Goal: Task Accomplishment & Management: Use online tool/utility

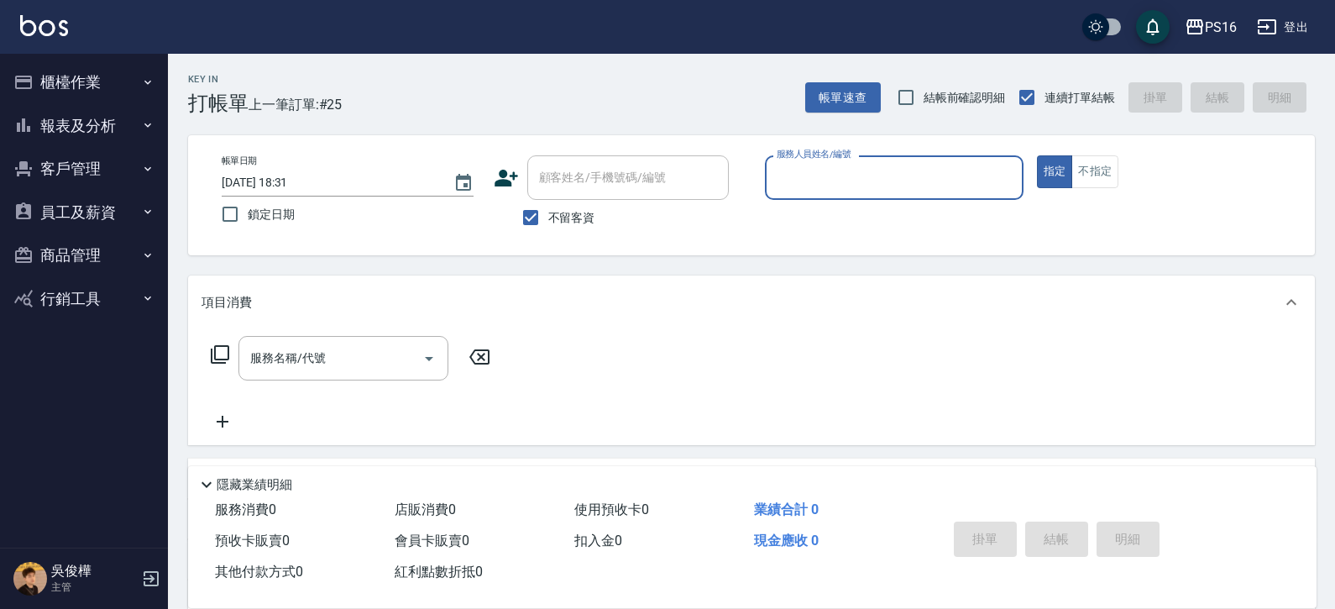
scroll to position [155, 0]
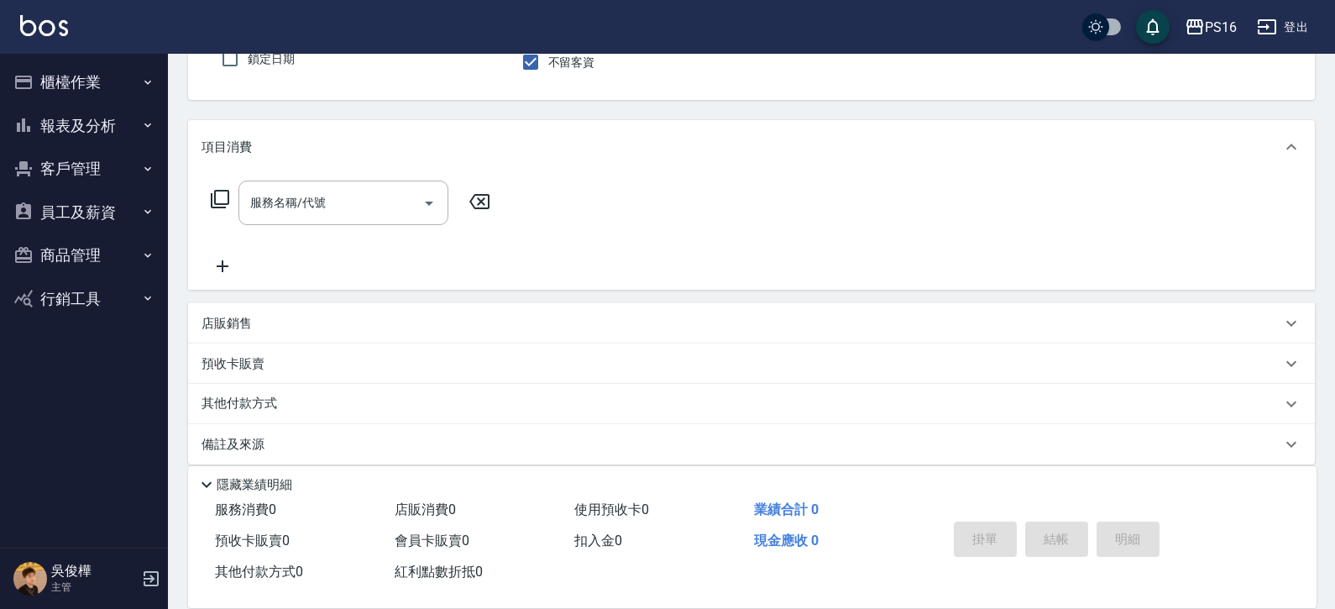
drag, startPoint x: 588, startPoint y: 192, endPoint x: 1229, endPoint y: 186, distance: 640.8
click at [1210, 181] on div "項目消費 服務名稱/代號 服務名稱/代號" at bounding box center [751, 205] width 1127 height 170
drag, startPoint x: 1331, startPoint y: 176, endPoint x: 1322, endPoint y: 61, distance: 115.4
click at [1322, 61] on div "Key In 打帳單 上一筆訂單:#25 帳單速查 結帳前確認明細 連續打單結帳 掛單 結帳 明細 帳單日期 2025/08/15 18:31 鎖定日期 顧客…" at bounding box center [751, 261] width 1167 height 727
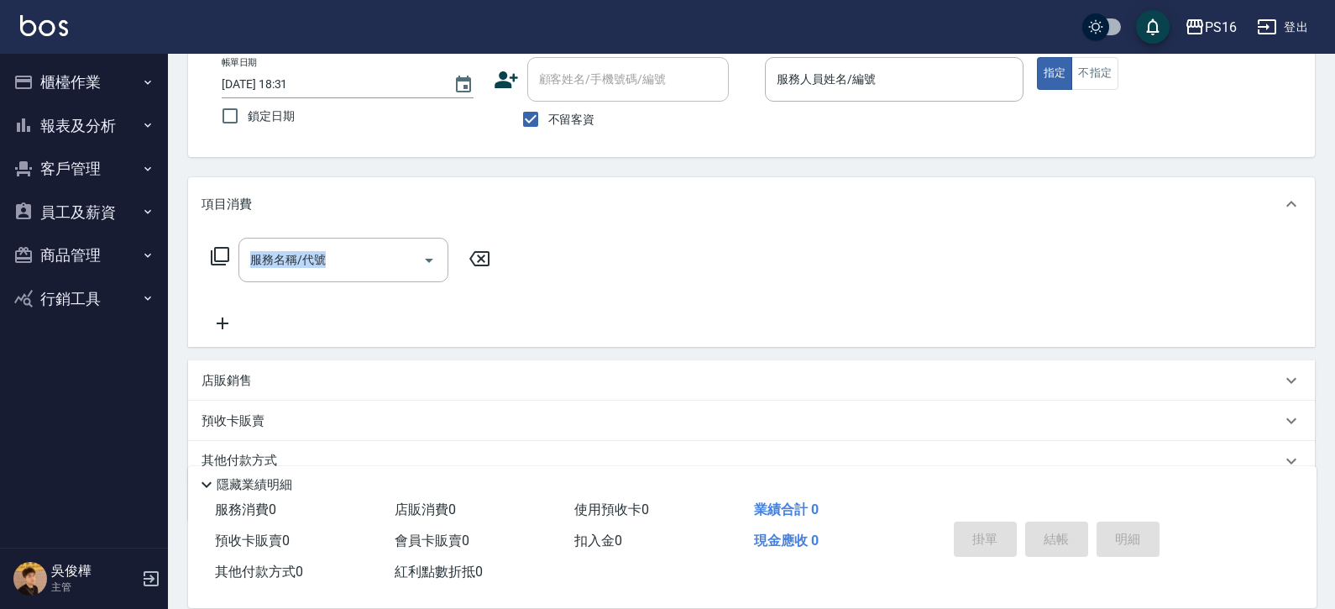
scroll to position [0, 0]
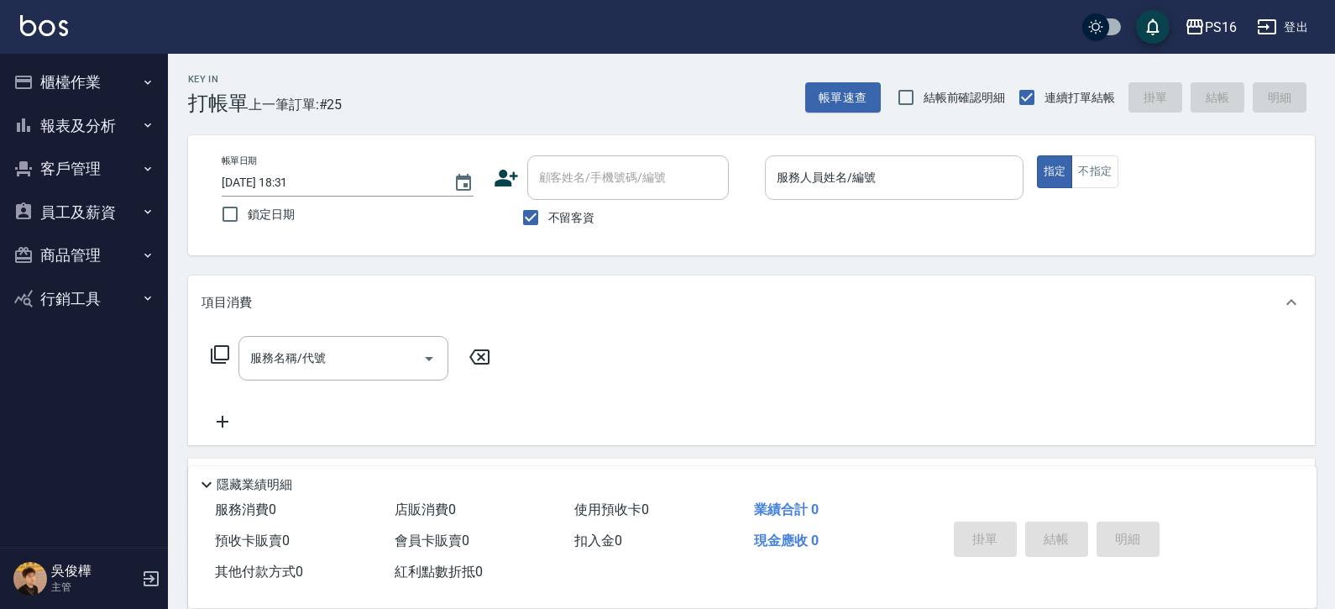
click at [936, 170] on input "服務人員姓名/編號" at bounding box center [895, 177] width 244 height 29
type input "簡君文-8"
type button "true"
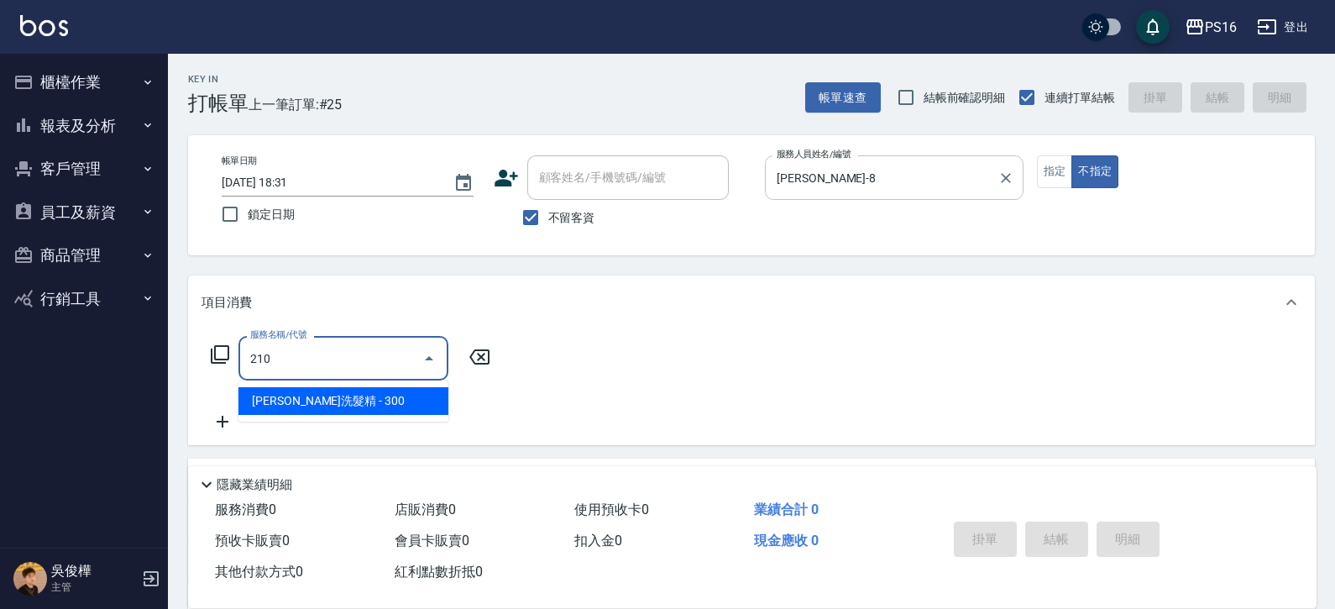
type input "歐娜洗髮精(210)"
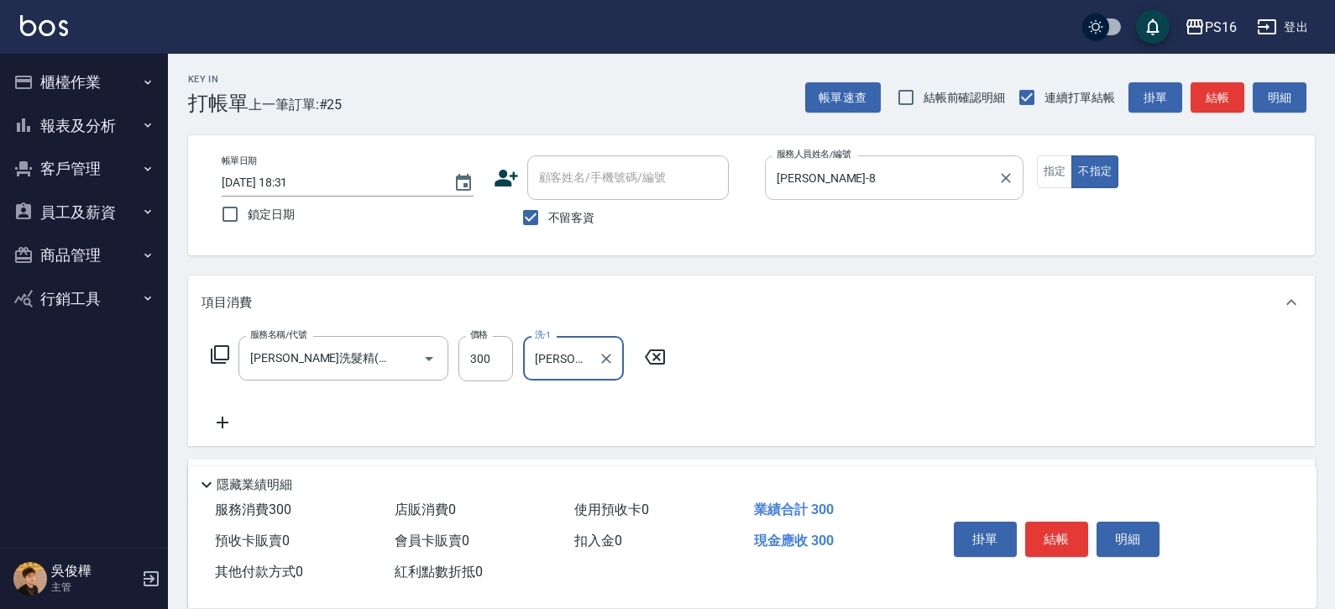
type input "吳梅倩-28"
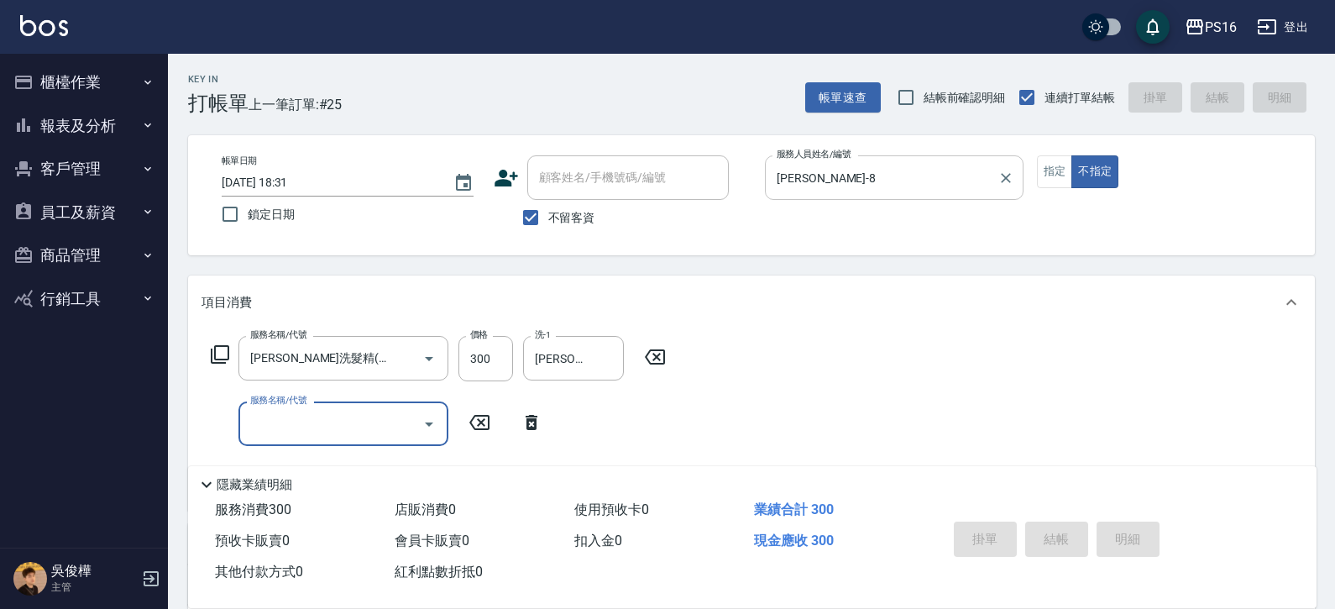
type input "2025/08/15 20:18"
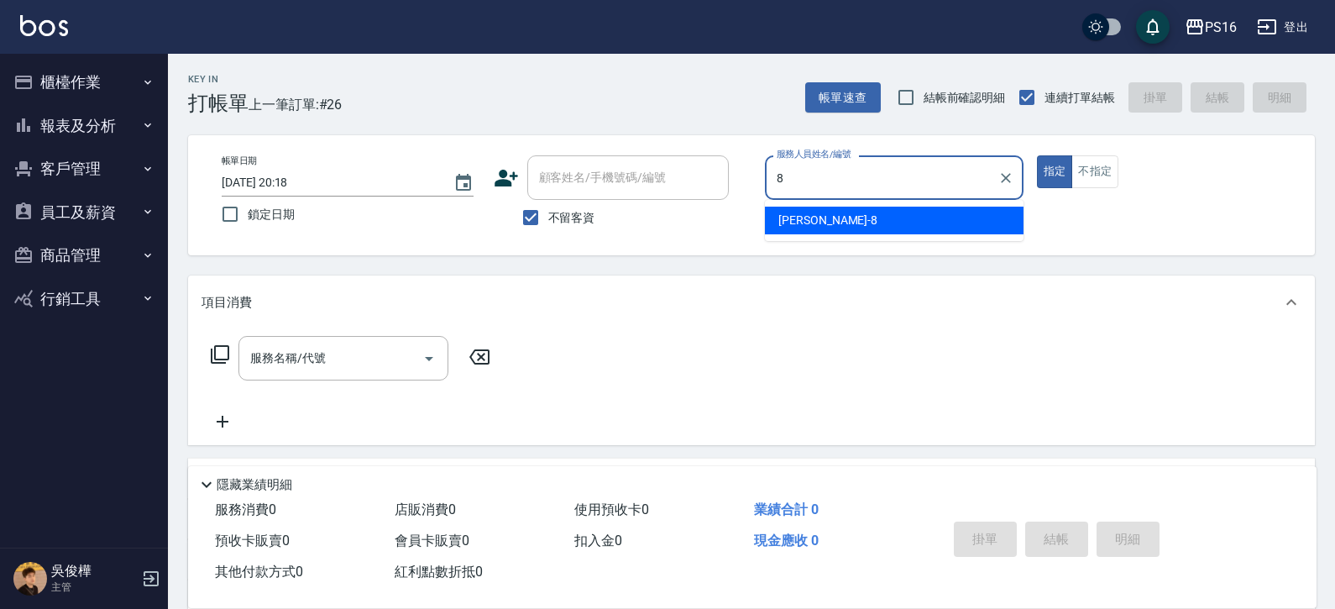
type input "簡君文-8"
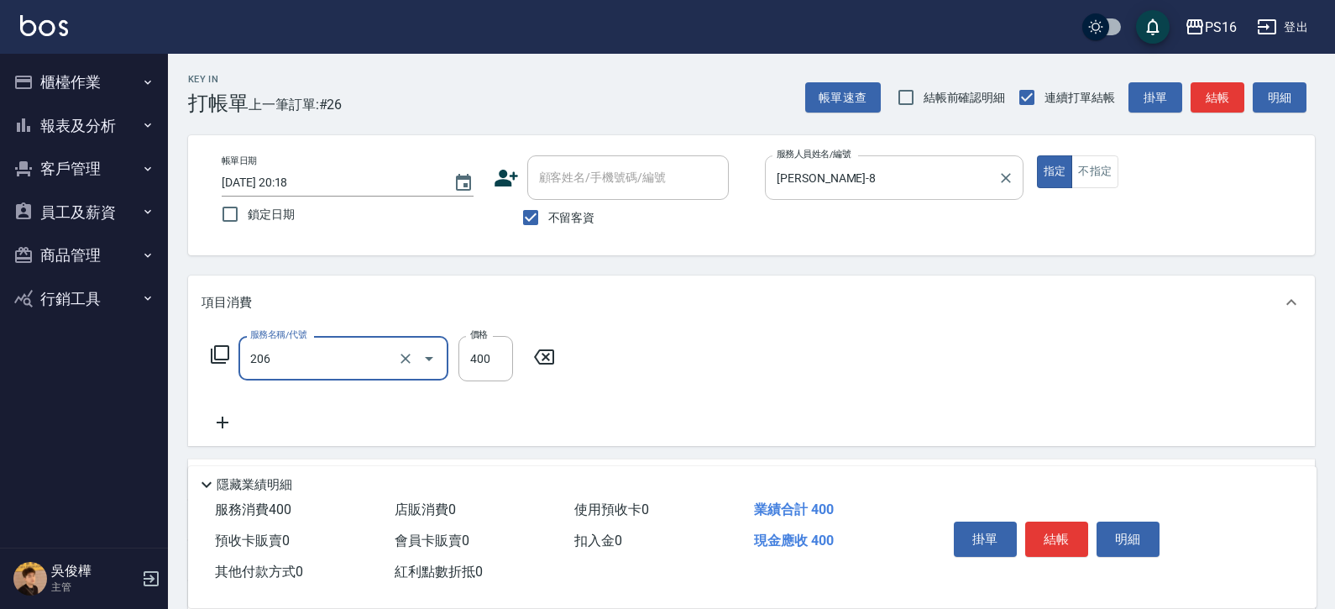
type input "健康洗(206)"
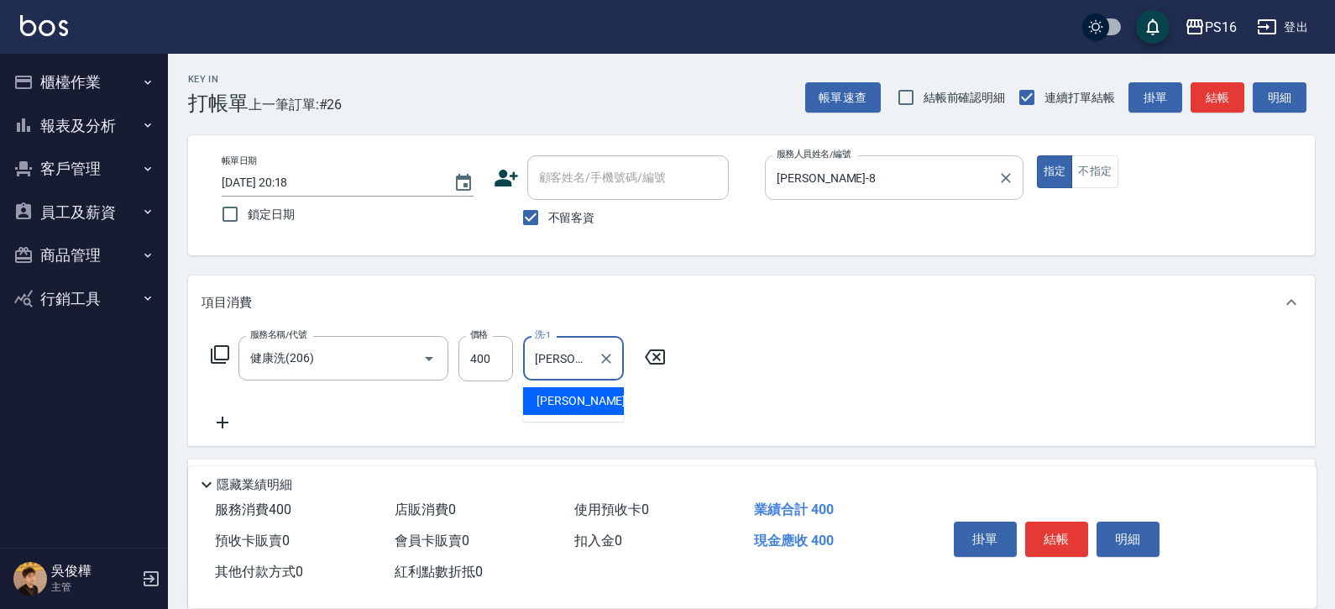
type input "簡君文-8"
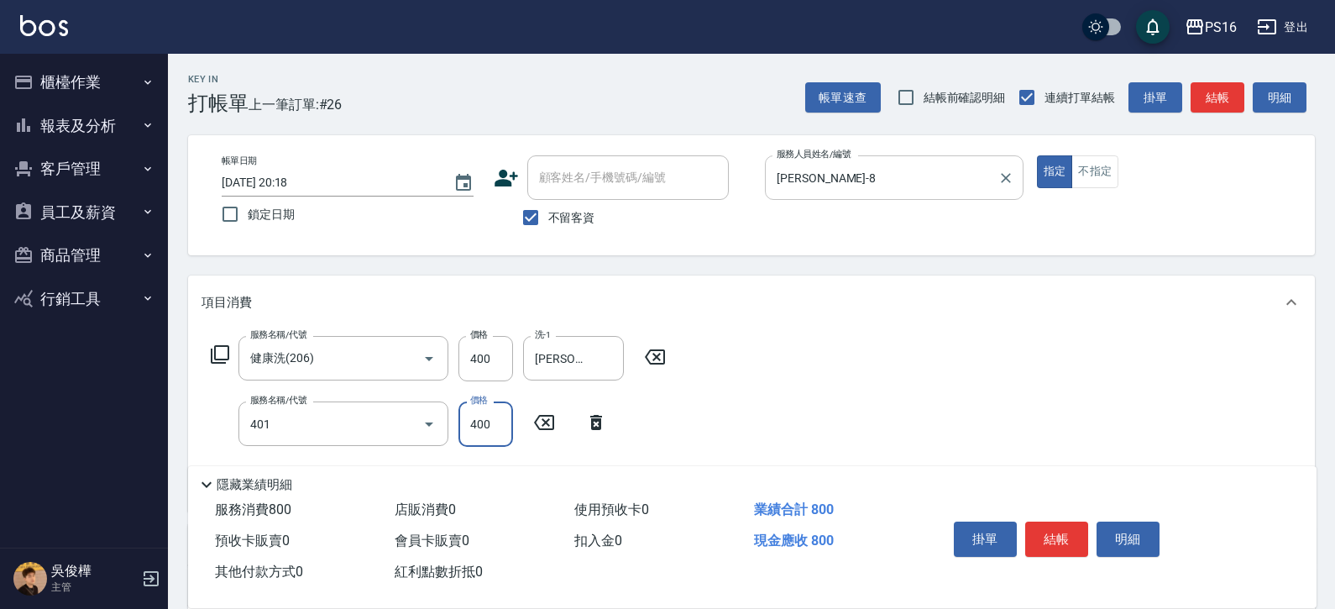
type input "剪髮(401)"
type input "200"
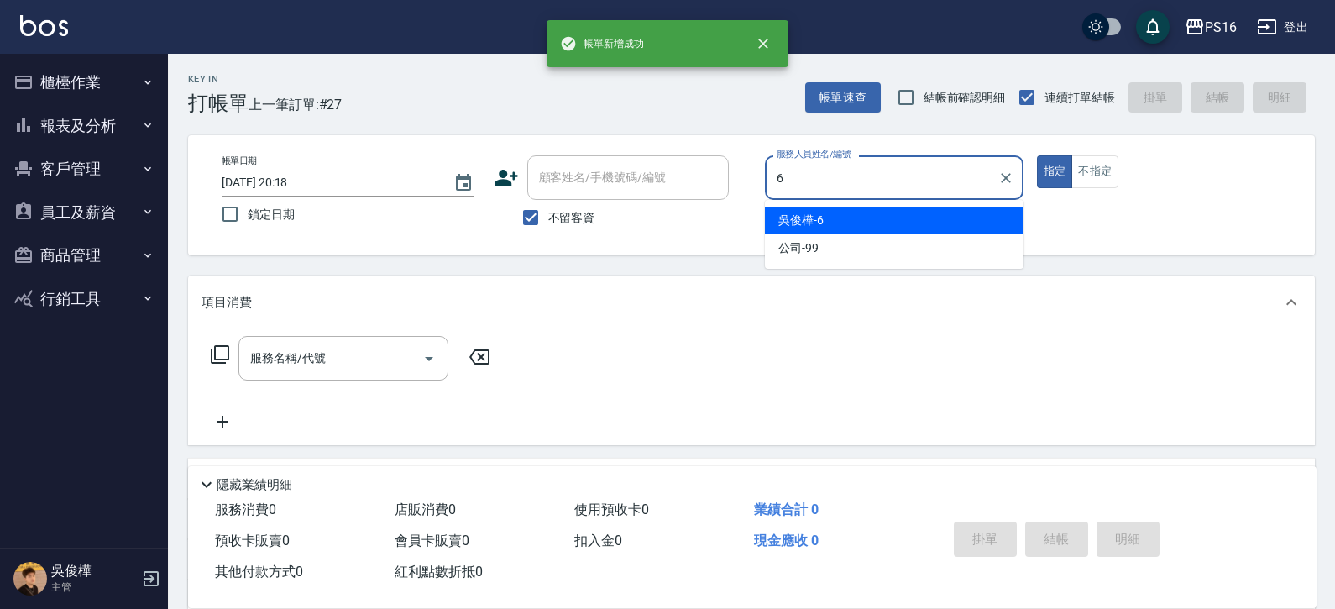
type input "吳俊樺-6"
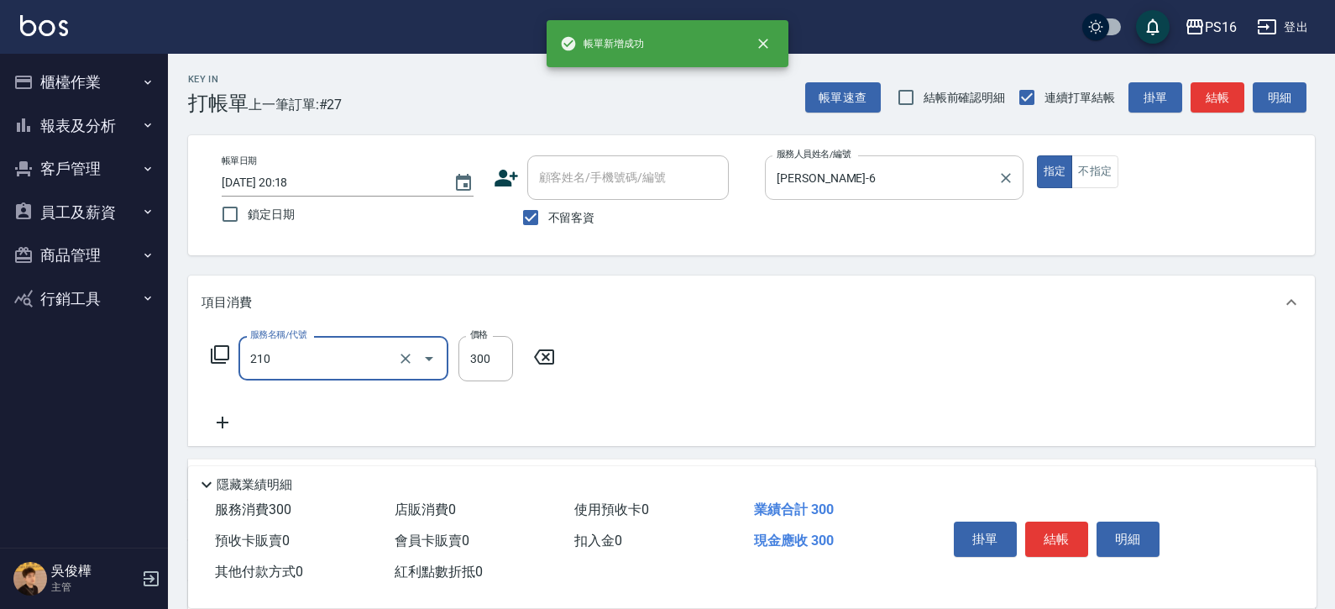
type input "歐娜洗髮精(210)"
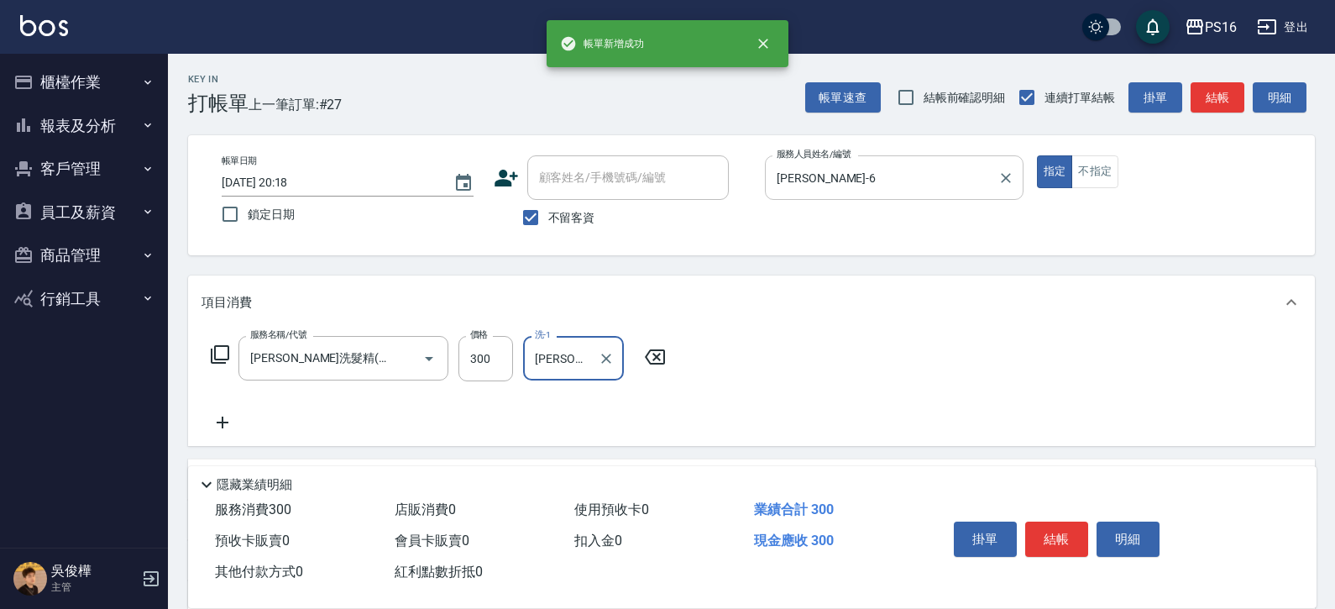
type input "吳梅倩-28"
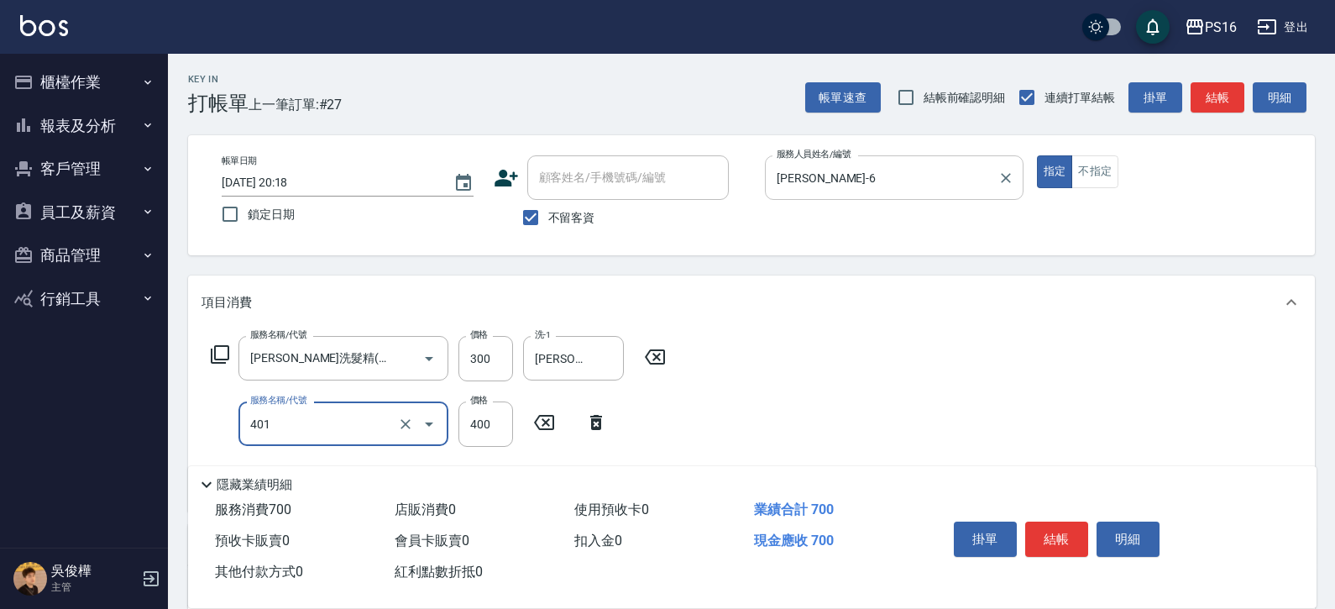
type input "剪髮(401)"
type input "300"
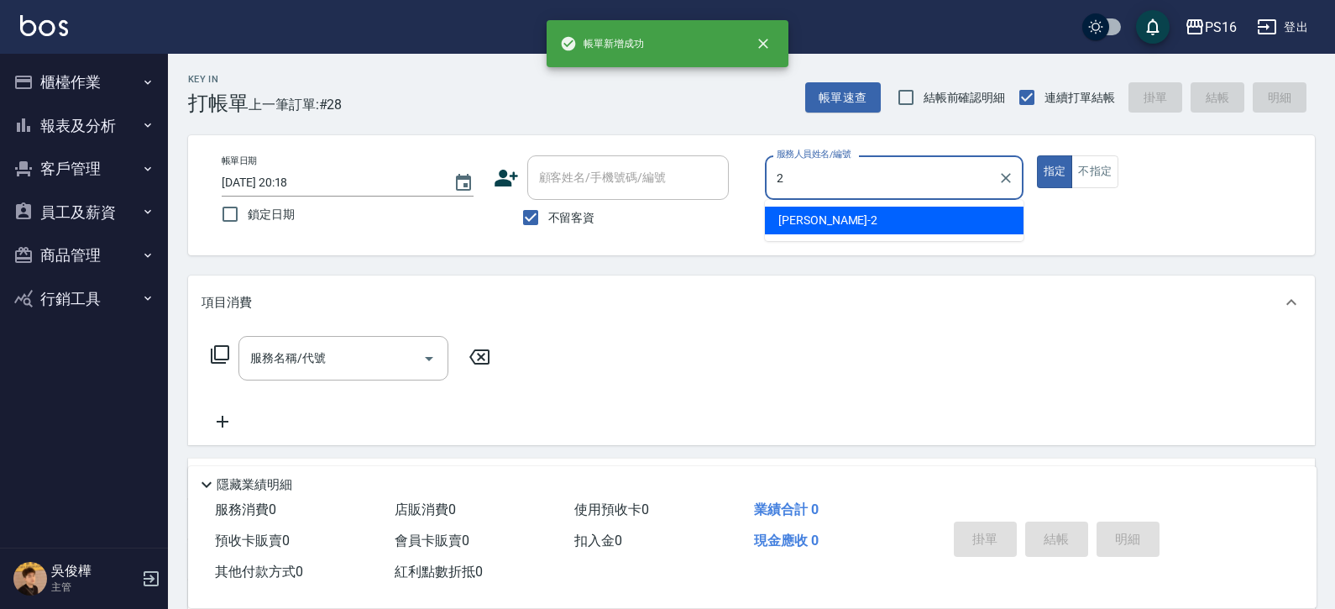
type input "張華涵-2"
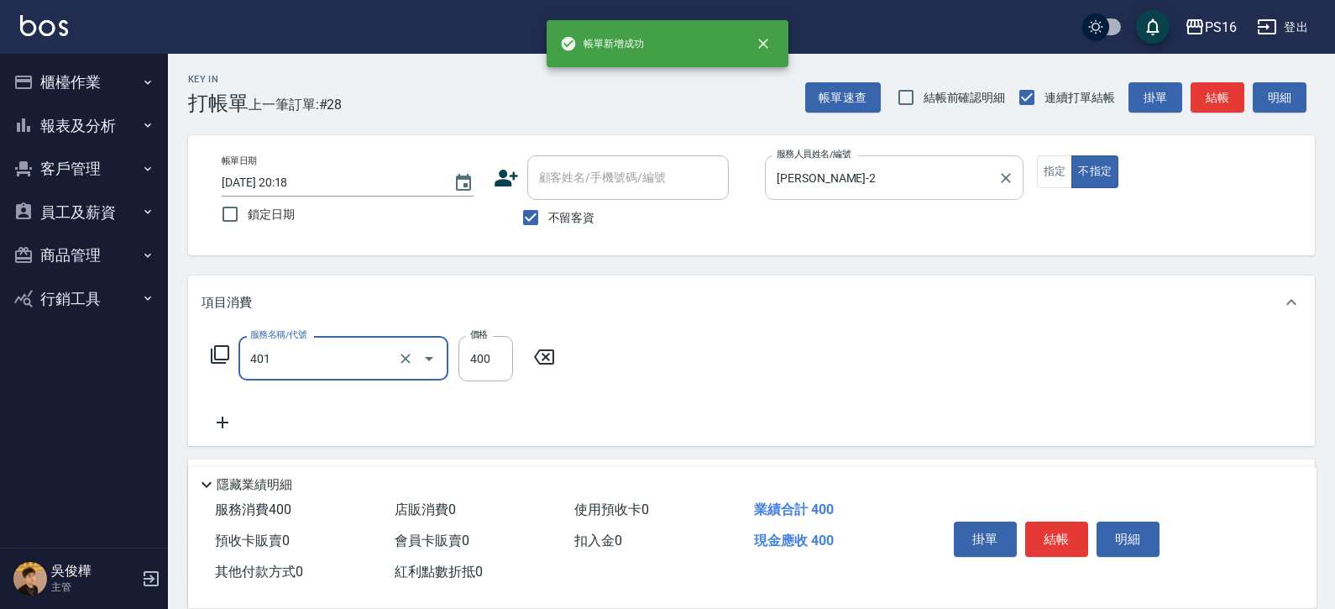
type input "剪髮(401)"
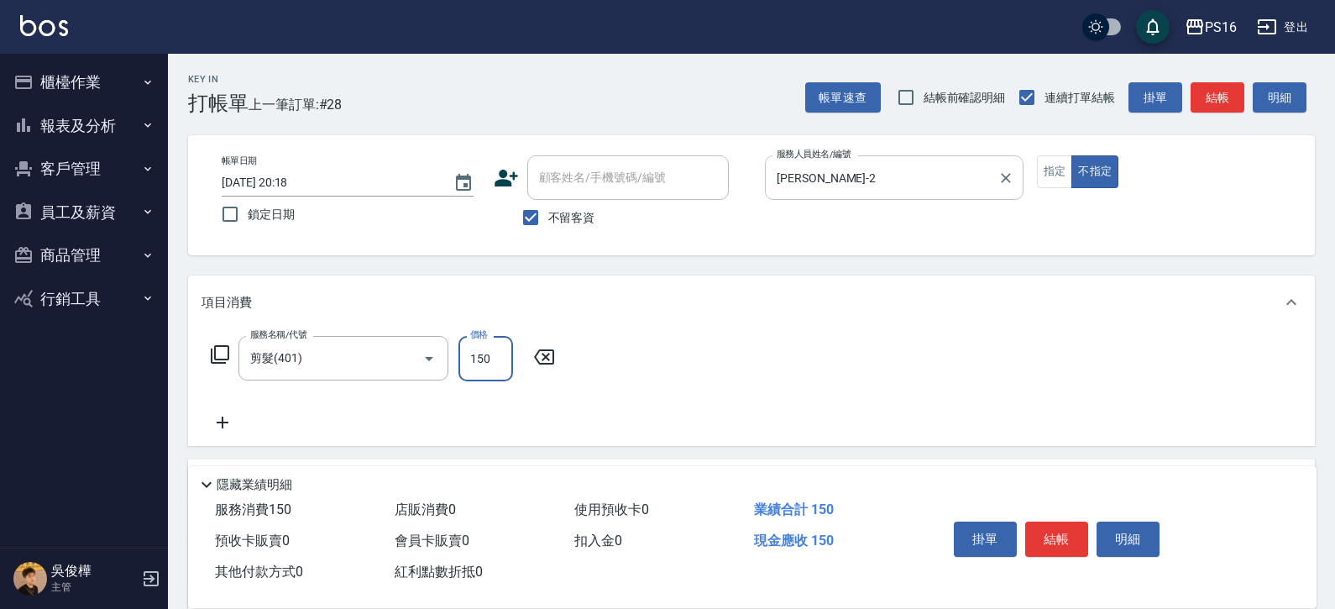
type input "150"
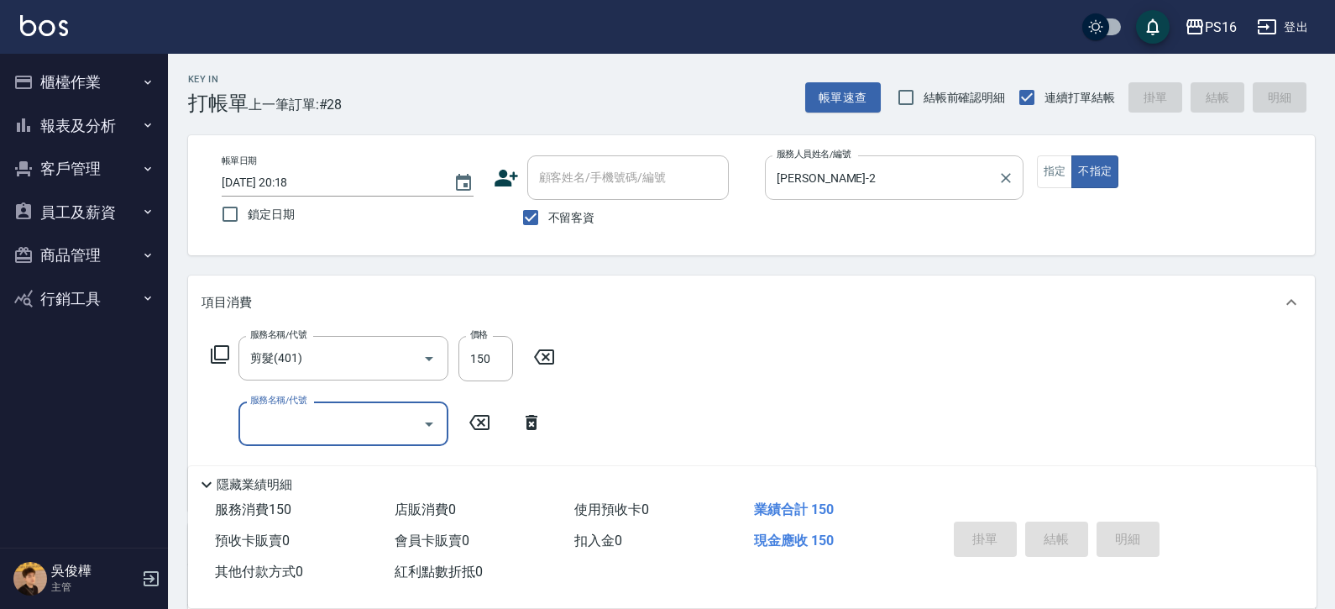
type input "2025/08/15 20:19"
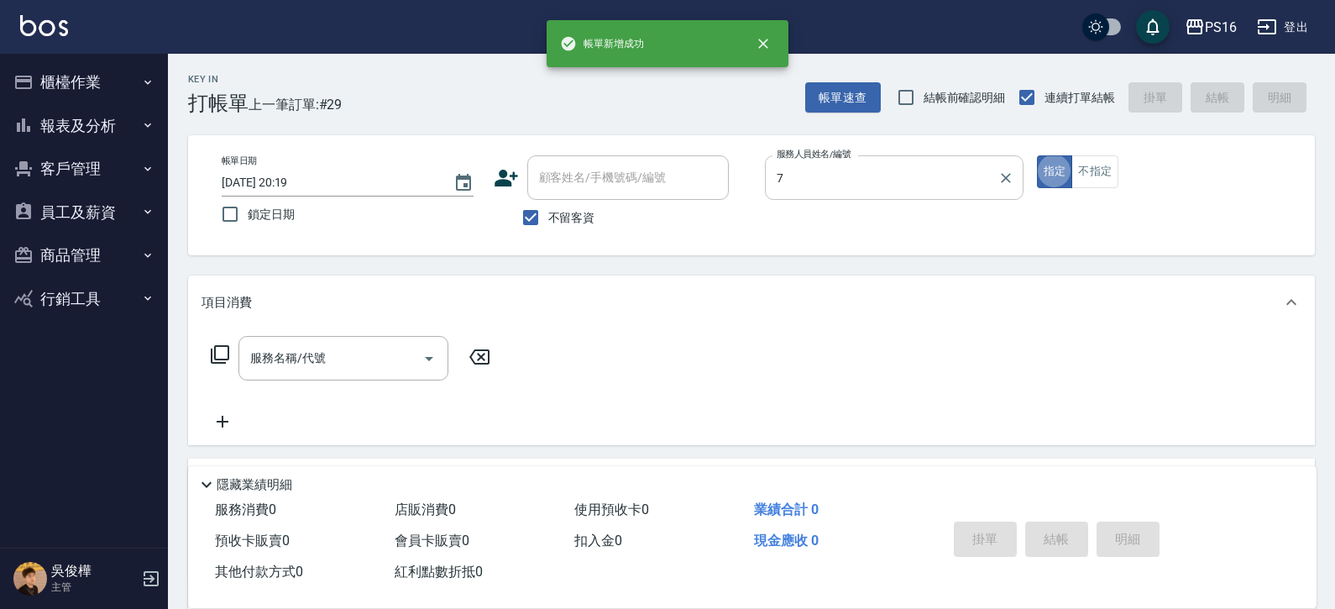
type input "張惠娟-7"
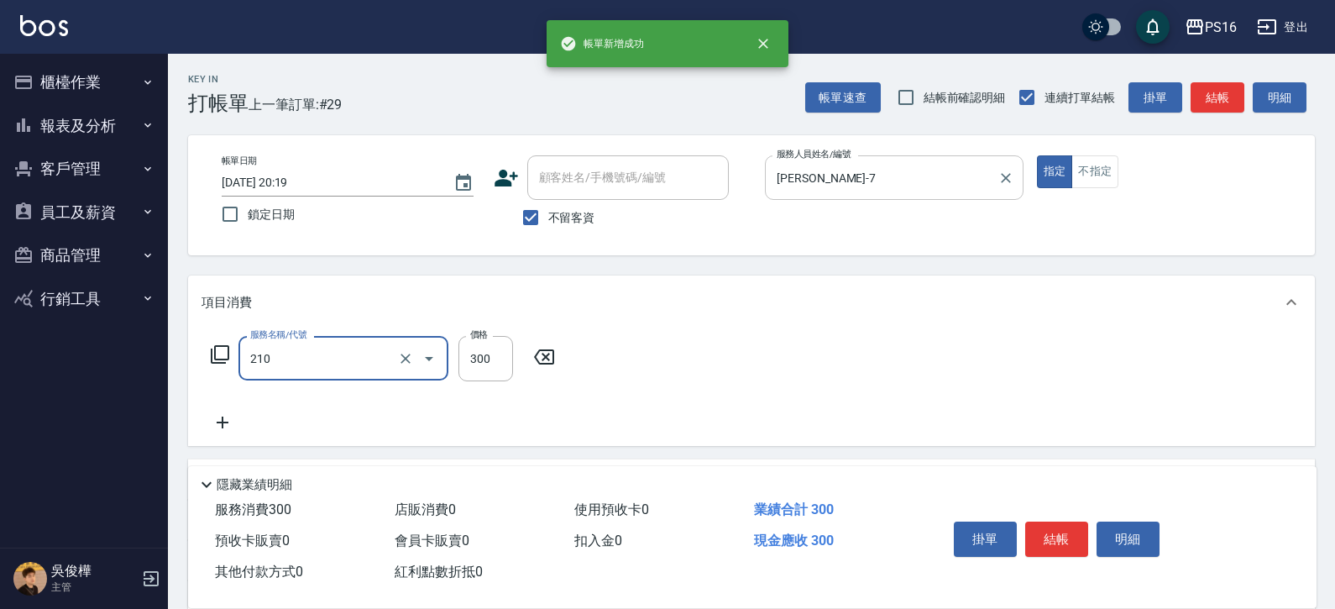
type input "歐娜洗髮精(210)"
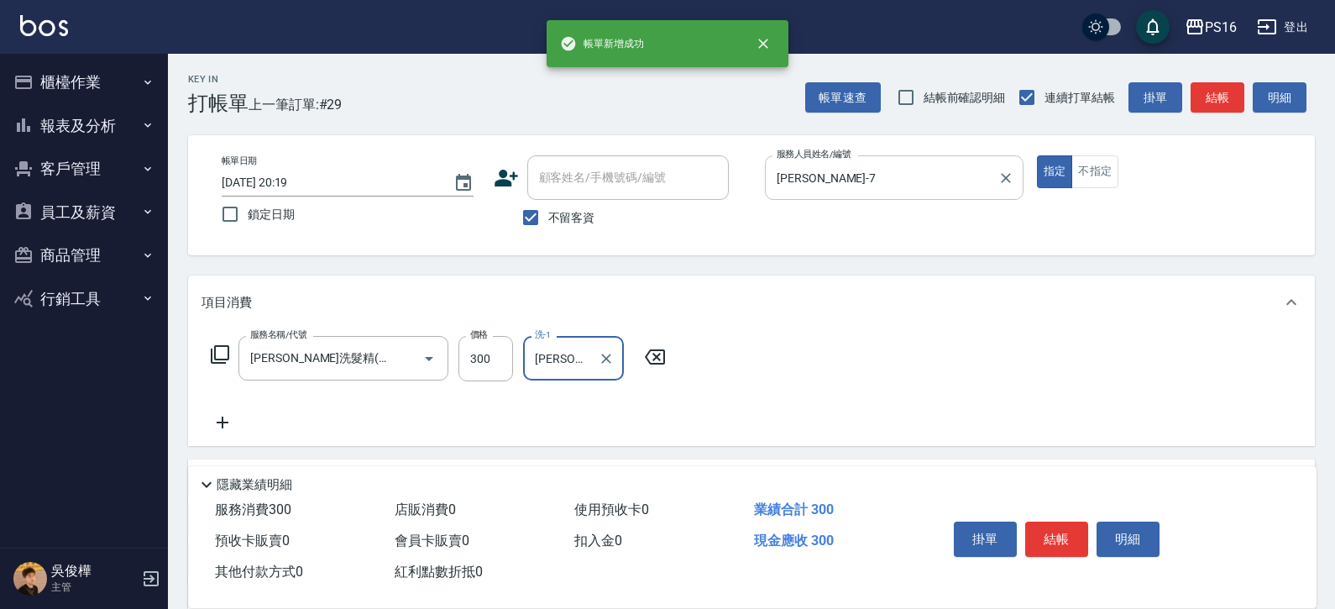
type input "吳梅倩-28"
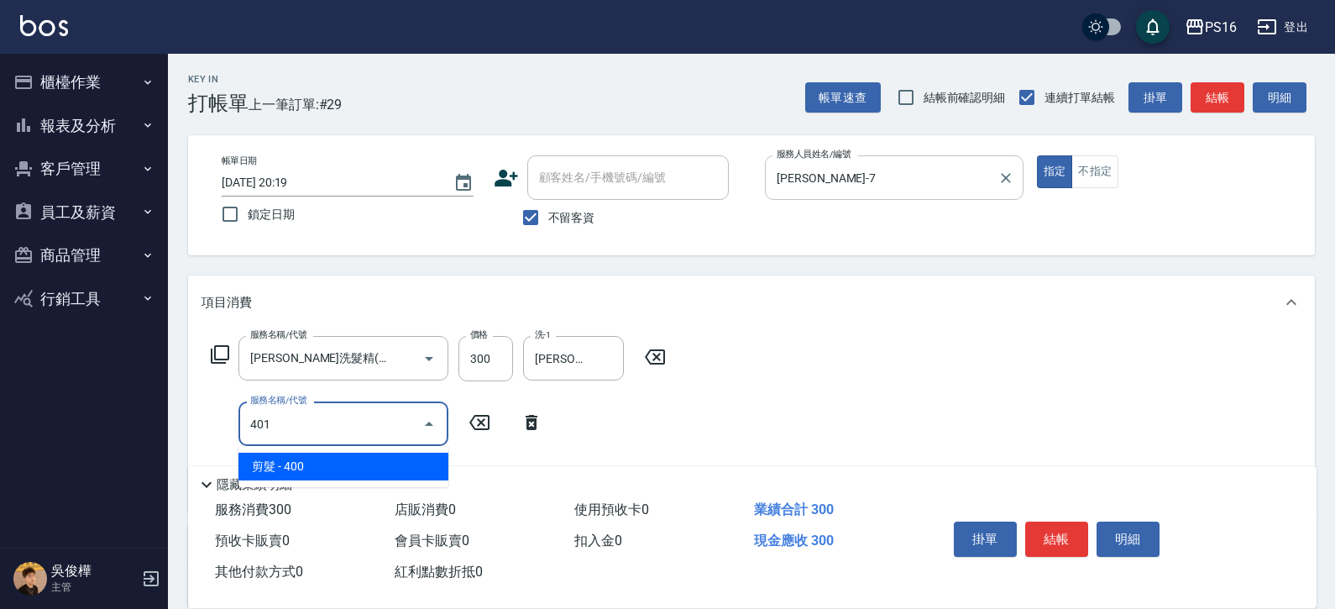
type input "剪髮(401)"
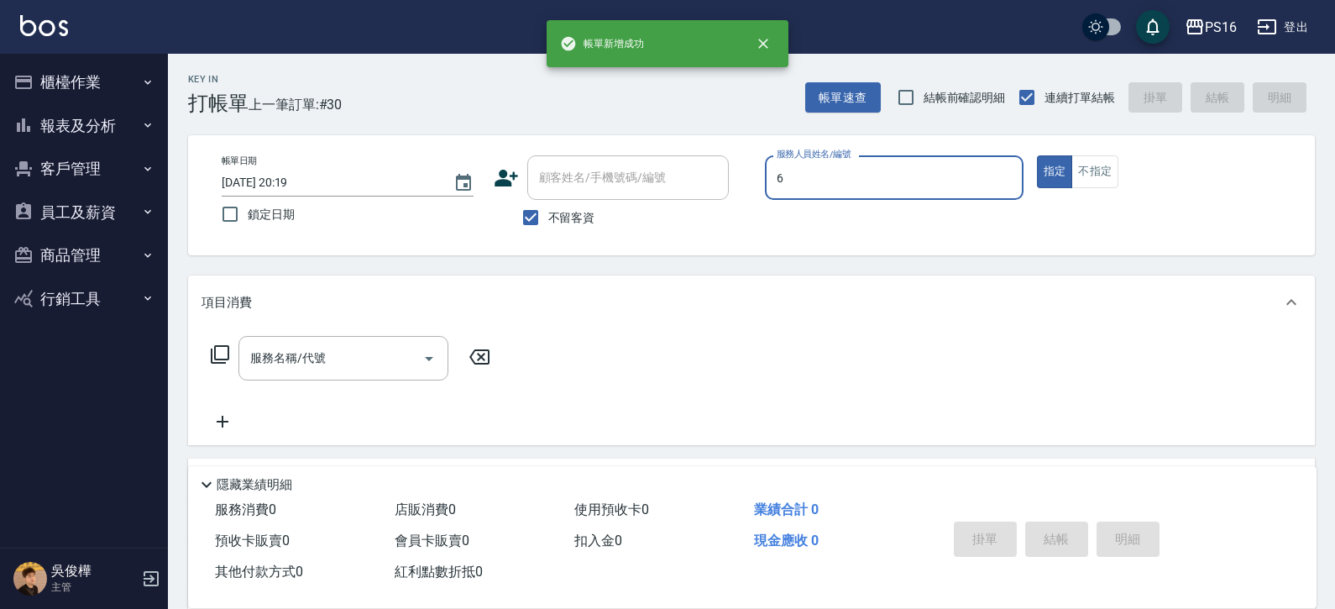
type input "吳俊樺-6"
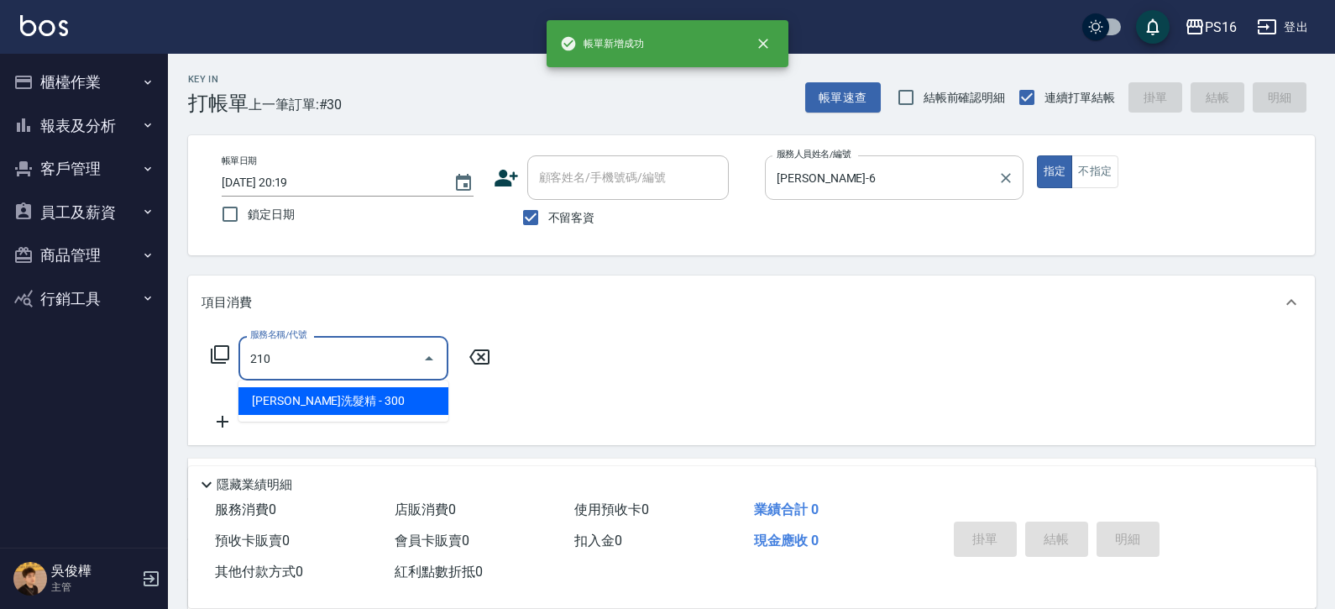
type input "歐娜洗髮精(210)"
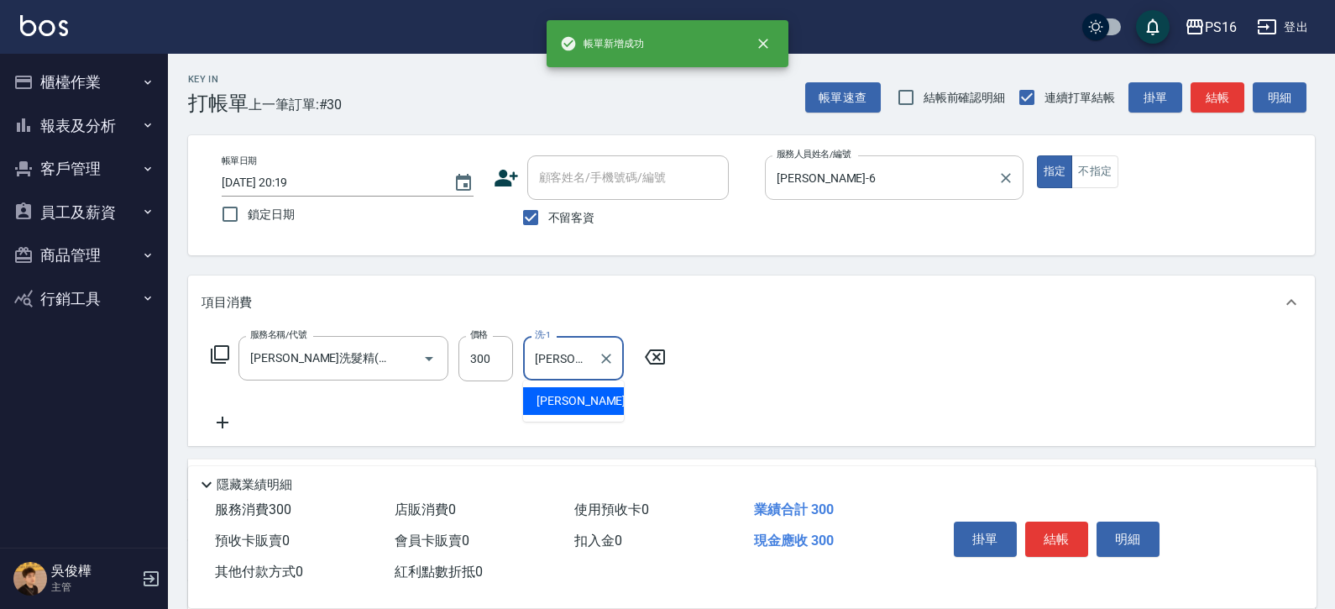
type input "林裕芳-21"
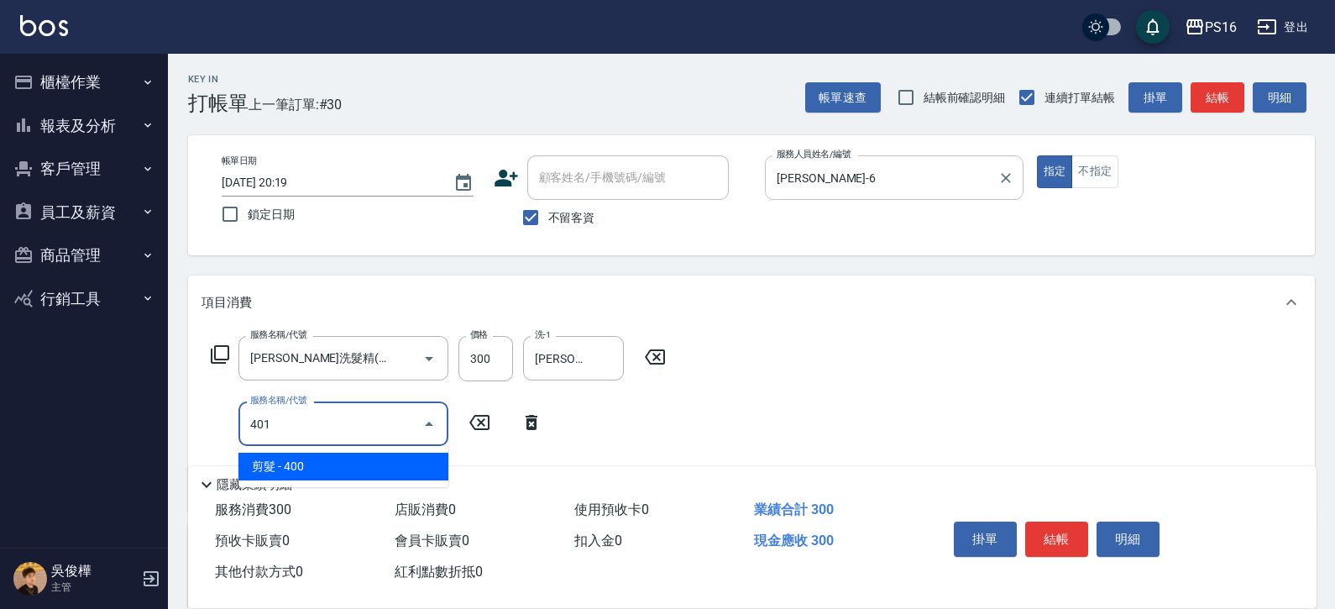
type input "剪髮(401)"
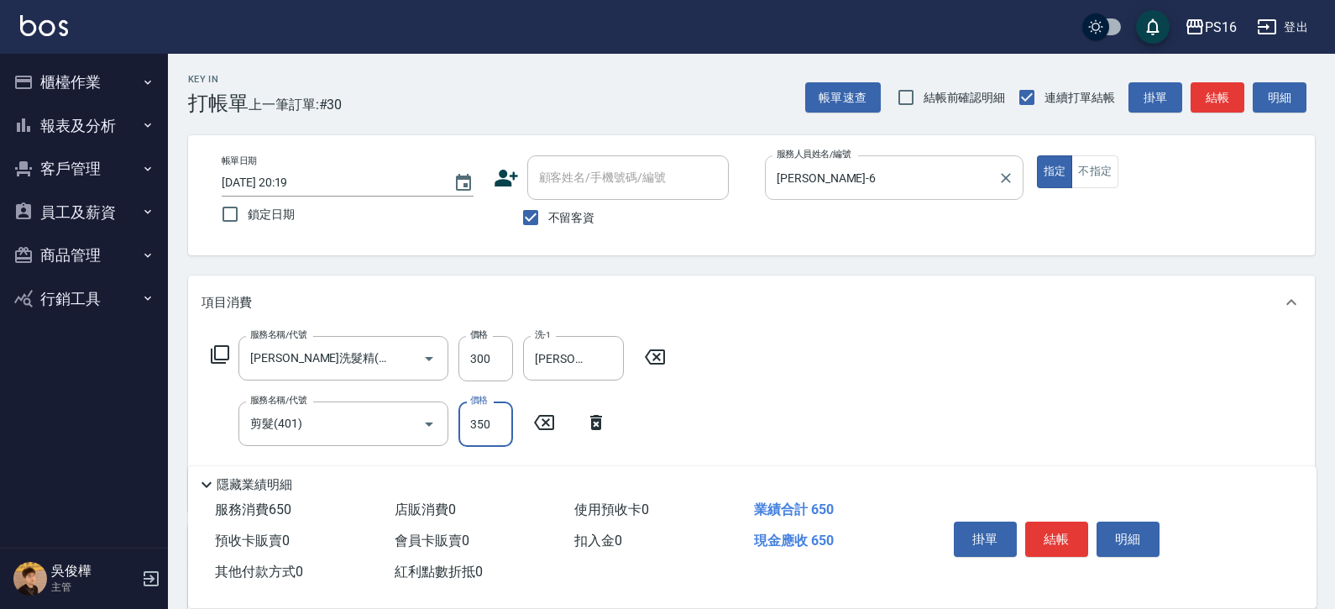
type input "350"
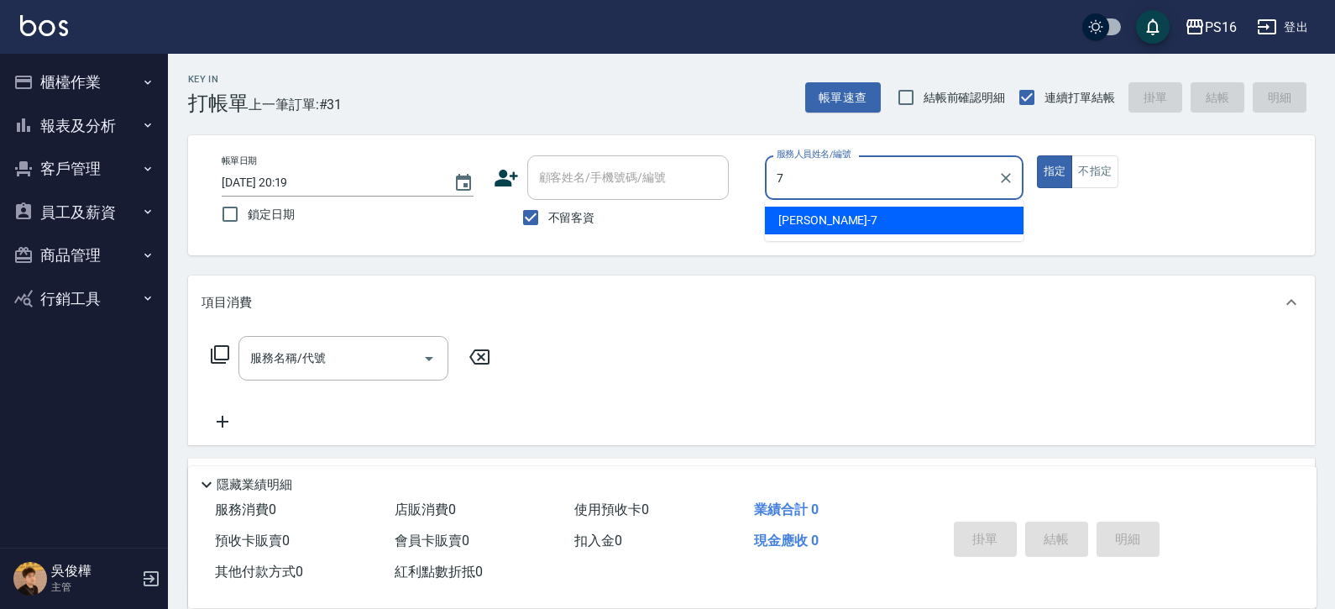
type input "張惠娟-7"
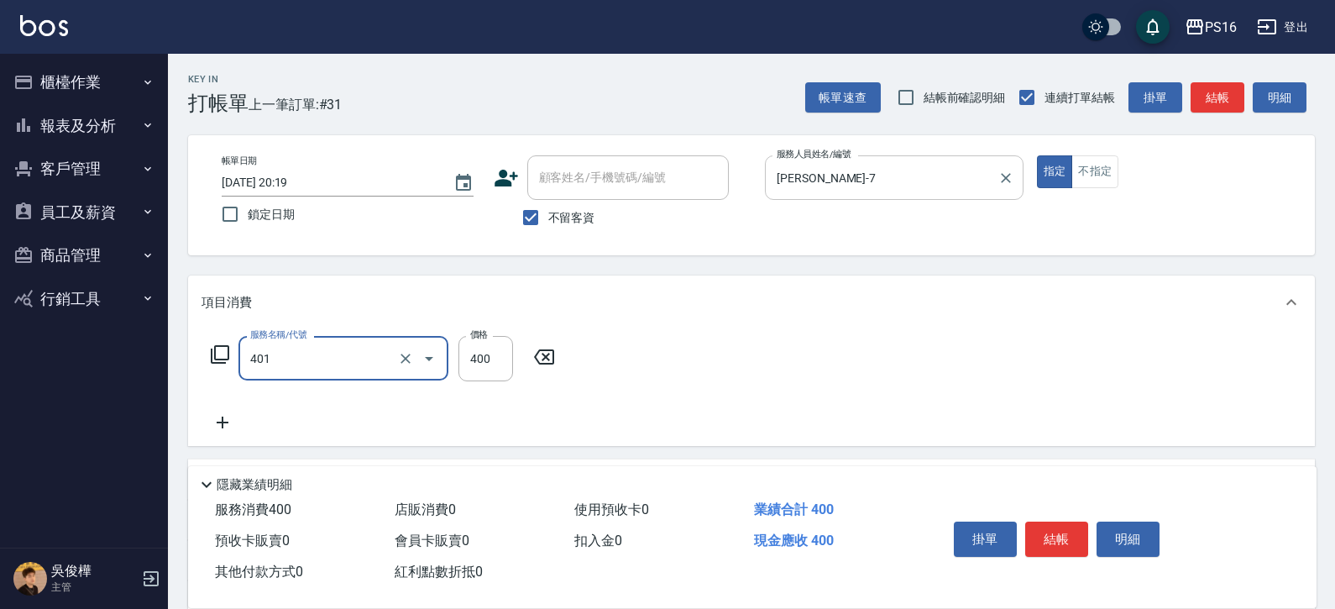
type input "剪髮(401)"
type input "250"
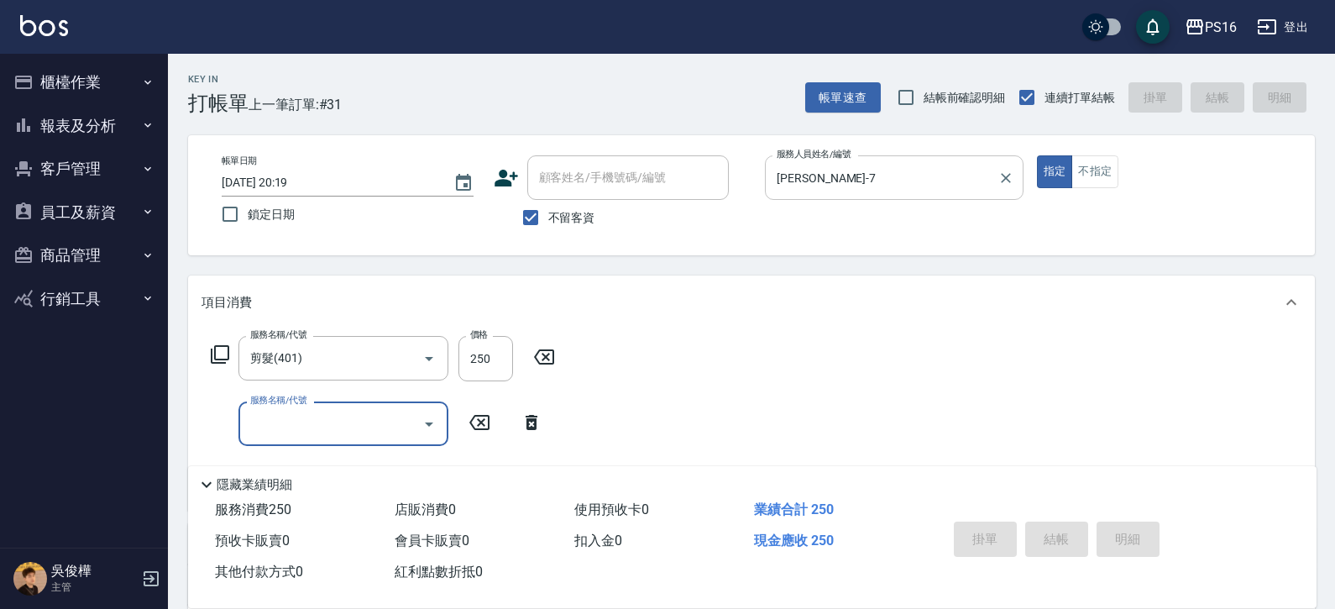
type input "2025/08/15 20:21"
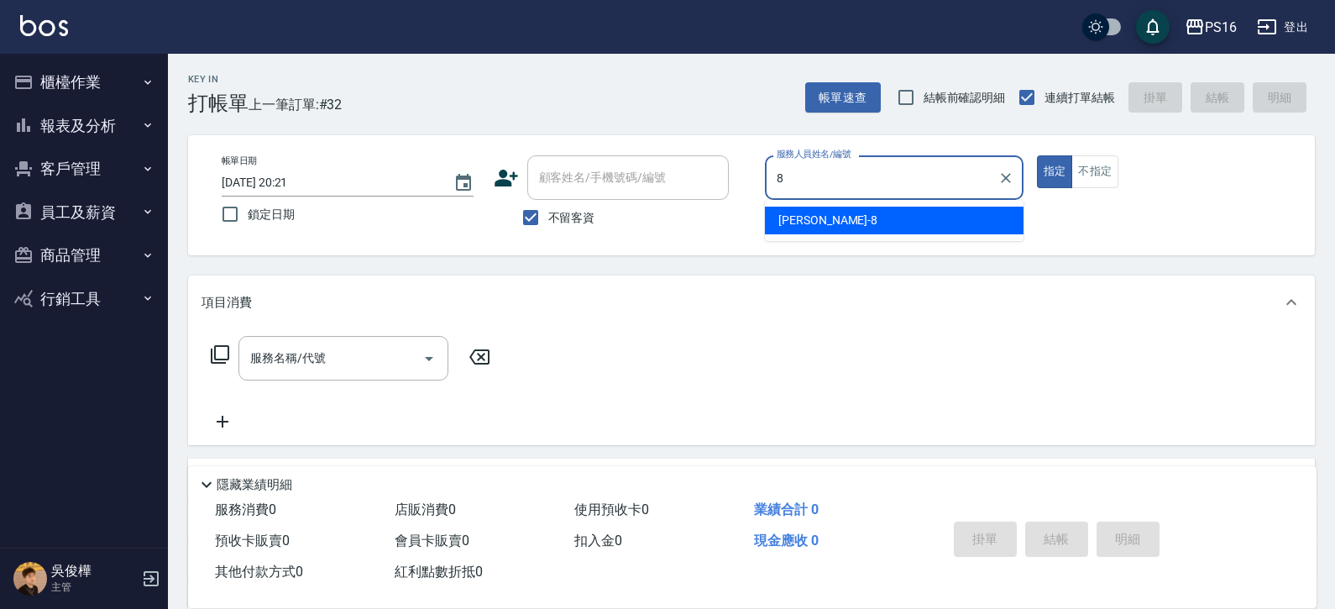
type input "簡君文-8"
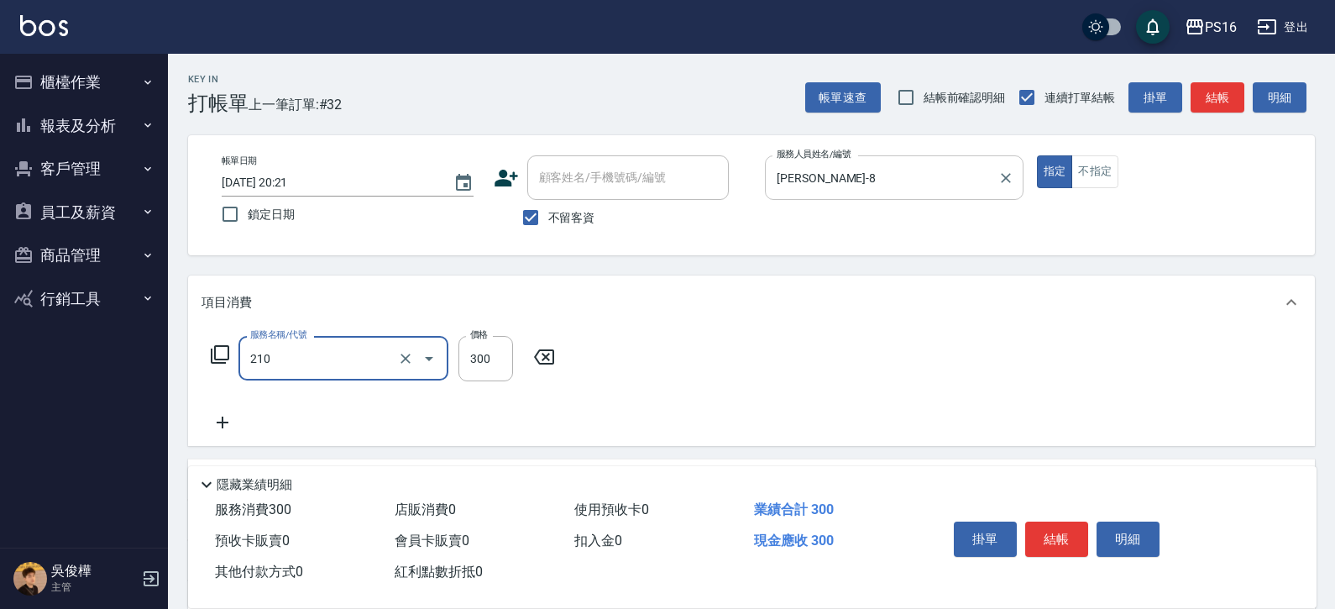
type input "歐娜洗髮精(210)"
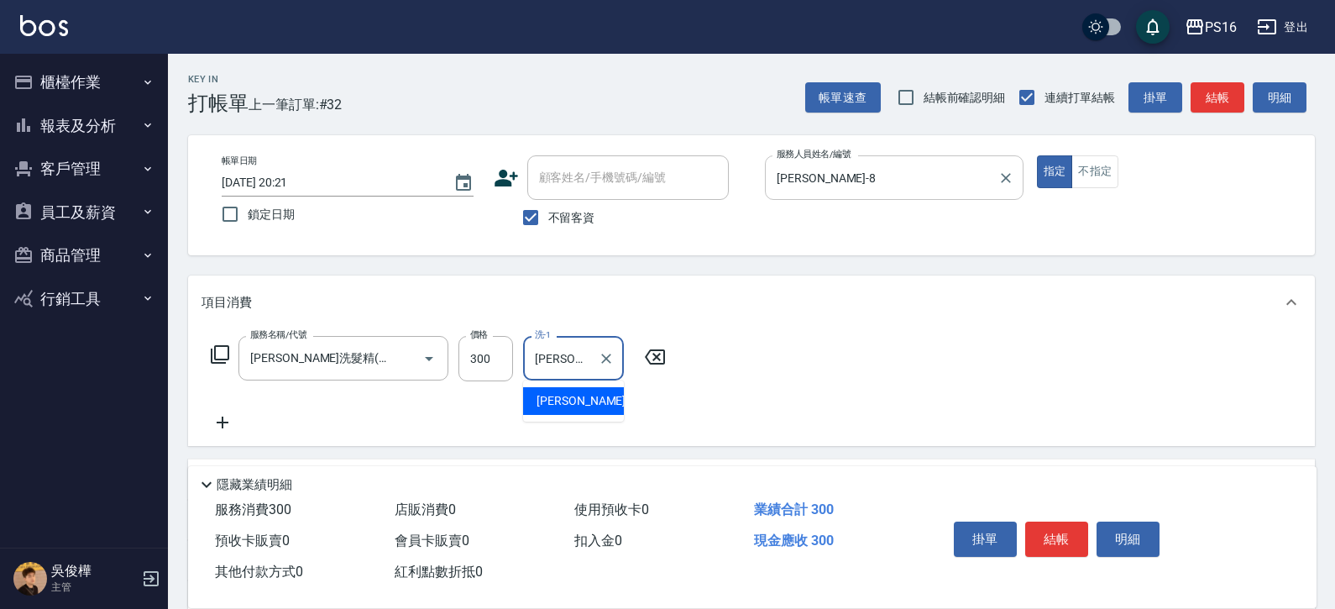
type input "吳梅倩-28"
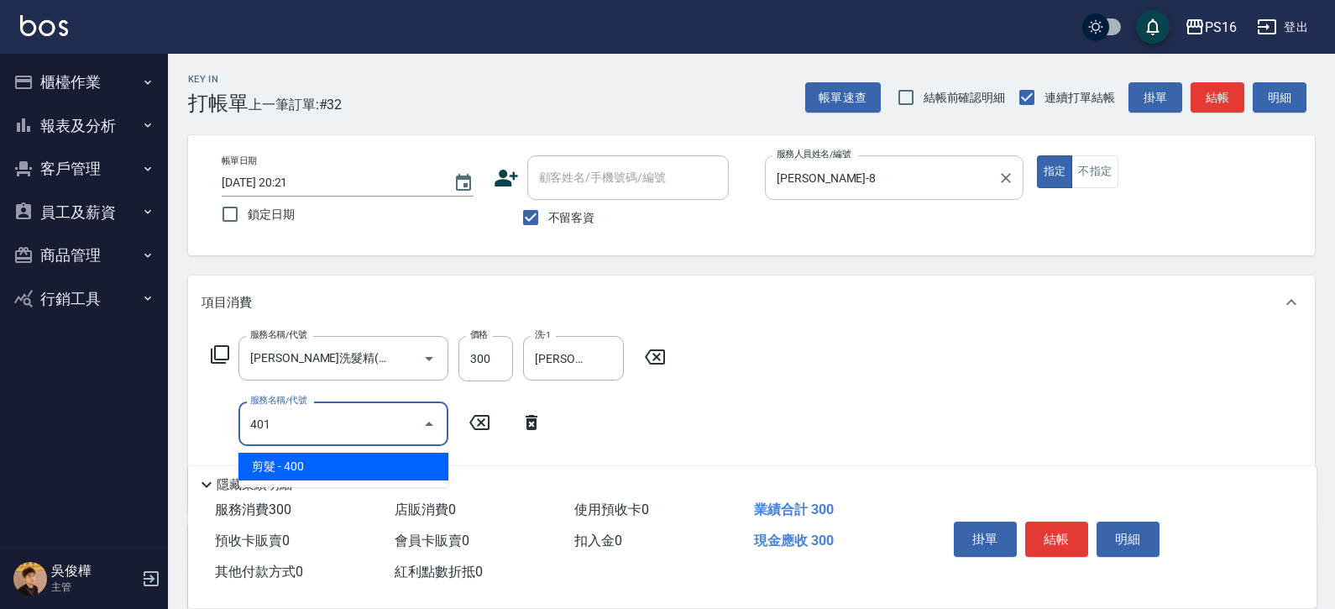
type input "剪髮(401)"
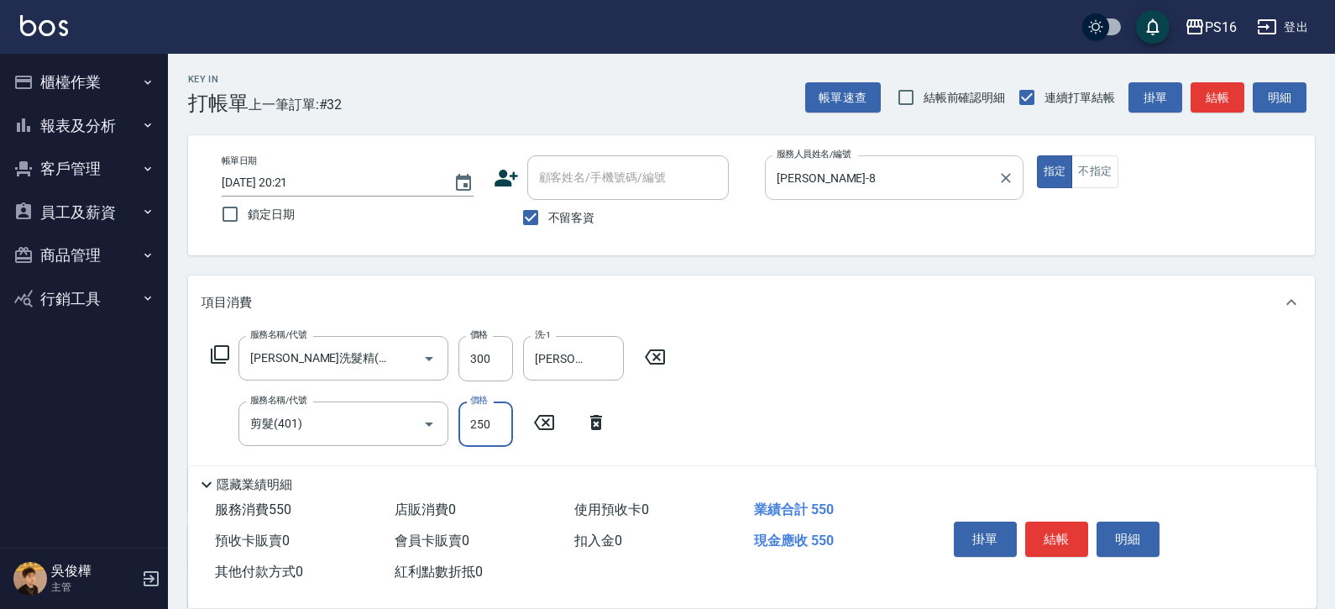
type input "250"
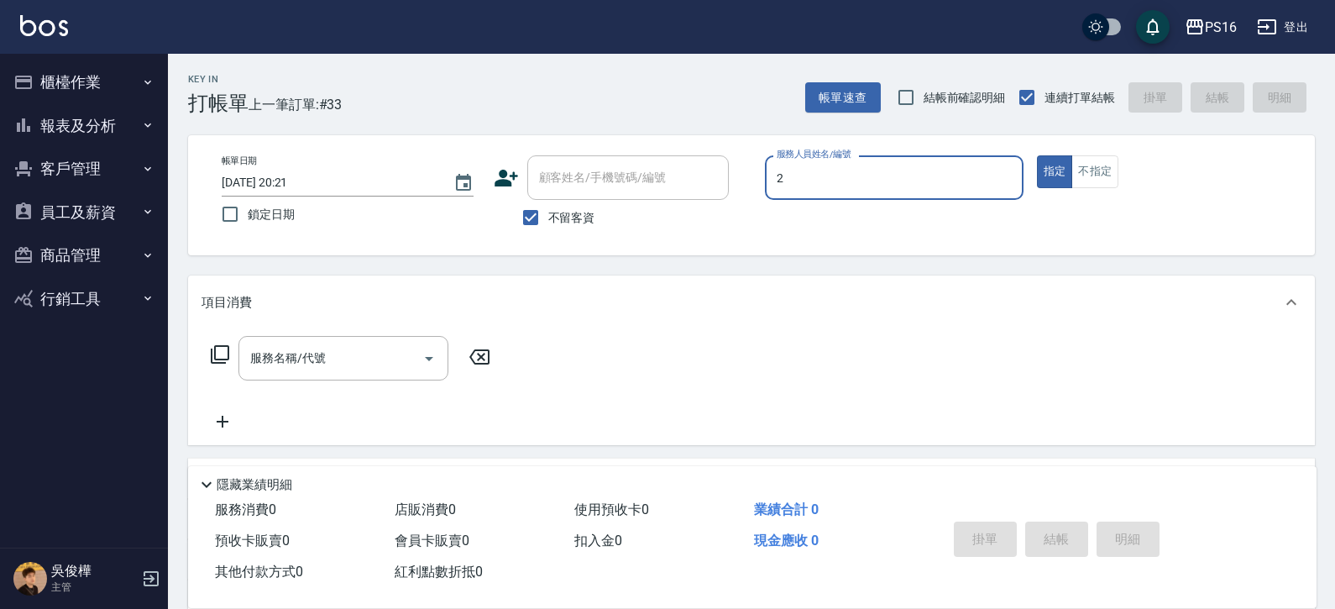
type input "張華涵-2"
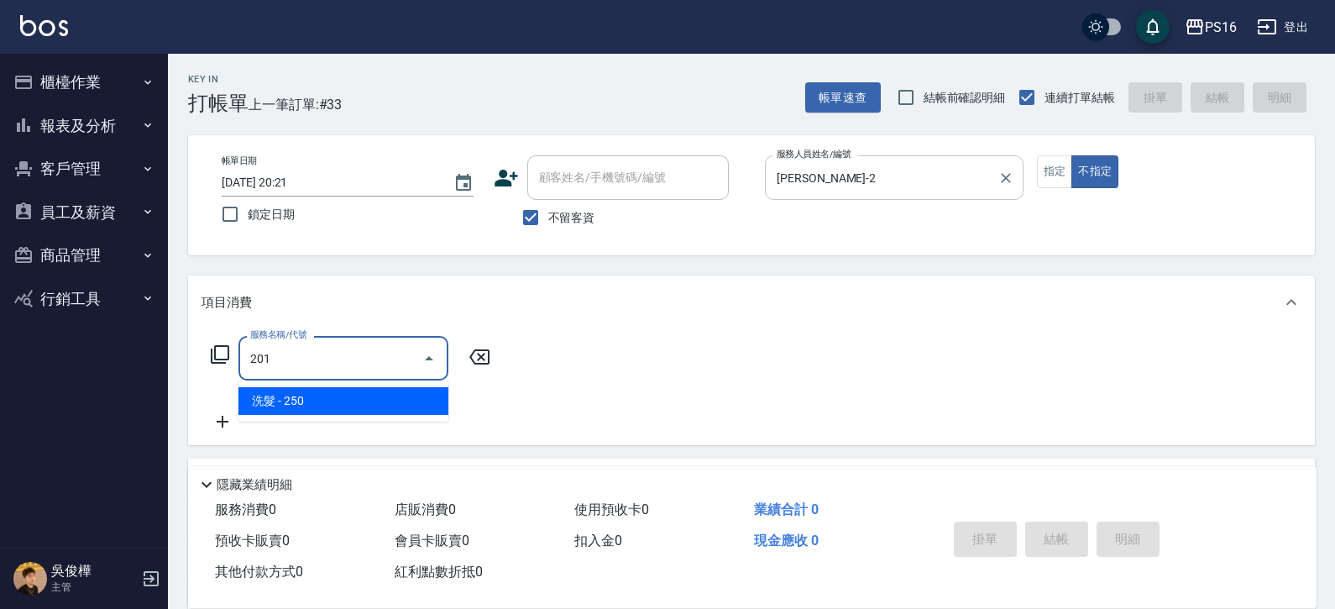
type input "洗髮(201)"
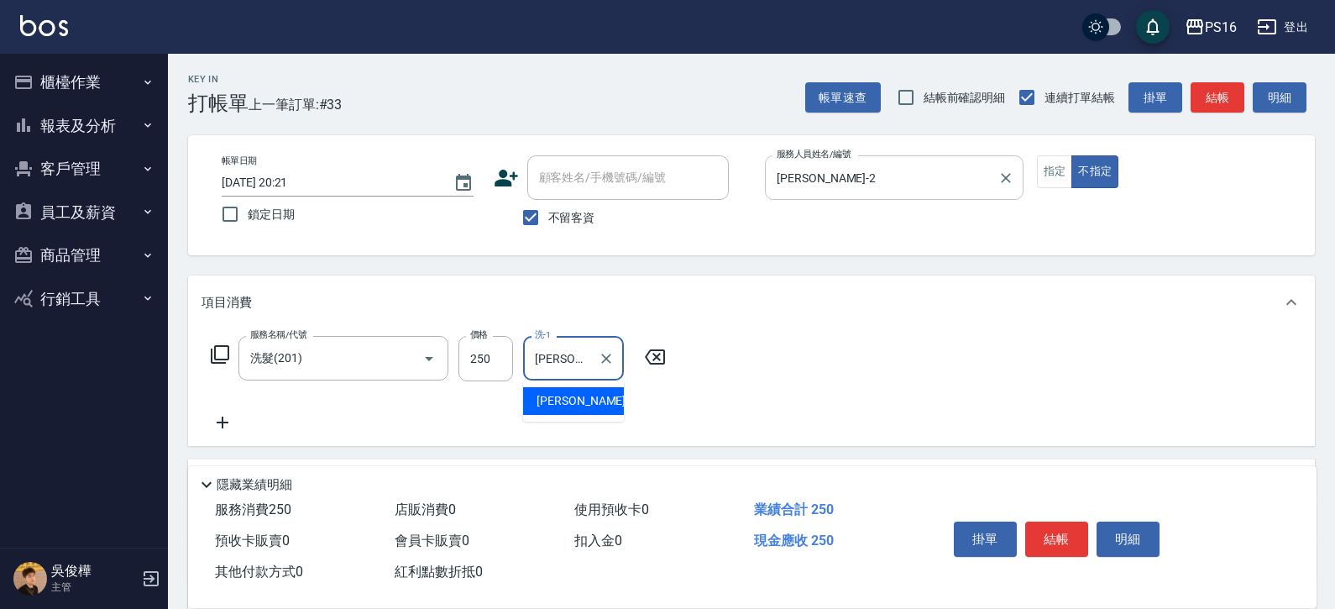
type input "張華涵-2"
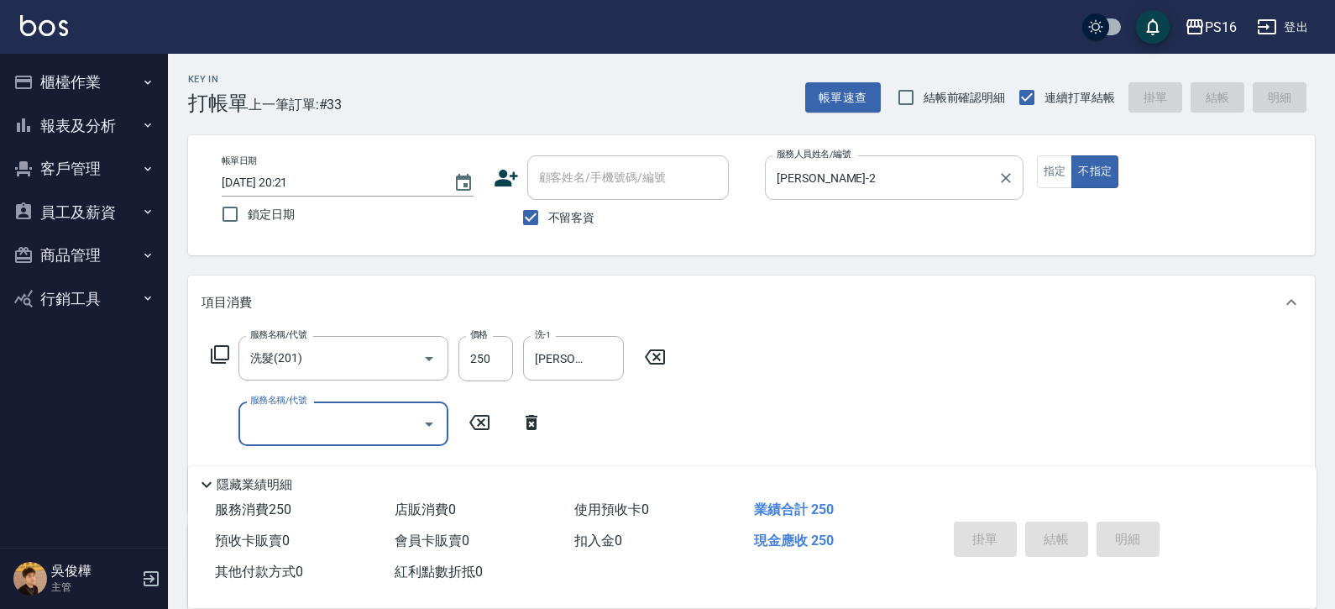
type input "2025/08/15 20:24"
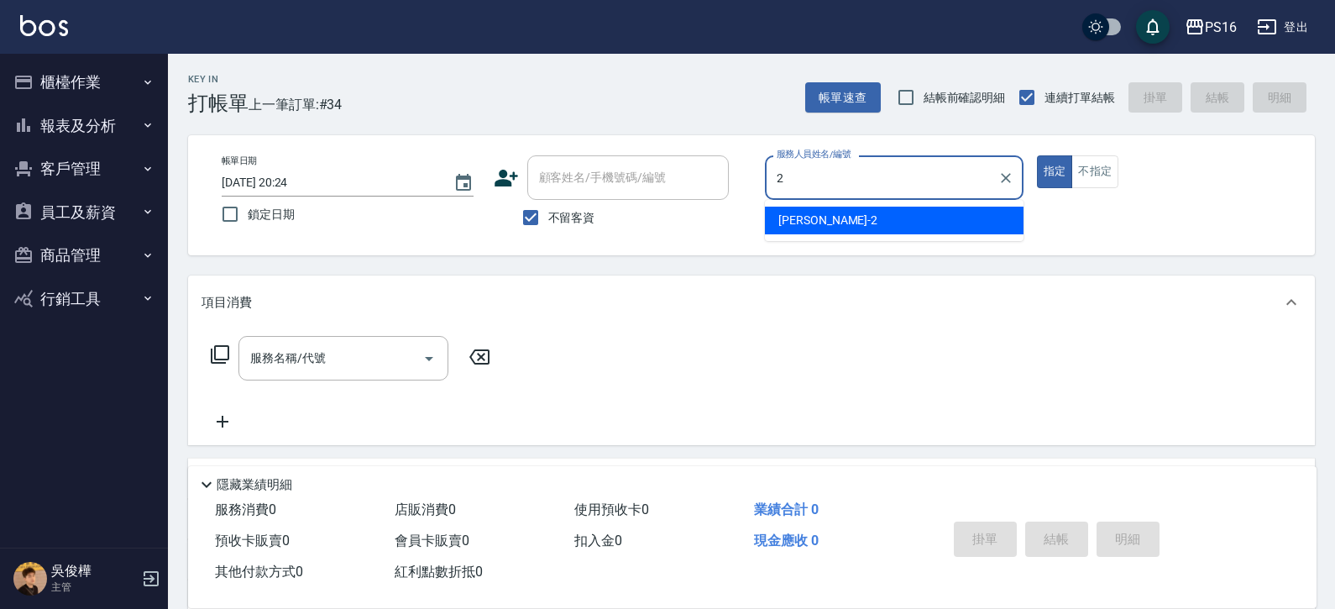
type input "張華涵-2"
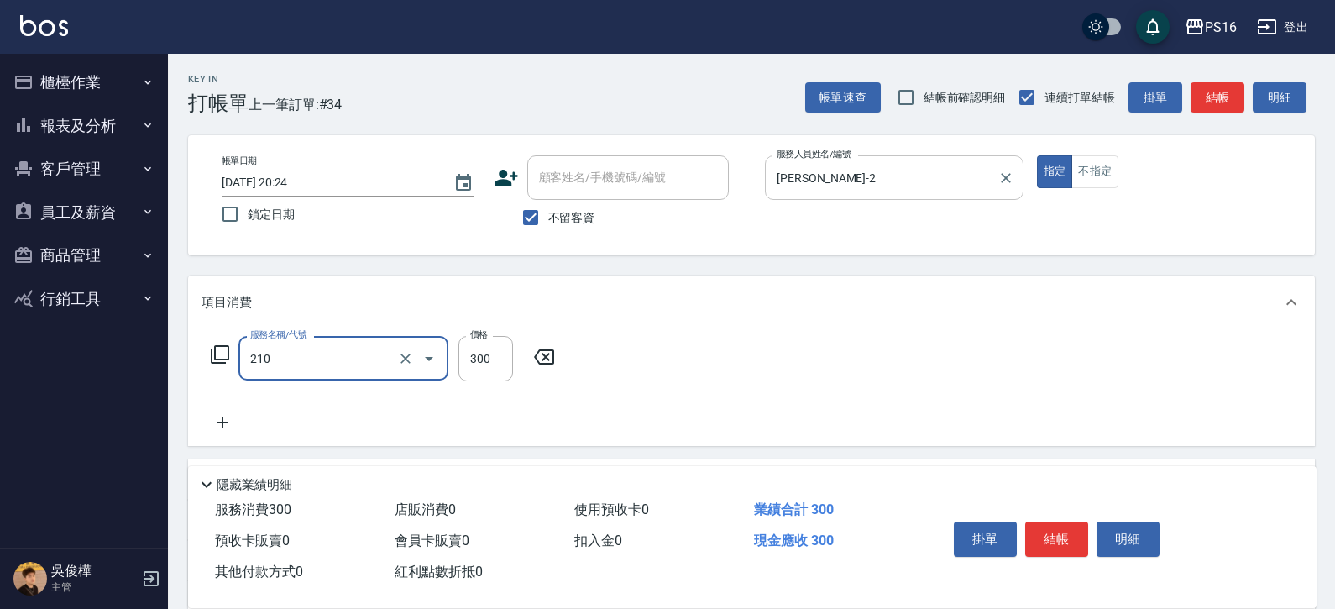
type input "歐娜洗髮精(210)"
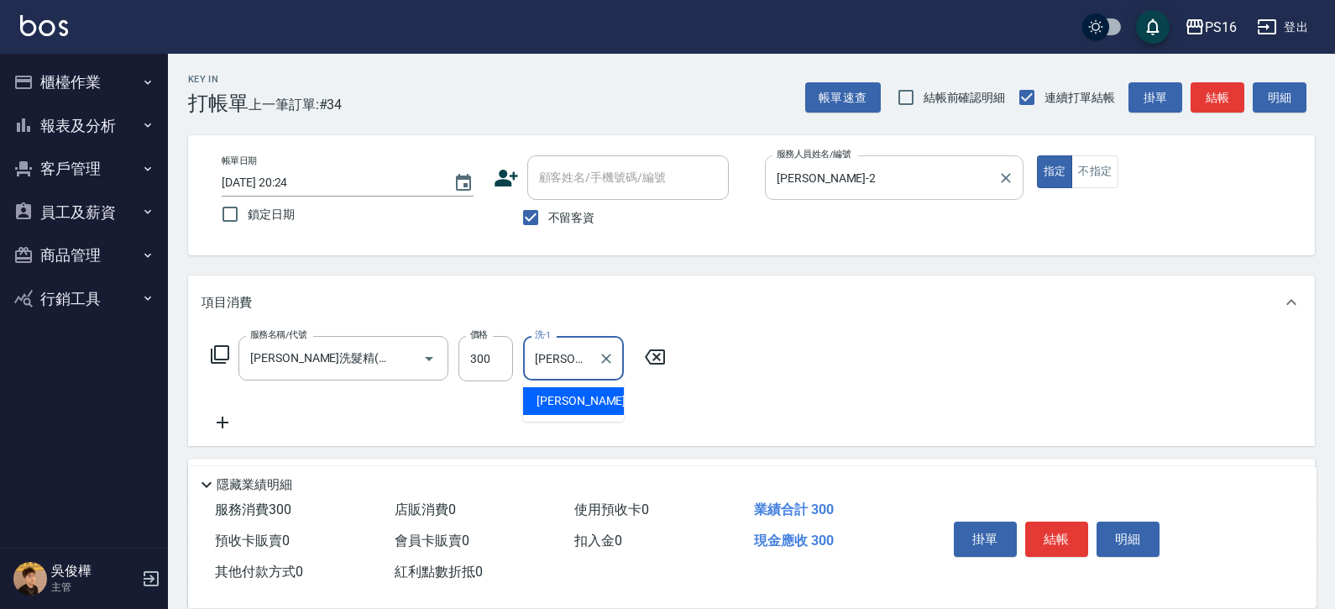
type input "林裕芳-21"
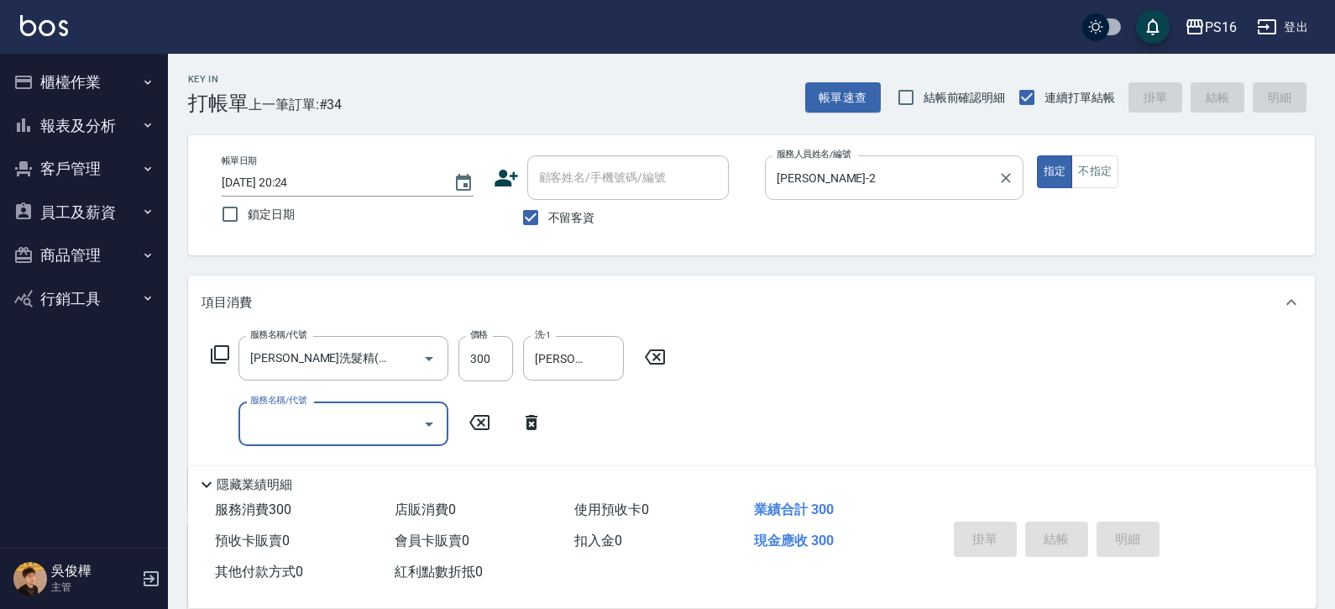
type input "2025/08/15 20:25"
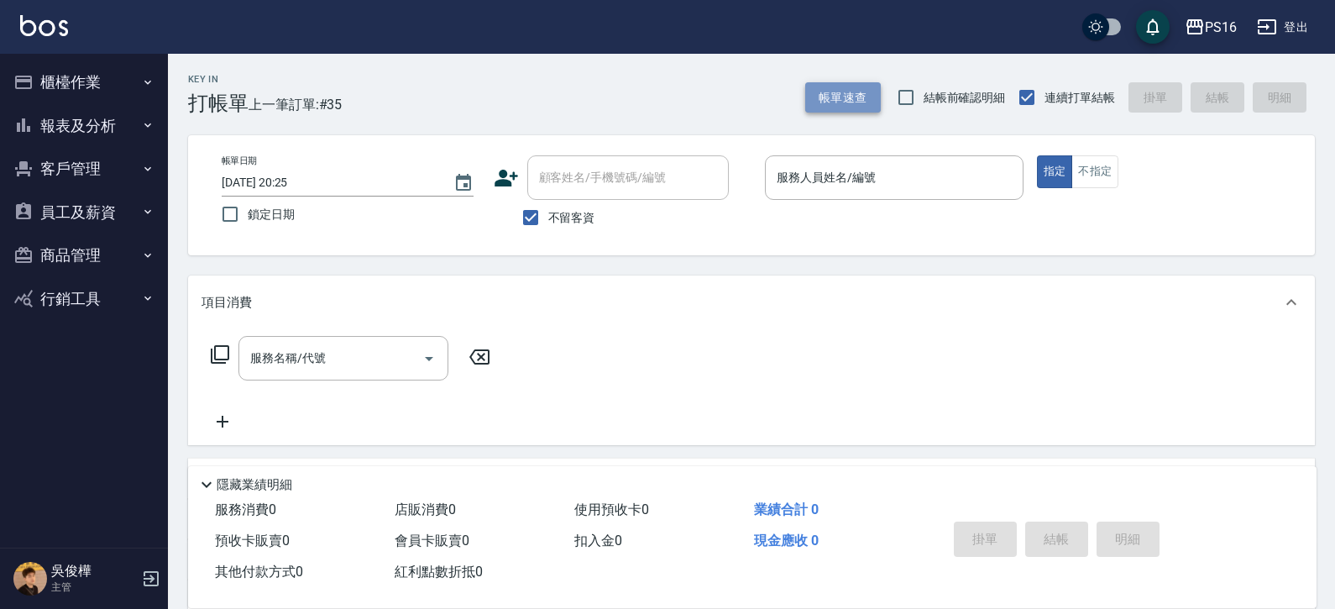
click at [843, 87] on button "帳單速查" at bounding box center [843, 97] width 76 height 31
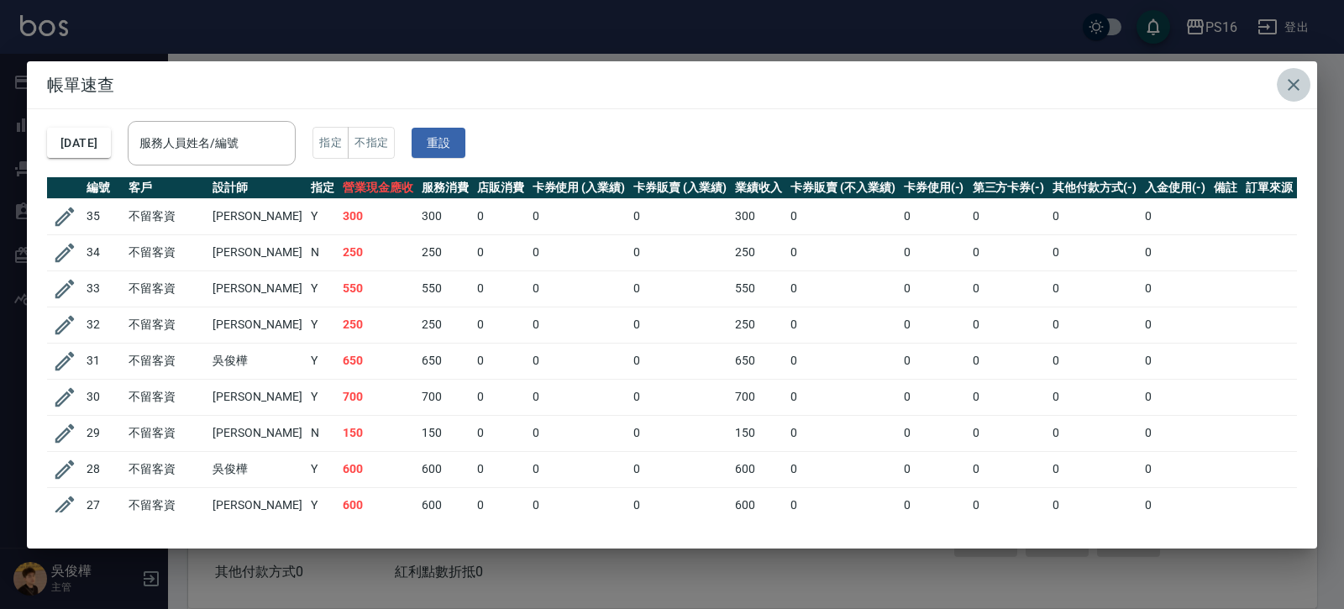
drag, startPoint x: 1294, startPoint y: 79, endPoint x: 1053, endPoint y: 103, distance: 242.3
click at [1302, 86] on icon "button" at bounding box center [1293, 85] width 20 height 20
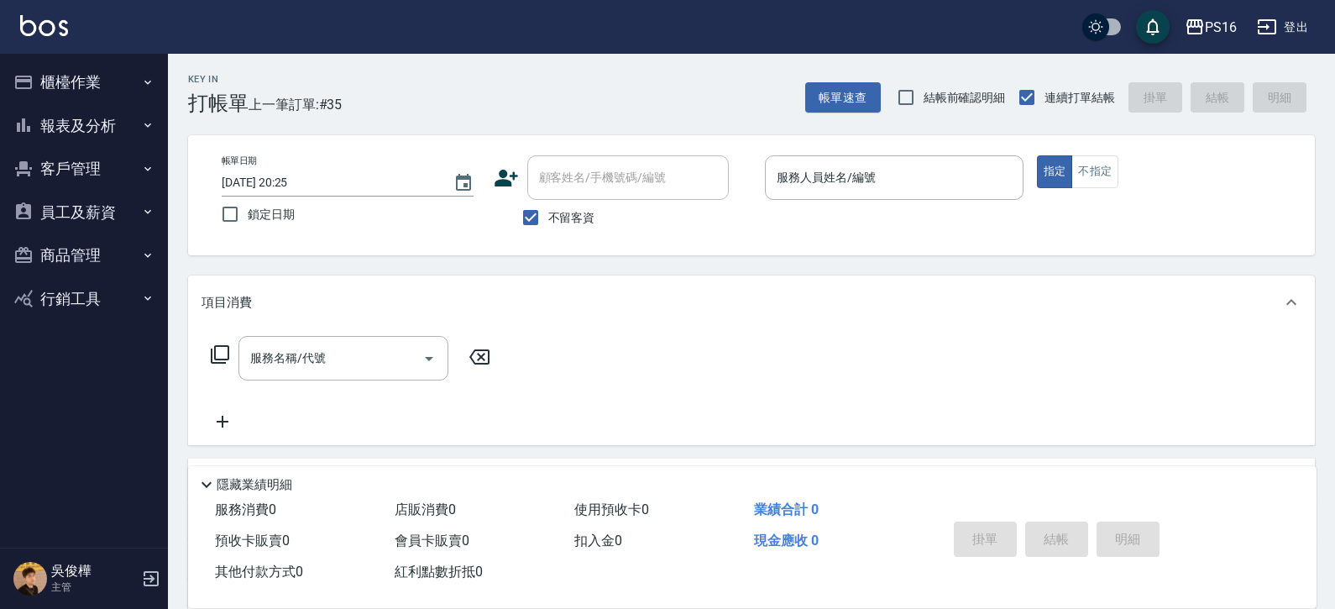
click at [68, 118] on button "報表及分析" at bounding box center [84, 126] width 155 height 44
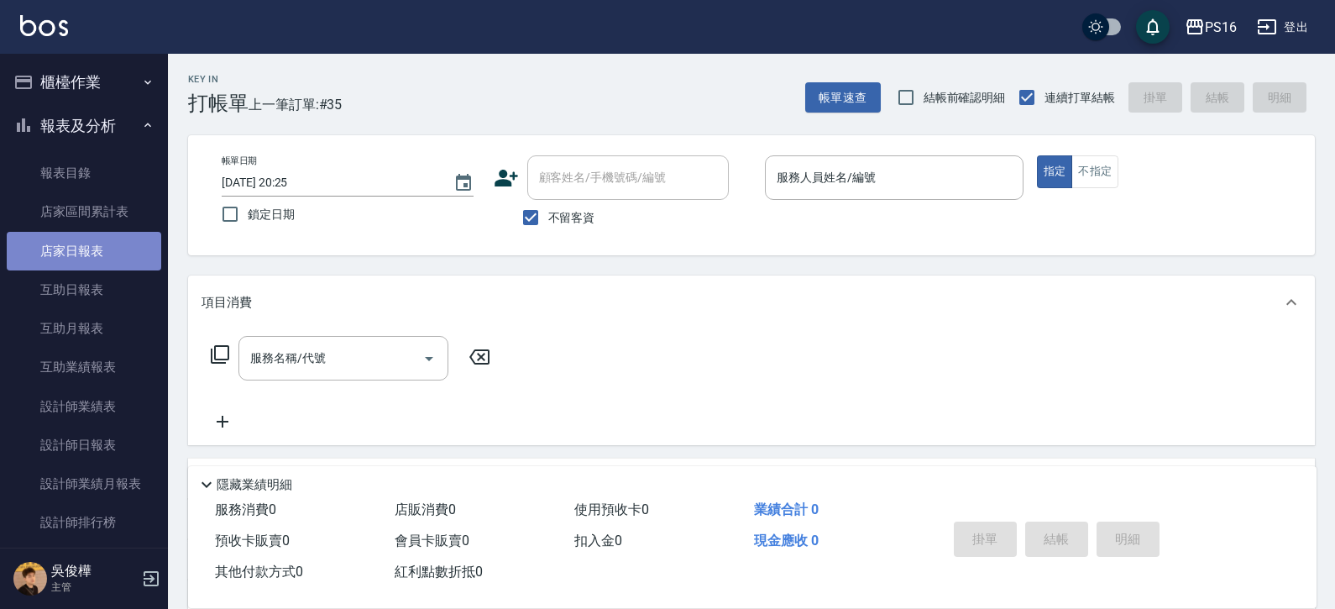
click at [115, 254] on link "店家日報表" at bounding box center [84, 251] width 155 height 39
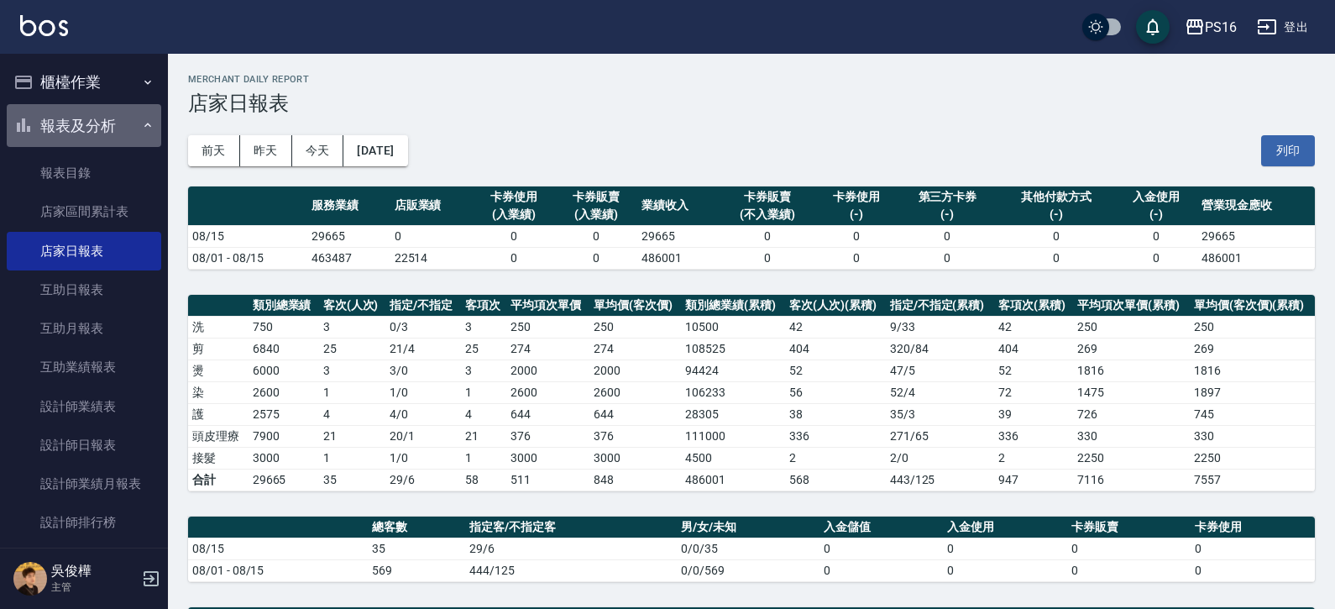
click at [107, 131] on button "報表及分析" at bounding box center [84, 126] width 155 height 44
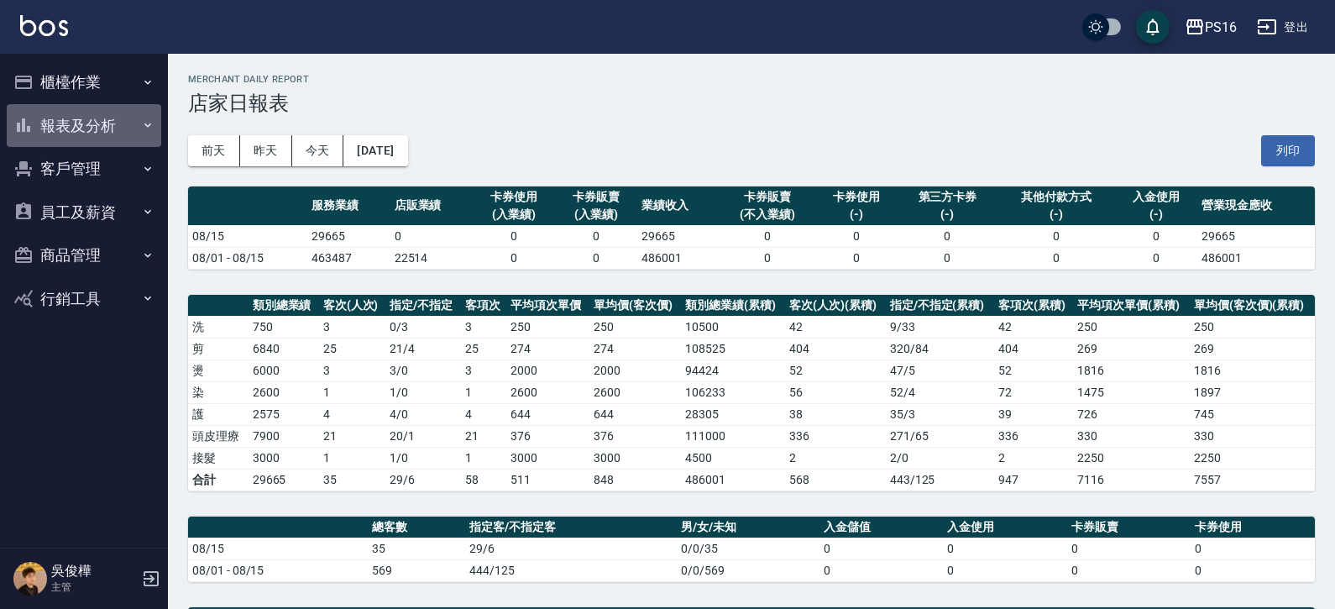
click at [109, 131] on button "報表及分析" at bounding box center [84, 126] width 155 height 44
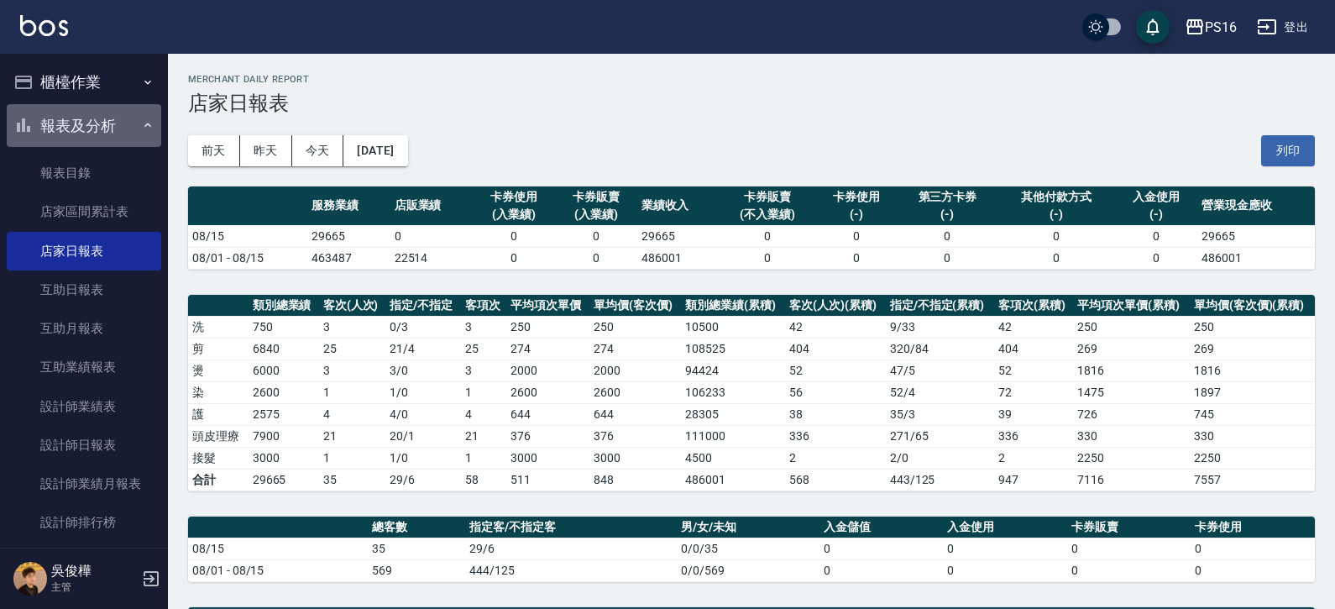
click at [92, 132] on button "報表及分析" at bounding box center [84, 126] width 155 height 44
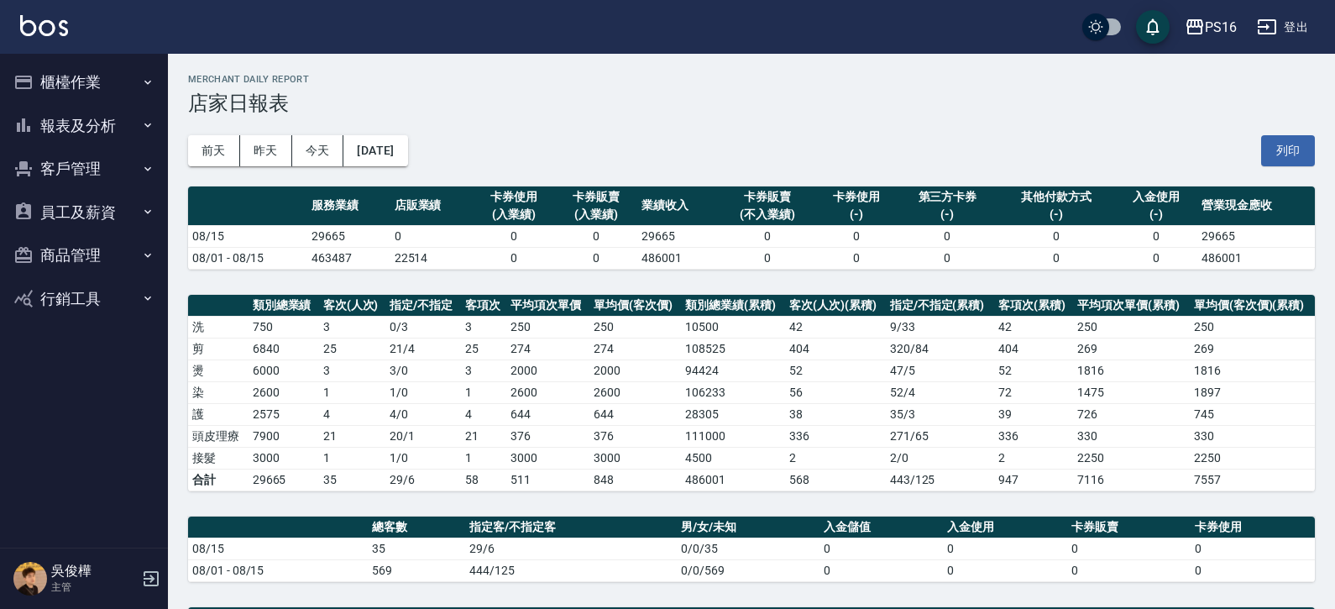
click at [95, 85] on button "櫃檯作業" at bounding box center [84, 82] width 155 height 44
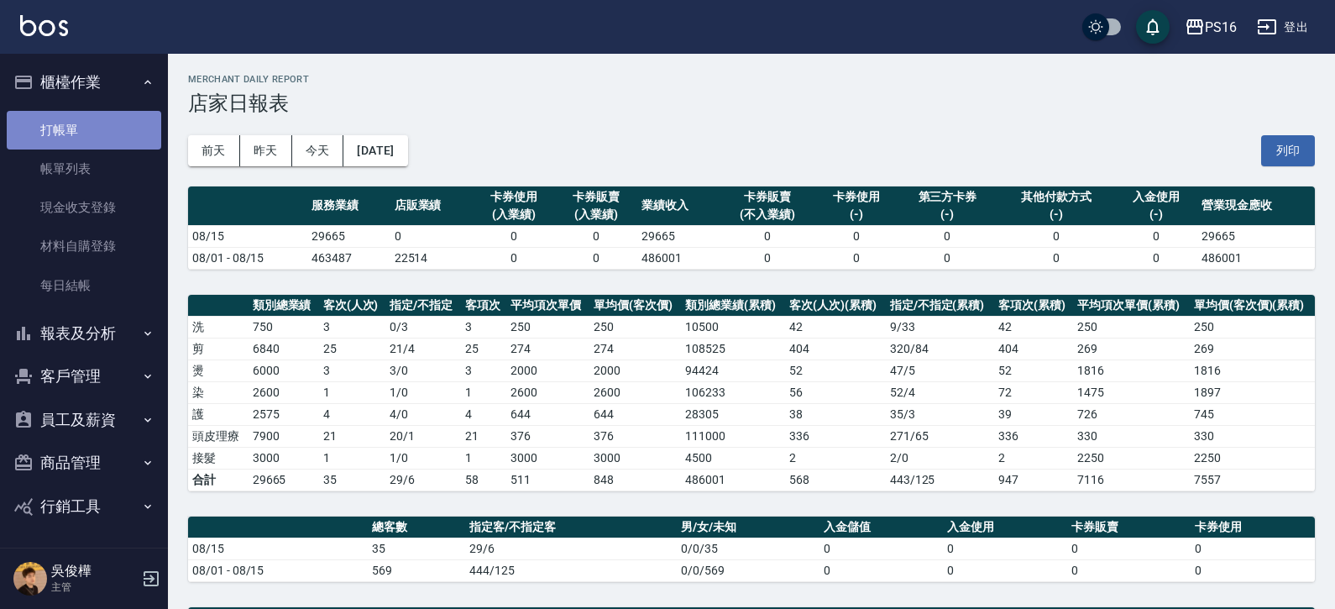
click at [120, 118] on link "打帳單" at bounding box center [84, 130] width 155 height 39
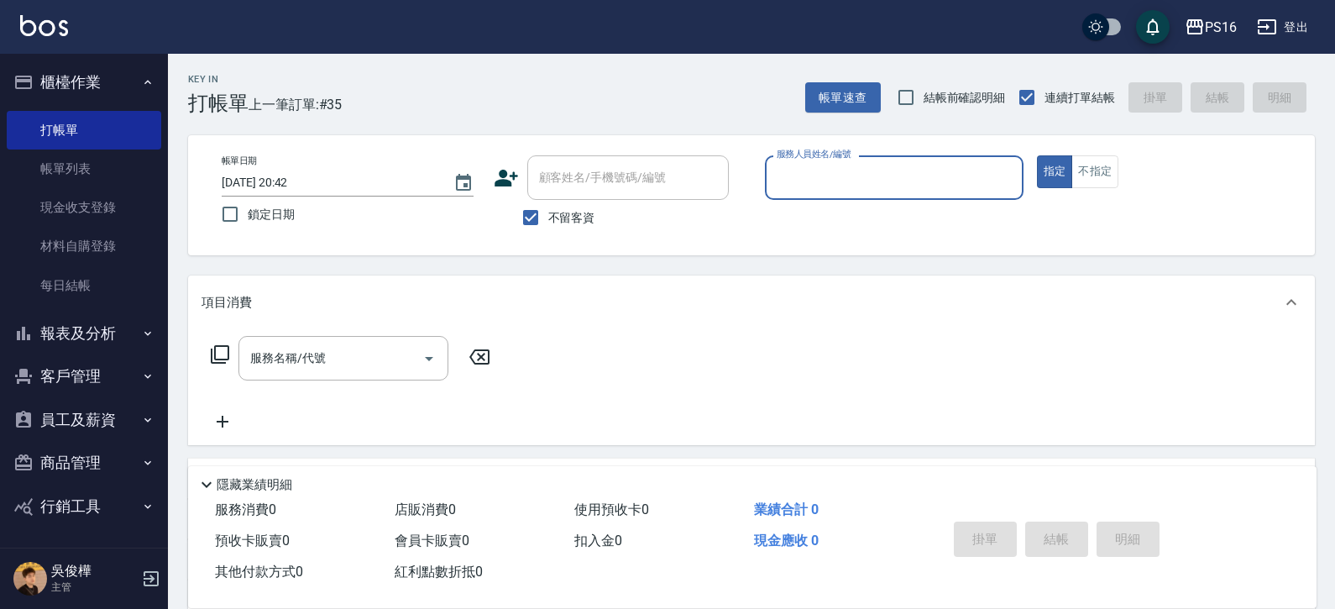
click at [127, 92] on button "櫃檯作業" at bounding box center [84, 82] width 155 height 44
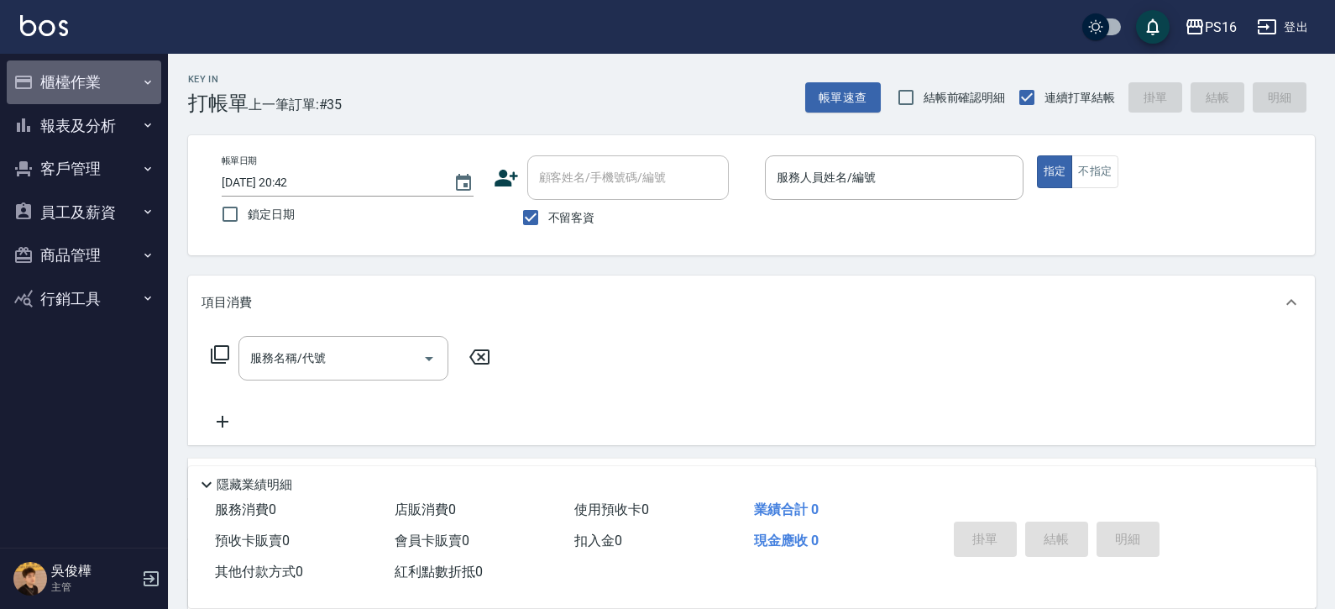
click at [127, 92] on button "櫃檯作業" at bounding box center [84, 82] width 155 height 44
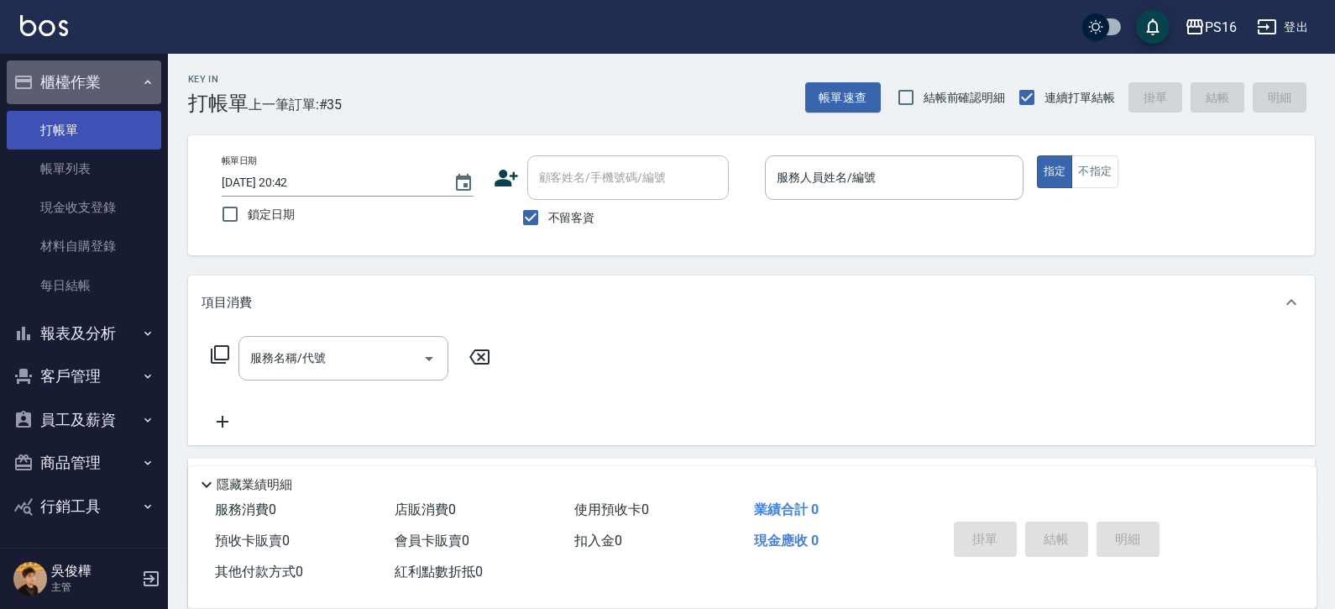
drag, startPoint x: 108, startPoint y: 93, endPoint x: 124, endPoint y: 116, distance: 27.7
click at [110, 90] on button "櫃檯作業" at bounding box center [84, 82] width 155 height 44
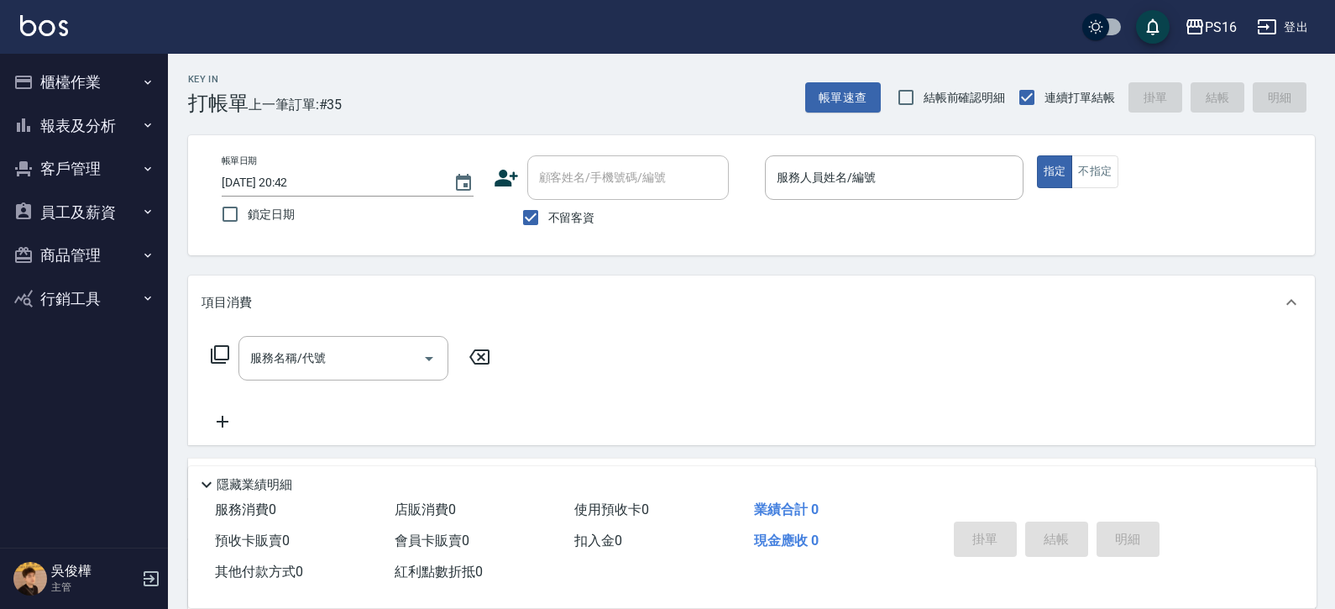
click at [134, 136] on button "報表及分析" at bounding box center [84, 126] width 155 height 44
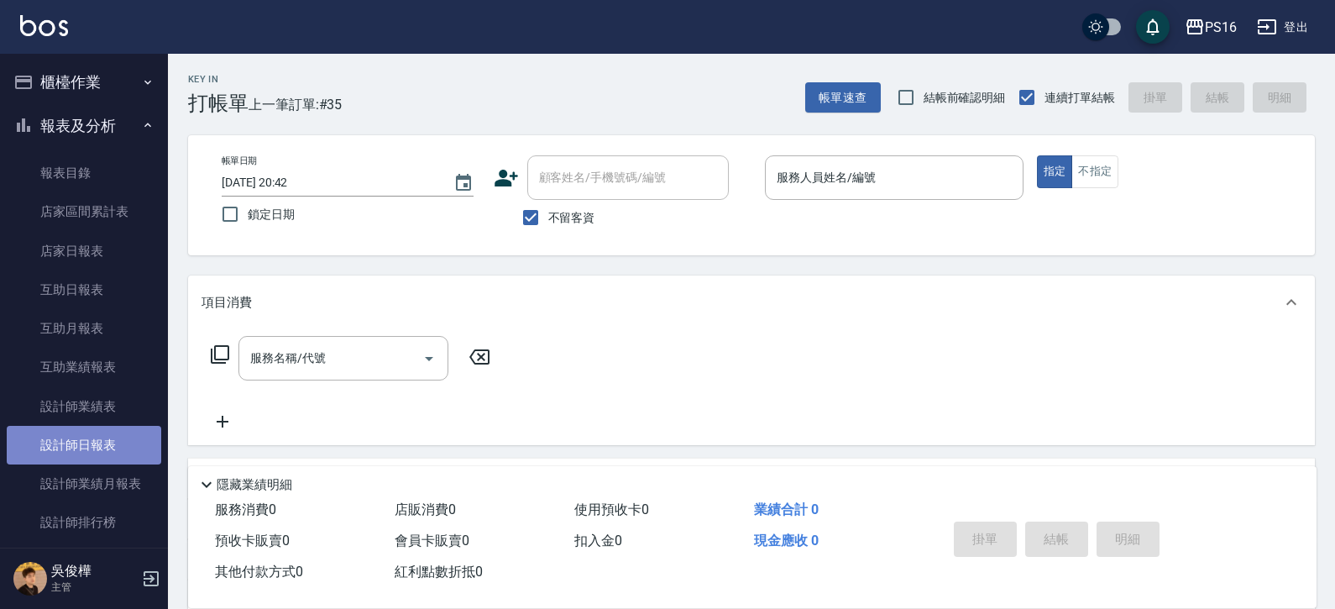
click at [105, 433] on link "設計師日報表" at bounding box center [84, 445] width 155 height 39
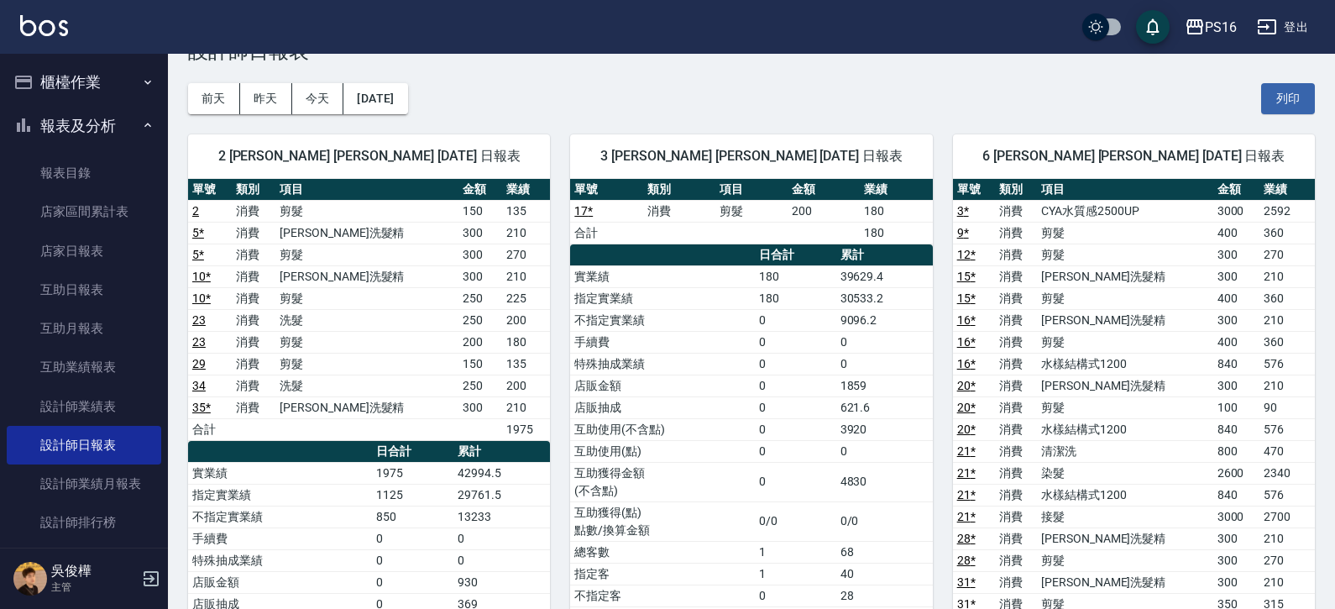
scroll to position [53, 0]
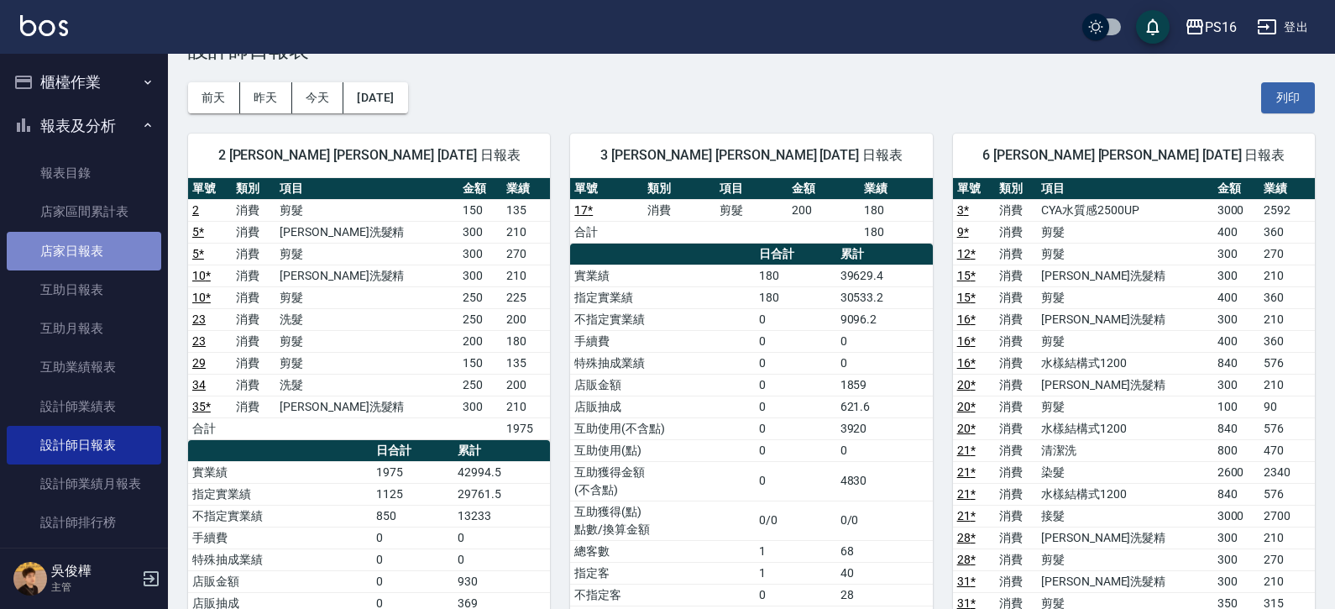
click at [104, 244] on link "店家日報表" at bounding box center [84, 251] width 155 height 39
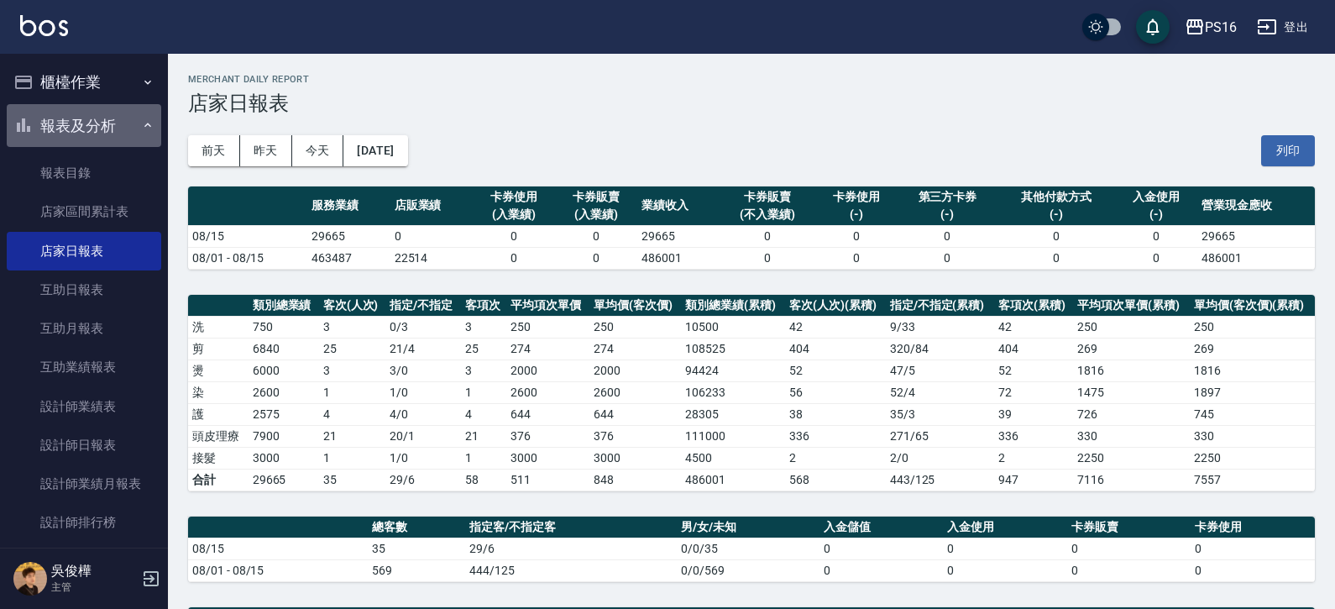
drag, startPoint x: 118, startPoint y: 112, endPoint x: 126, endPoint y: 103, distance: 11.9
click at [119, 114] on button "報表及分析" at bounding box center [84, 126] width 155 height 44
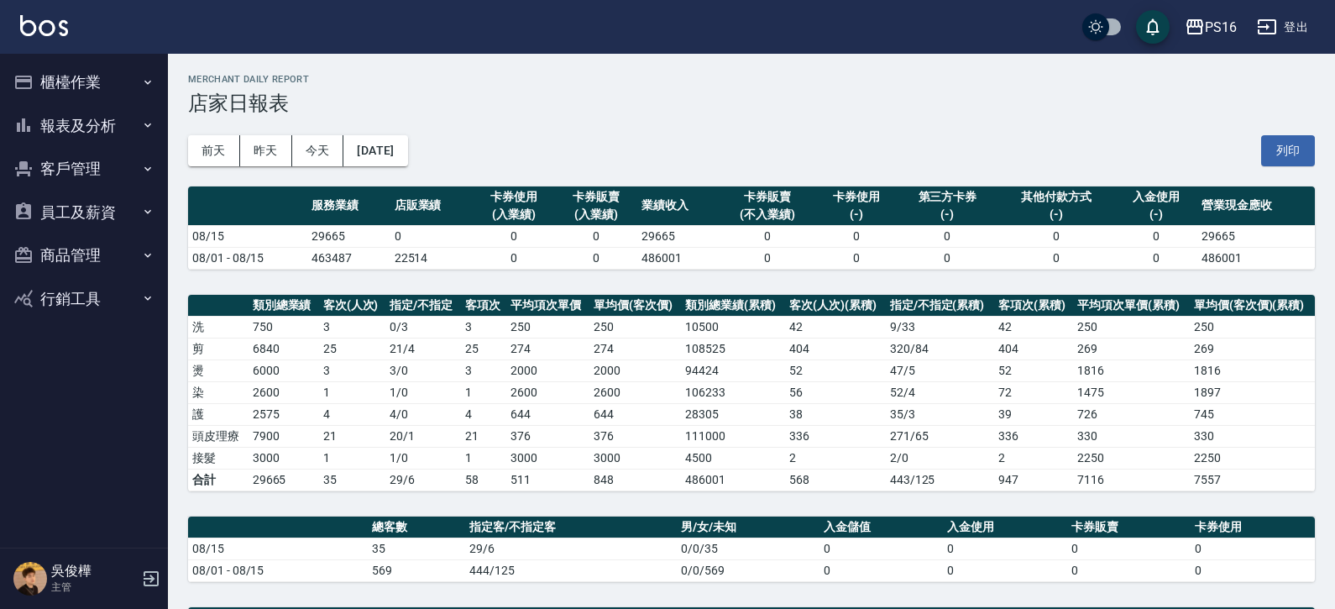
drag, startPoint x: 123, startPoint y: 92, endPoint x: 132, endPoint y: 84, distance: 11.9
click at [126, 89] on button "櫃檯作業" at bounding box center [84, 82] width 155 height 44
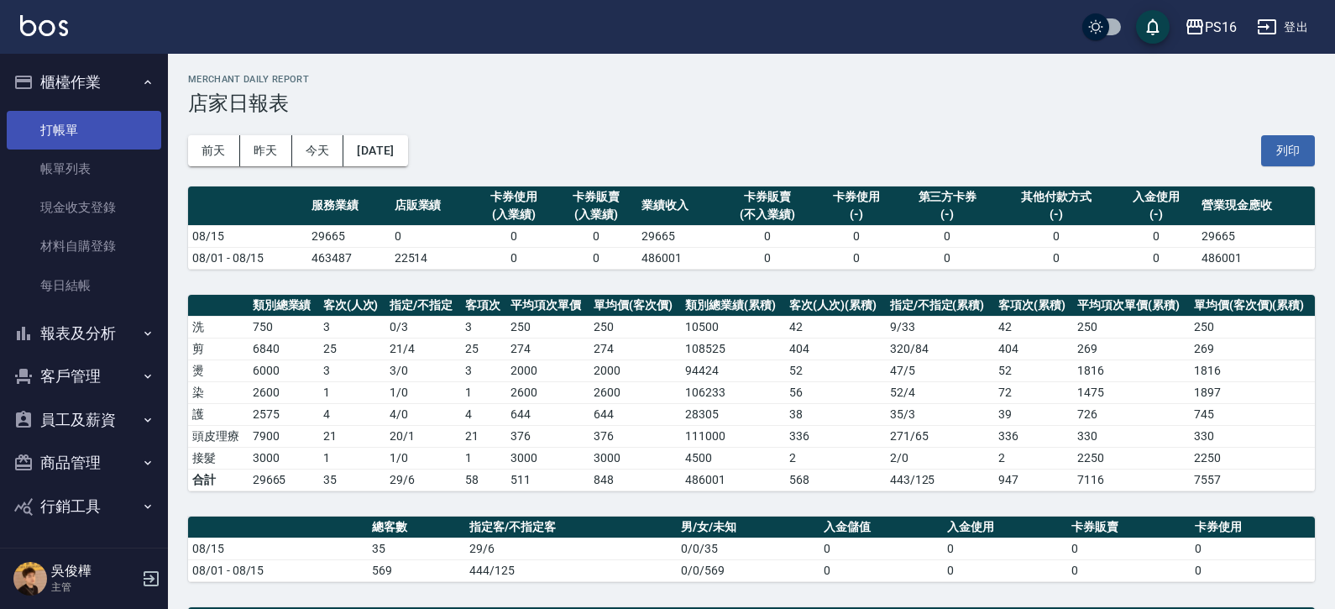
drag, startPoint x: 89, startPoint y: 99, endPoint x: 87, endPoint y: 115, distance: 16.0
click at [89, 105] on li "櫃檯作業 打帳單 帳單列表 現金收支登錄 材料自購登錄 每日結帳" at bounding box center [84, 185] width 155 height 251
click at [79, 123] on link "打帳單" at bounding box center [84, 130] width 155 height 39
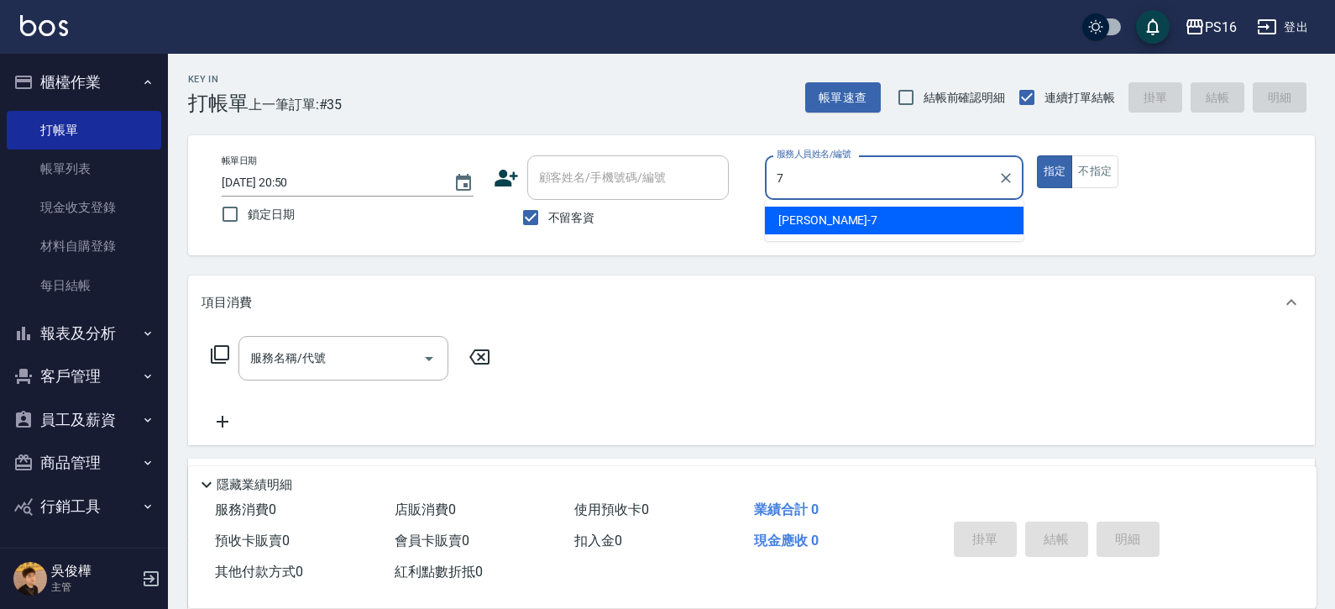
type input "張惠娟-7"
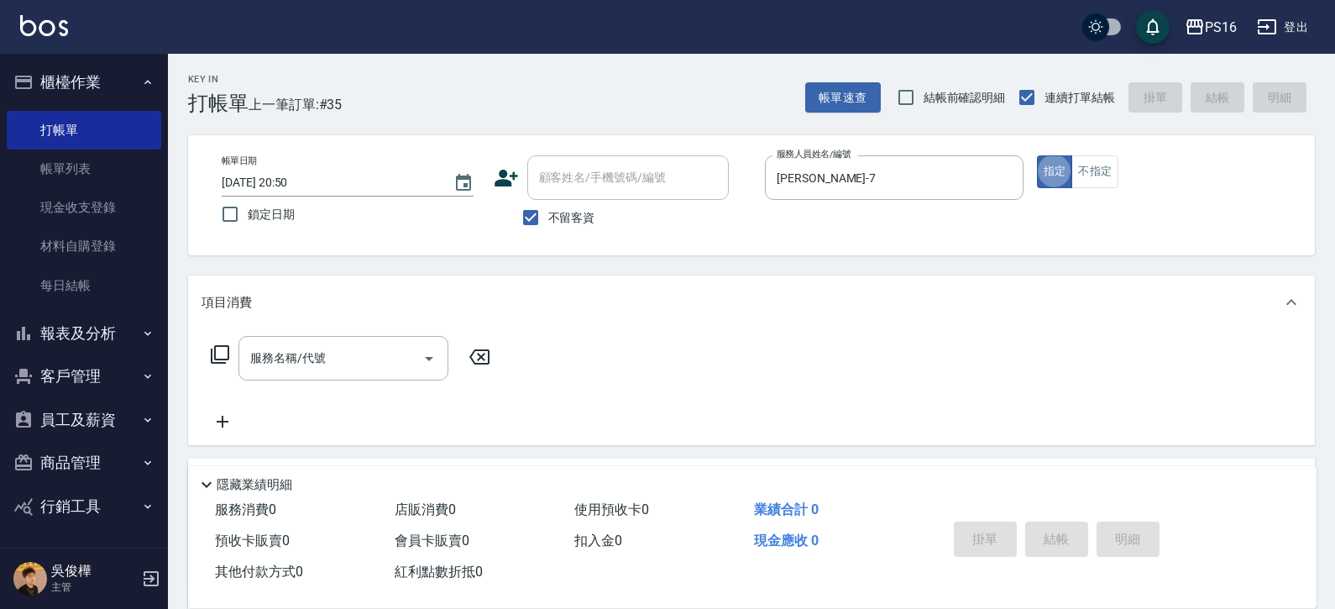
type button "true"
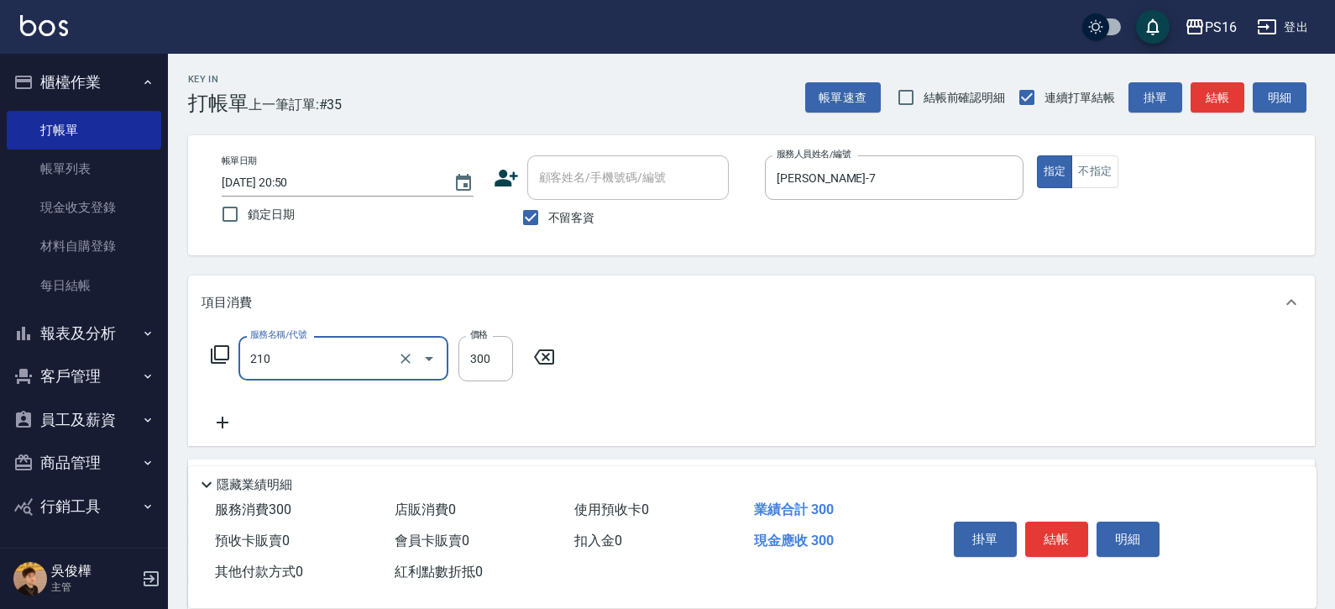
type input "歐娜洗髮精(210)"
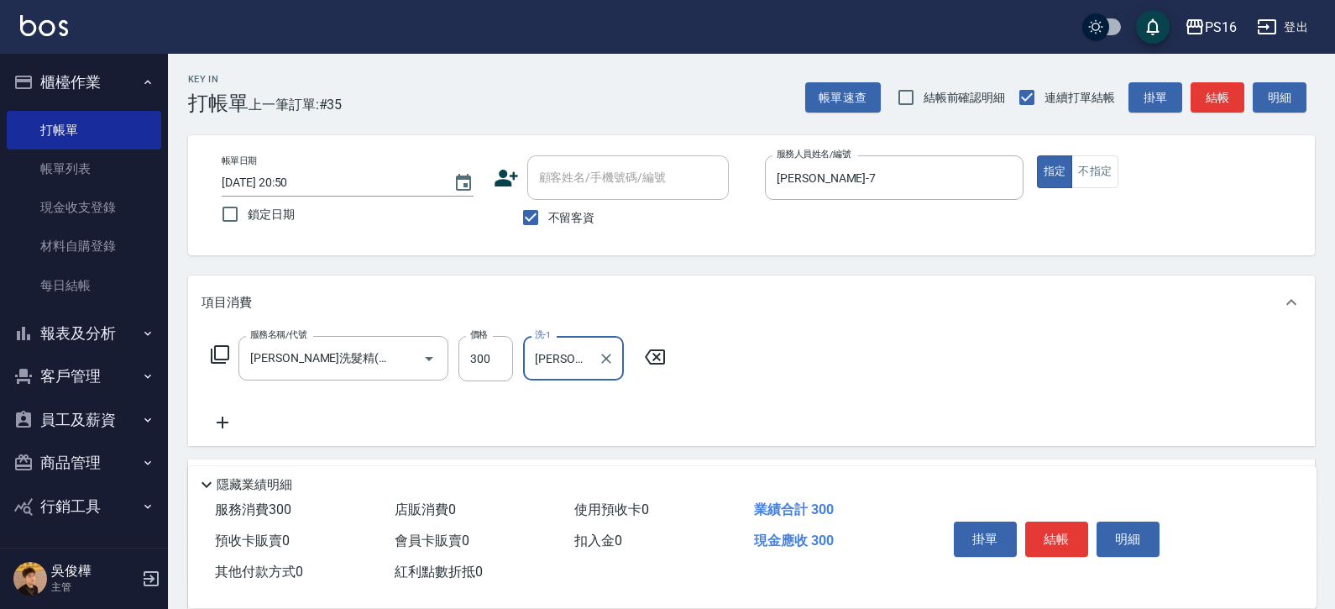
type input "黃姿庭-20"
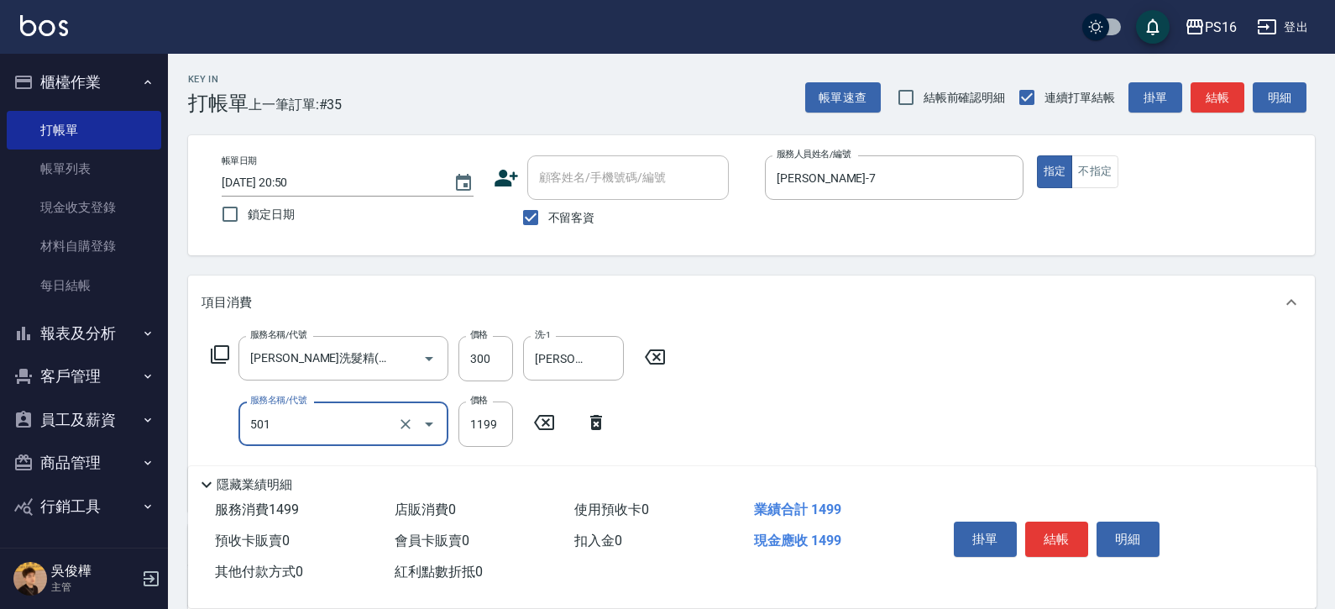
type input "染髮(501)"
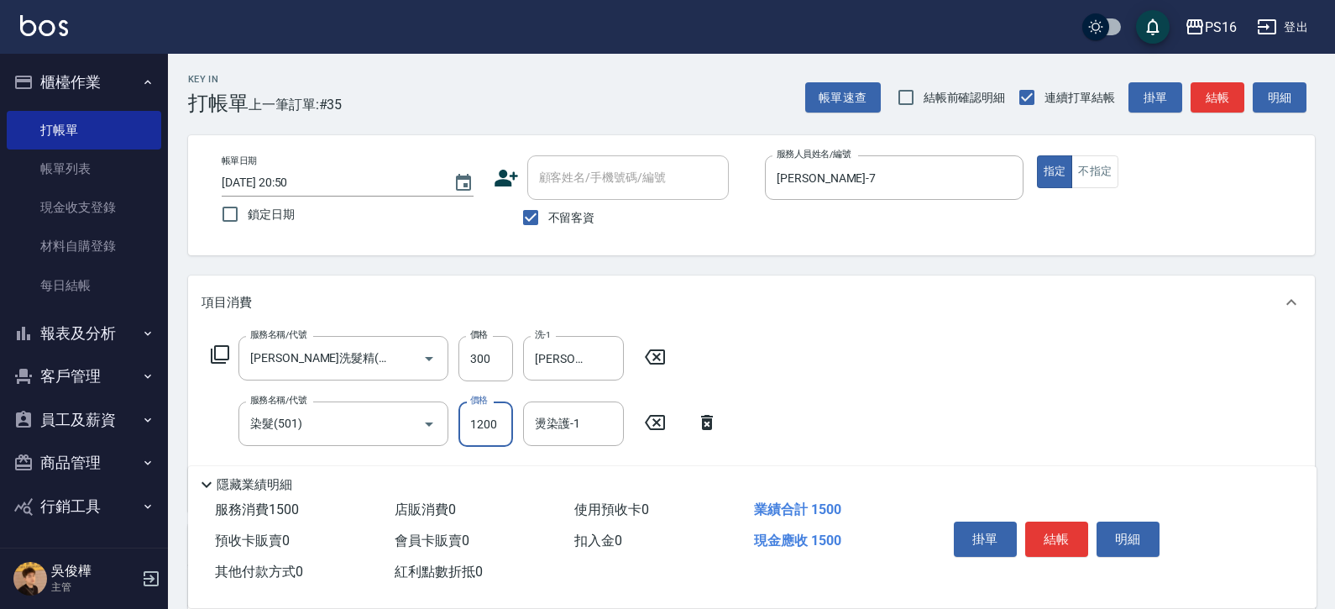
type input "1200"
type input "林裕芳-21"
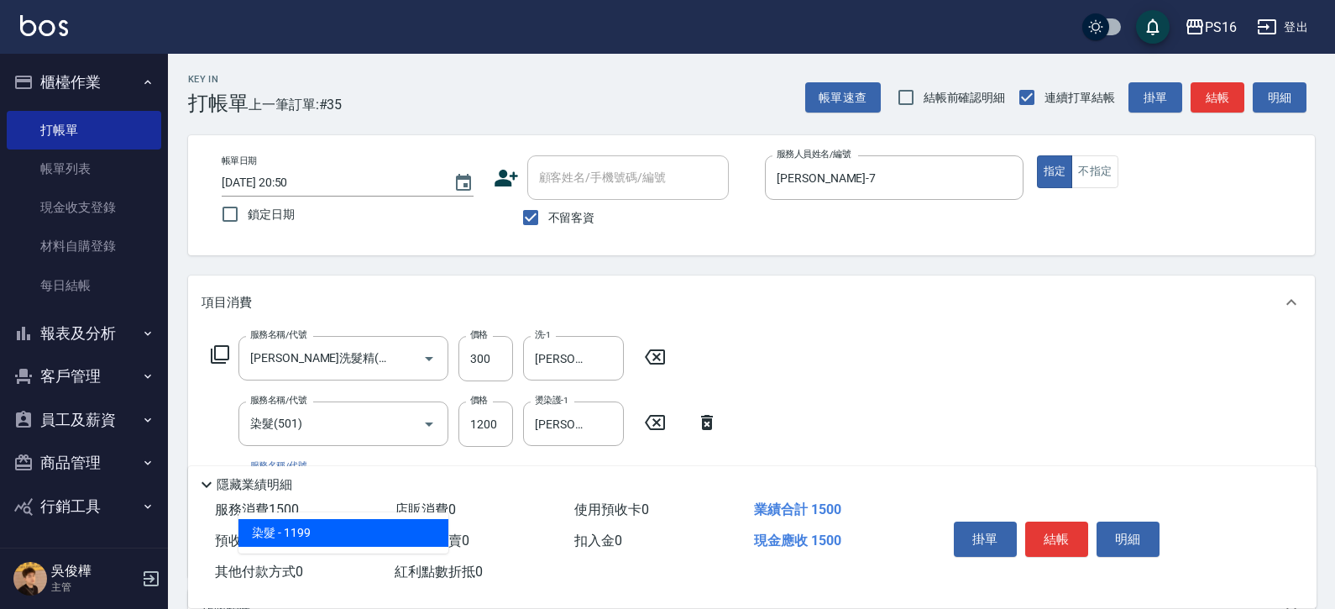
type input "染髮(501)"
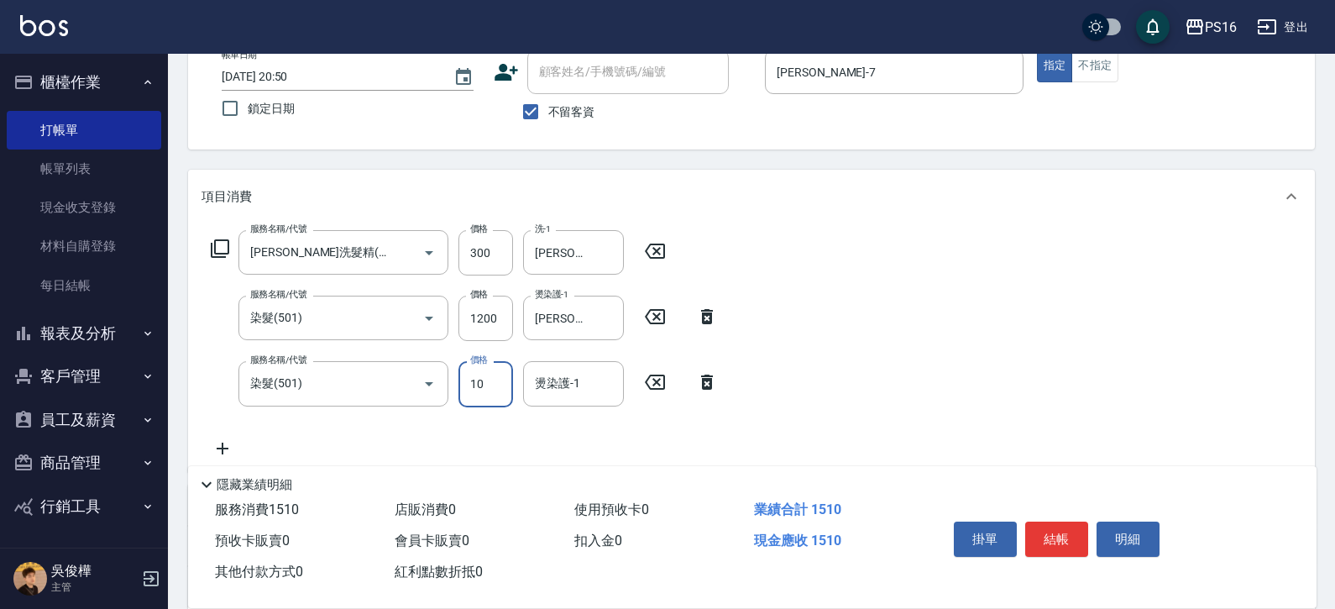
scroll to position [124, 0]
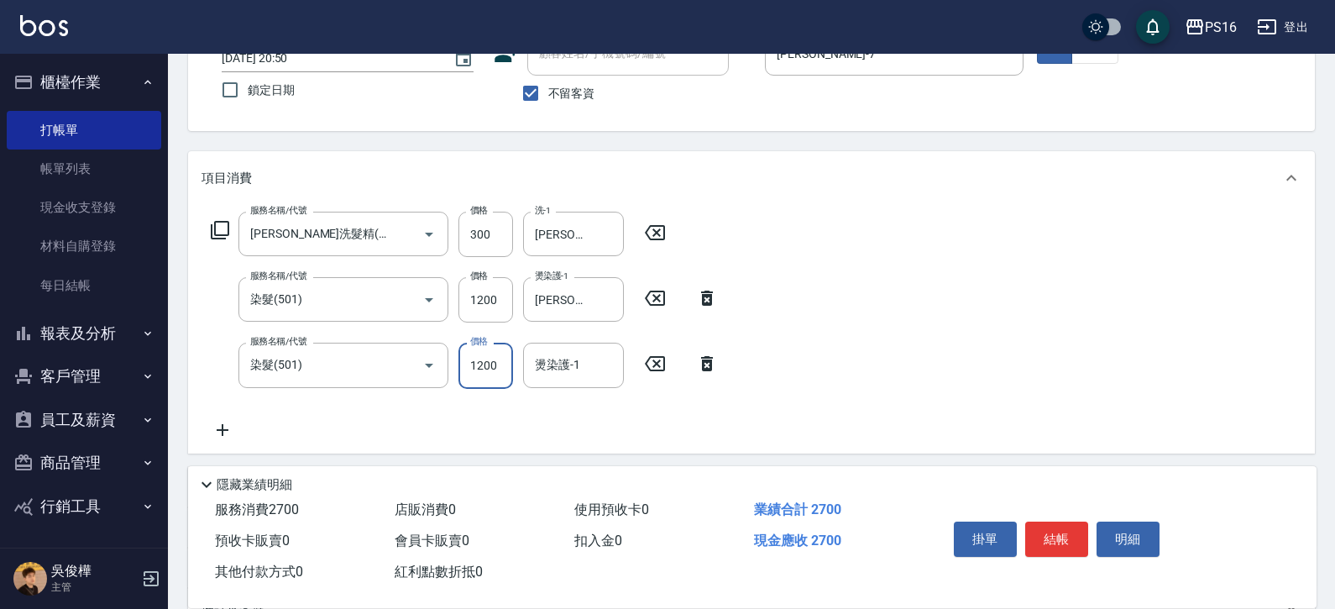
type input "1200"
type input "黃姿庭-20"
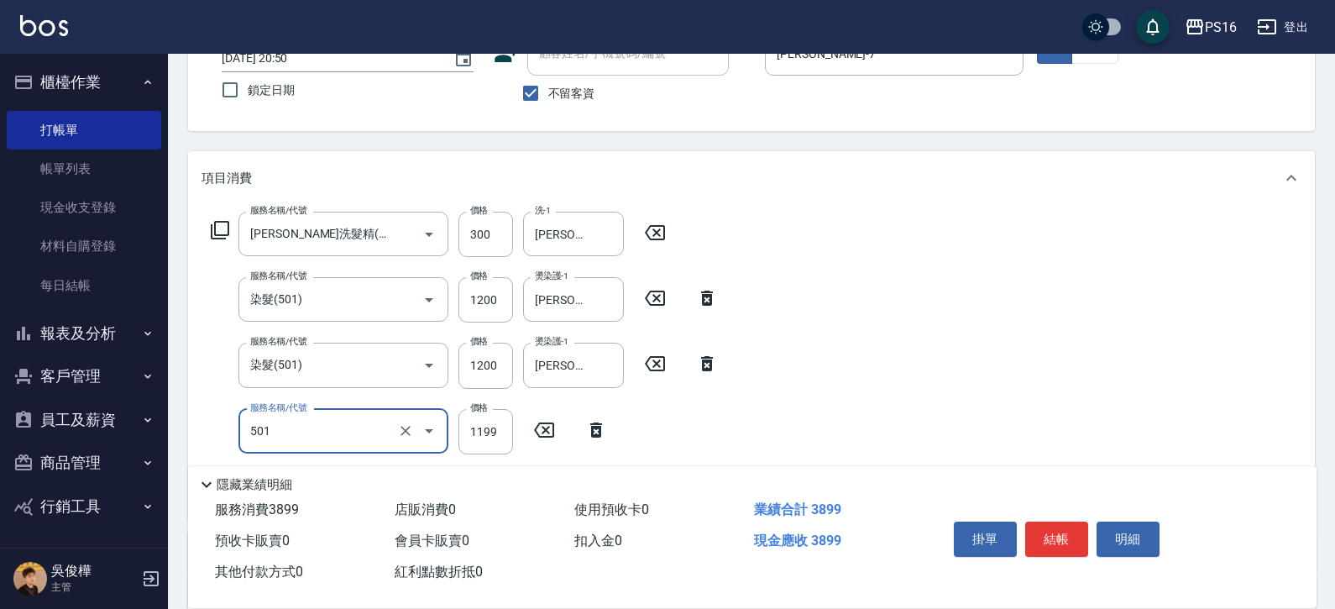
type input "染髮(501)"
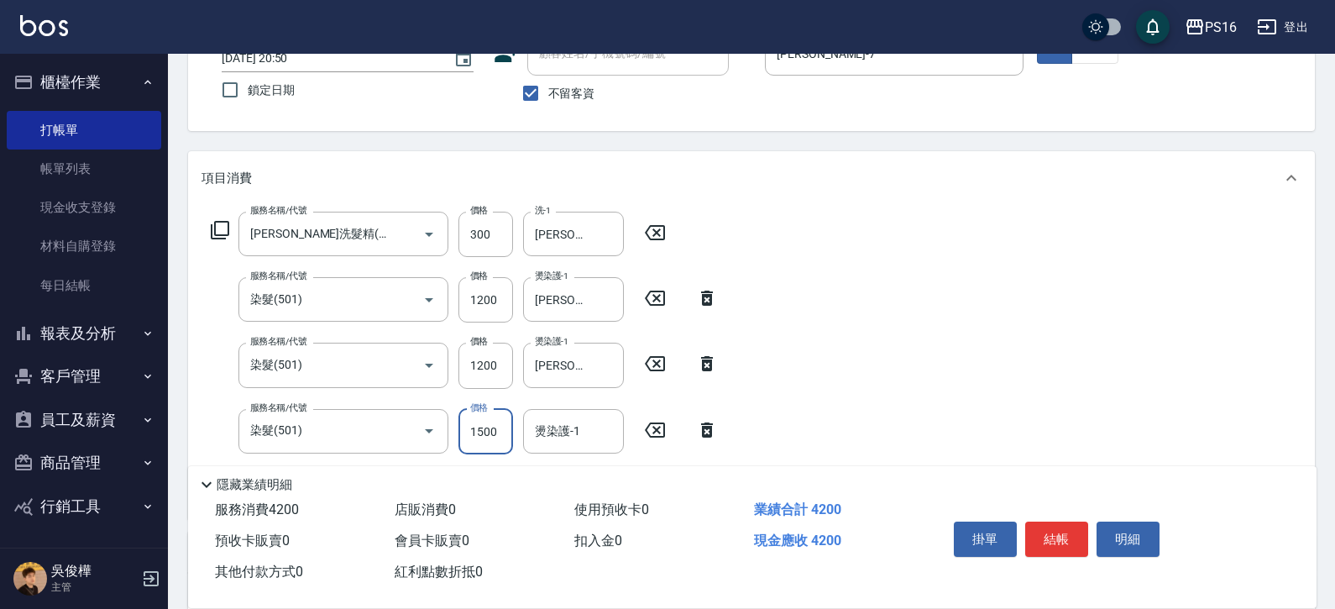
type input "1500"
type input "黃姿庭-20"
type input "水樣結構式1200(713)"
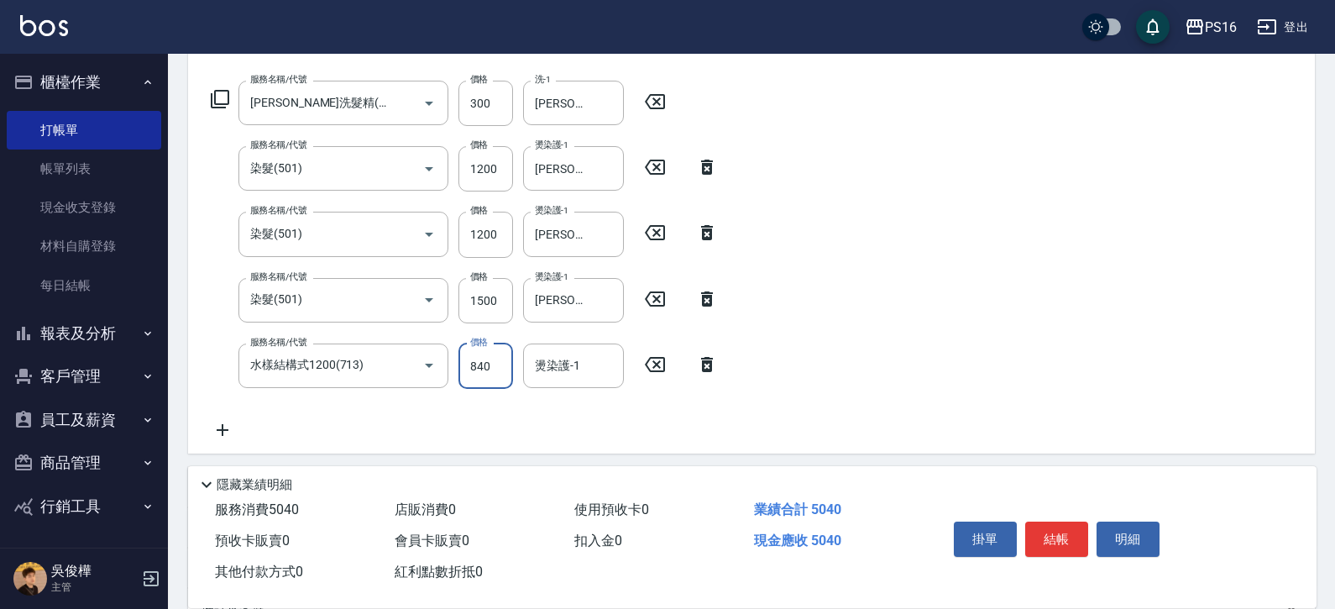
scroll to position [281, 0]
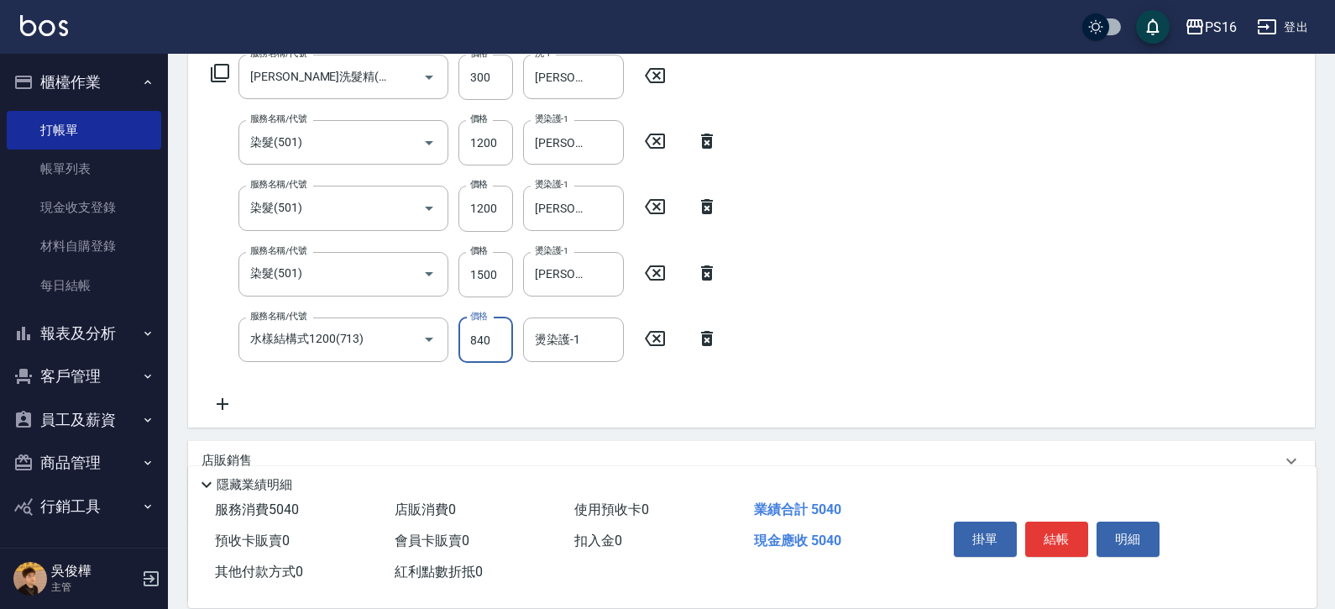
type input "840"
type input "黃姿庭-20"
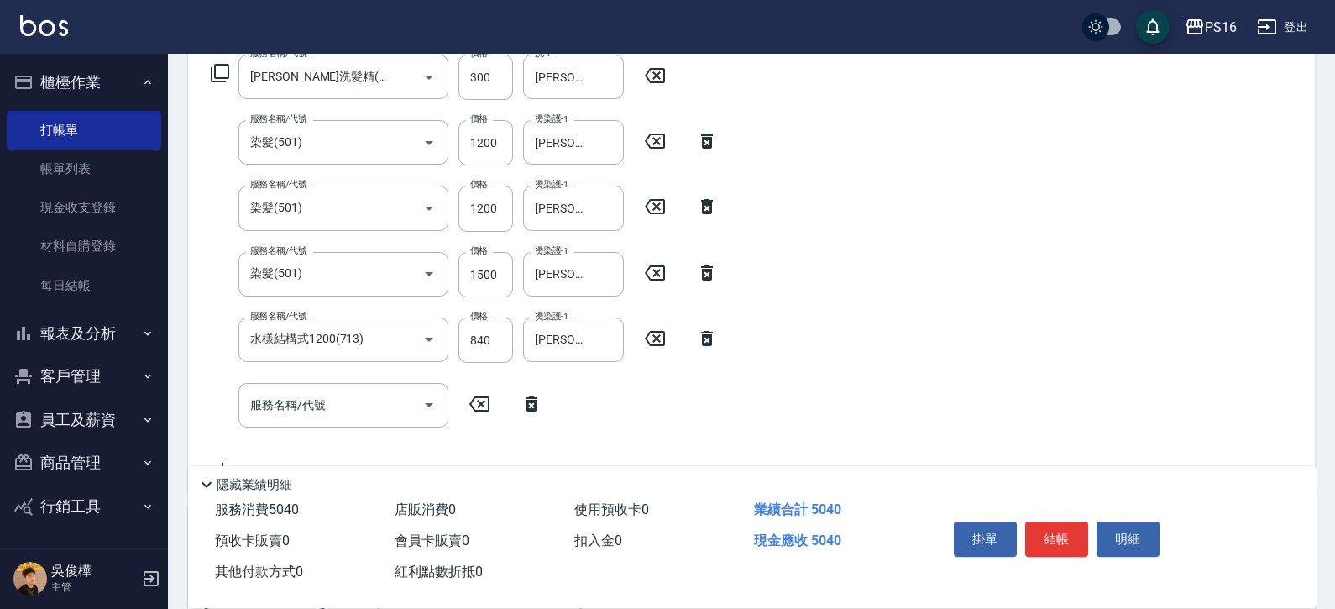
scroll to position [0, 0]
type input "張惠娟-7"
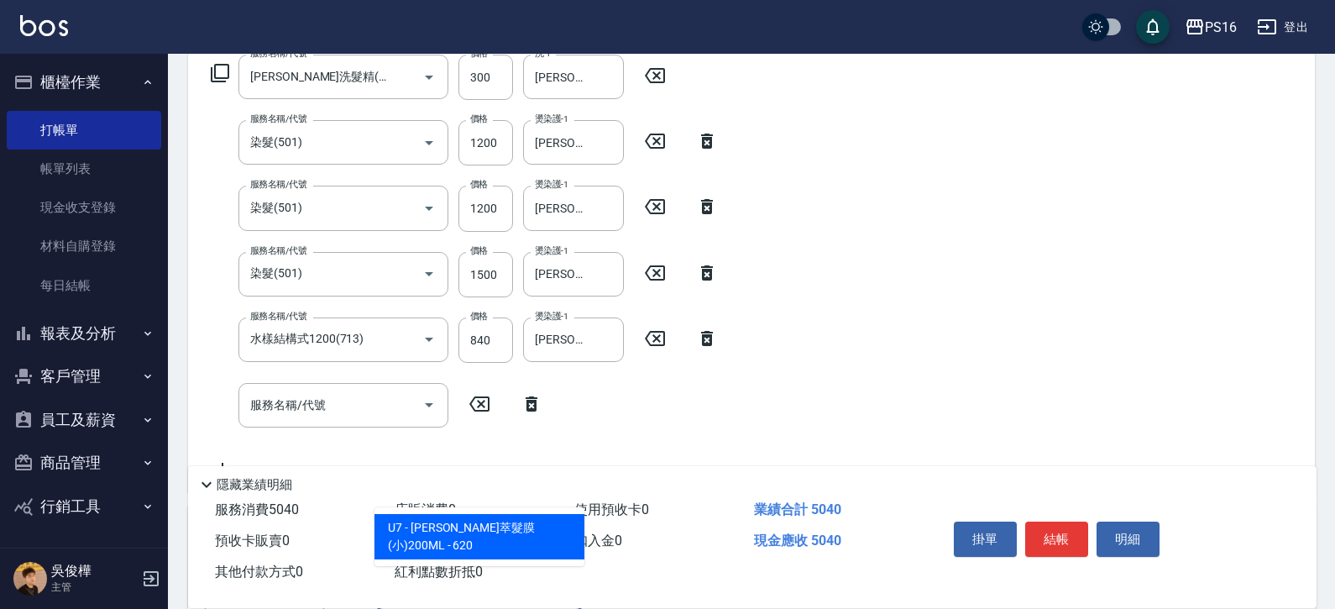
type input "[PERSON_NAME]萃髮膜(小)200ML"
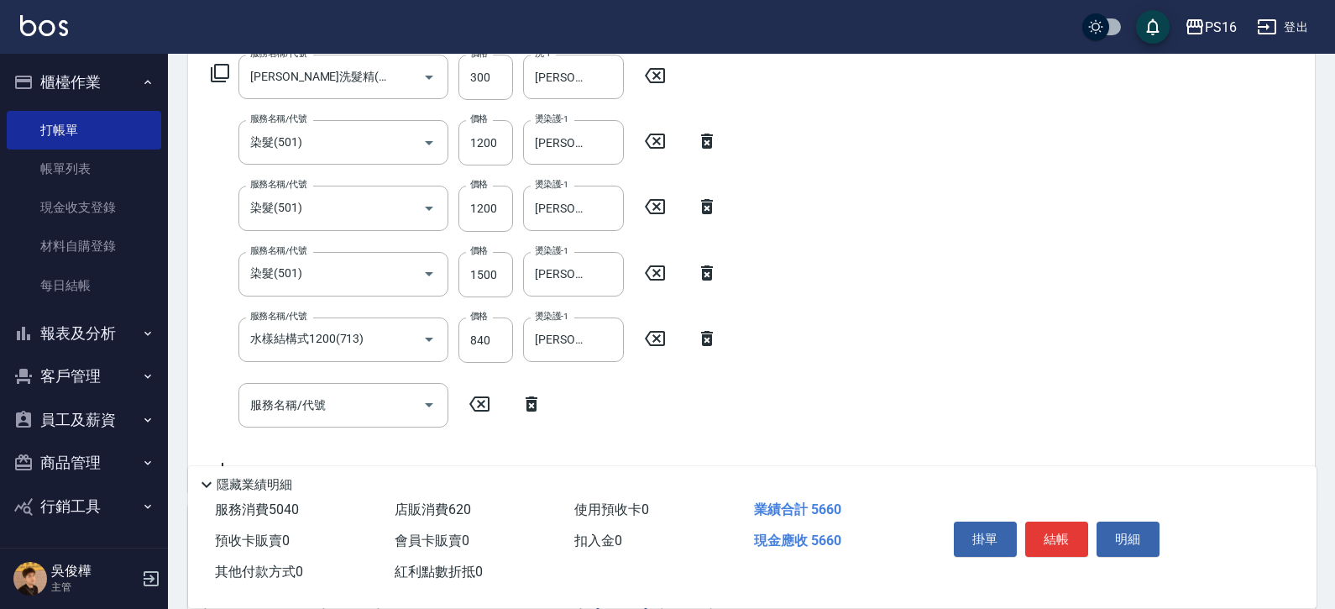
scroll to position [284, 0]
type input "496"
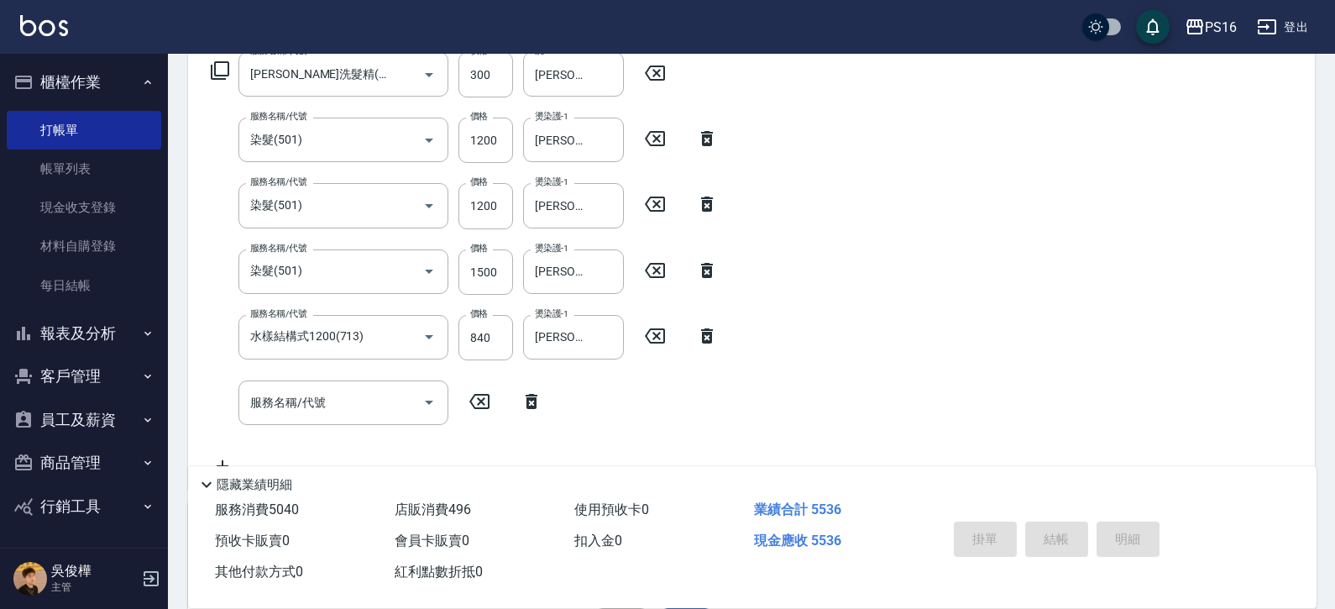
type input "2025/08/15 21:07"
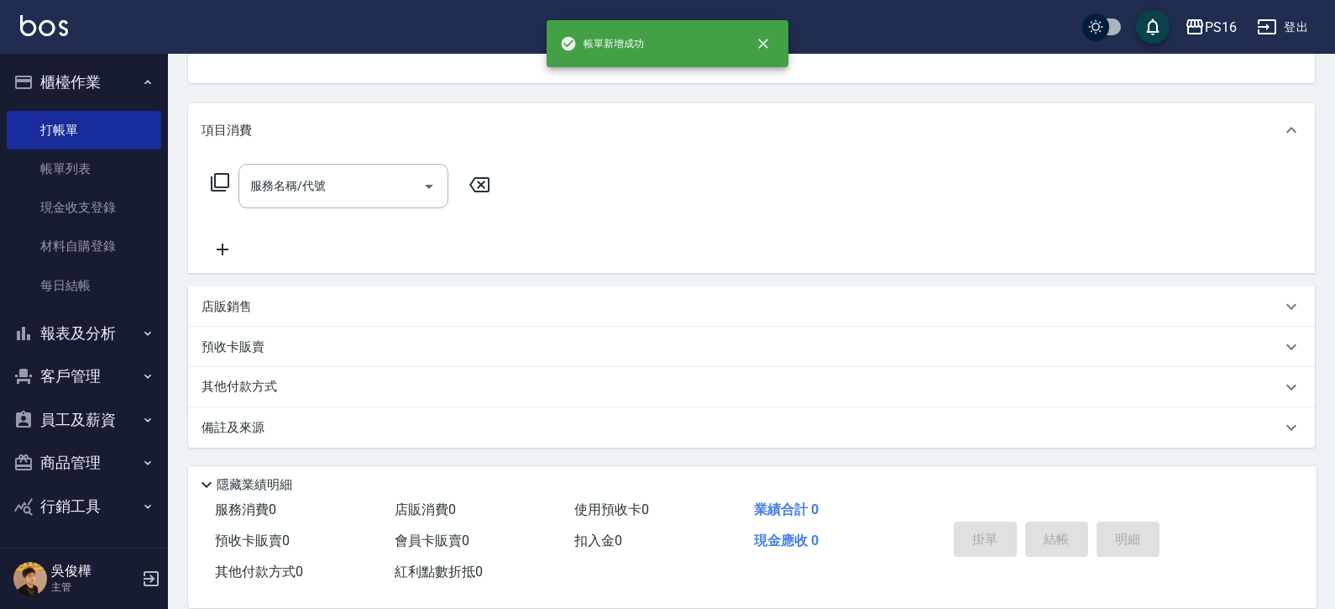
scroll to position [0, 0]
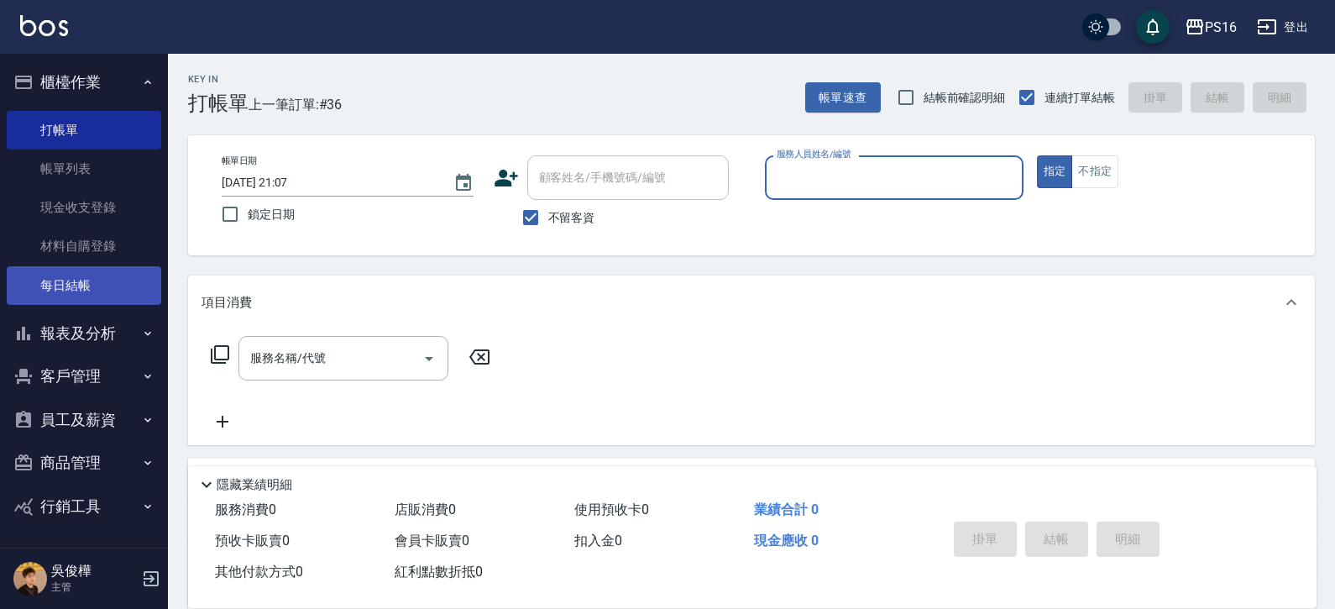
click at [108, 285] on link "每日結帳" at bounding box center [84, 285] width 155 height 39
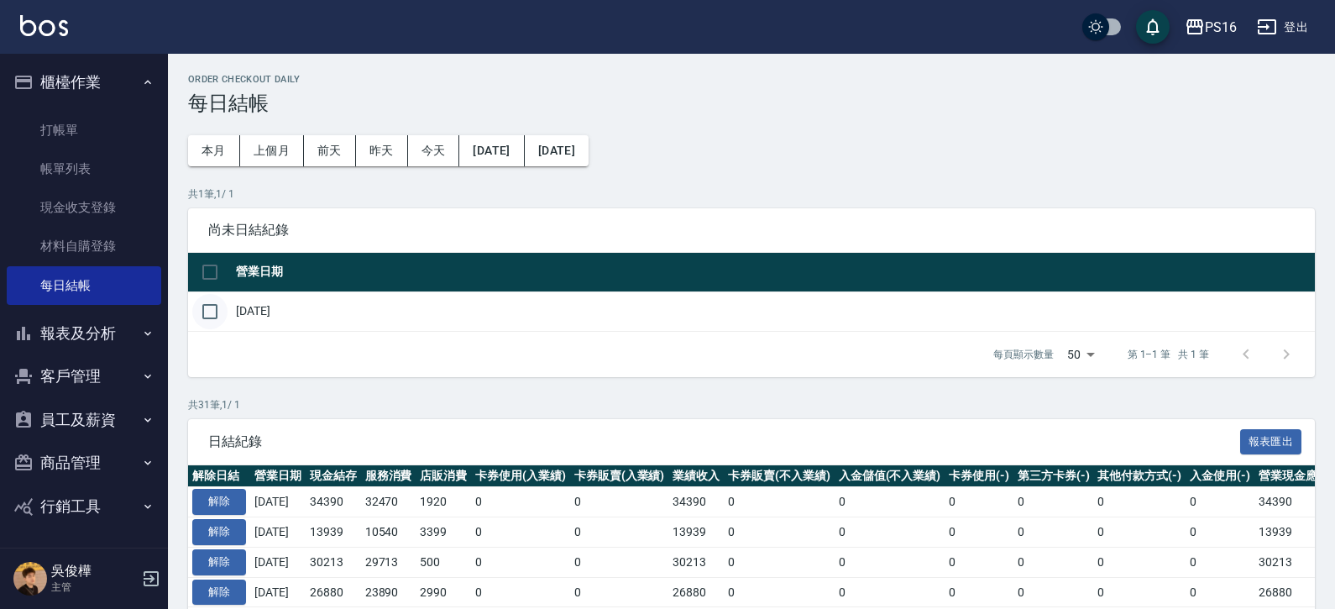
click at [217, 319] on input "checkbox" at bounding box center [209, 311] width 35 height 35
checkbox input "true"
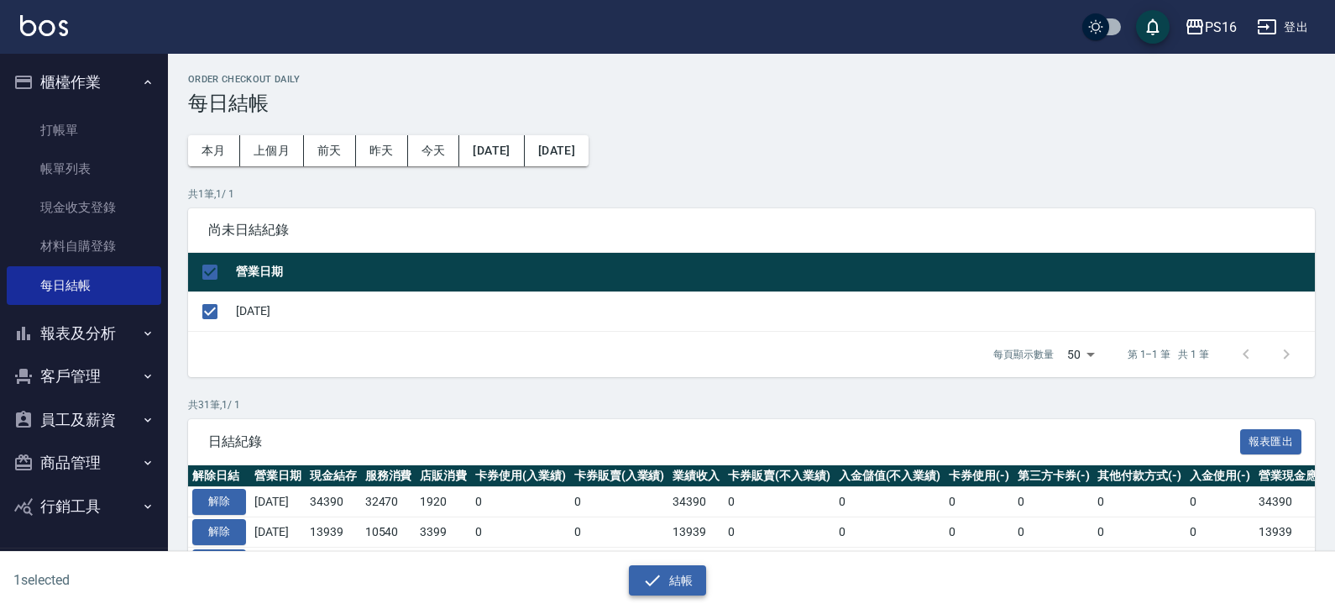
click at [692, 575] on button "結帳" at bounding box center [668, 580] width 78 height 31
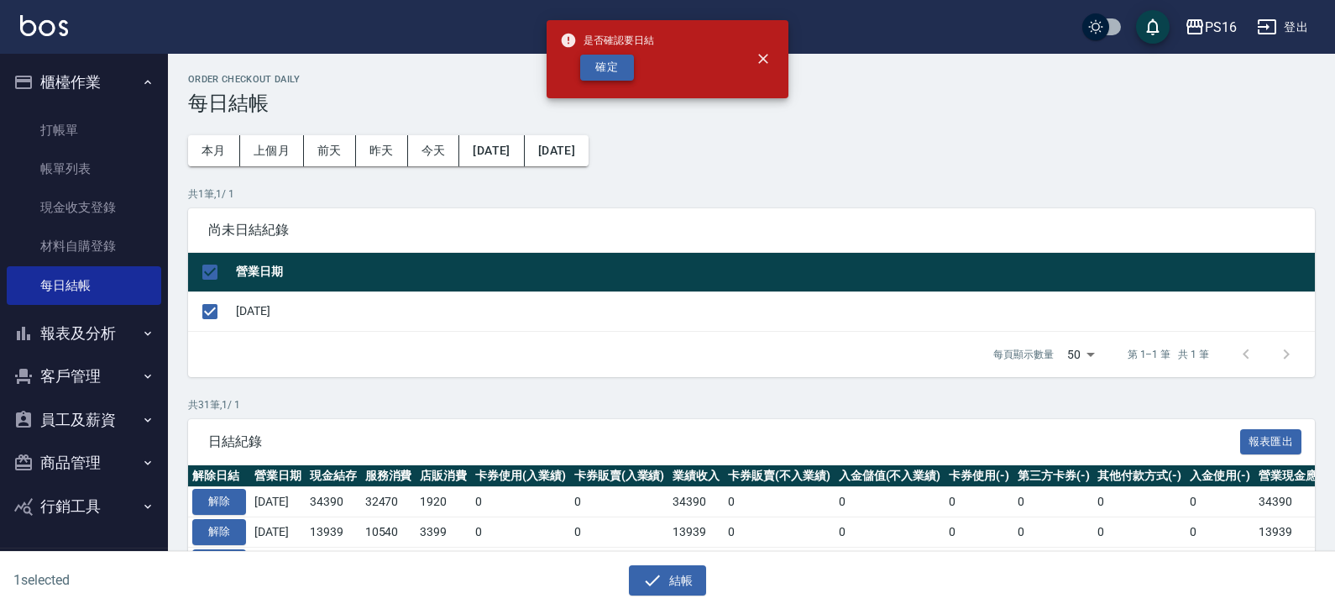
click at [604, 62] on button "確定" at bounding box center [607, 68] width 54 height 26
checkbox input "false"
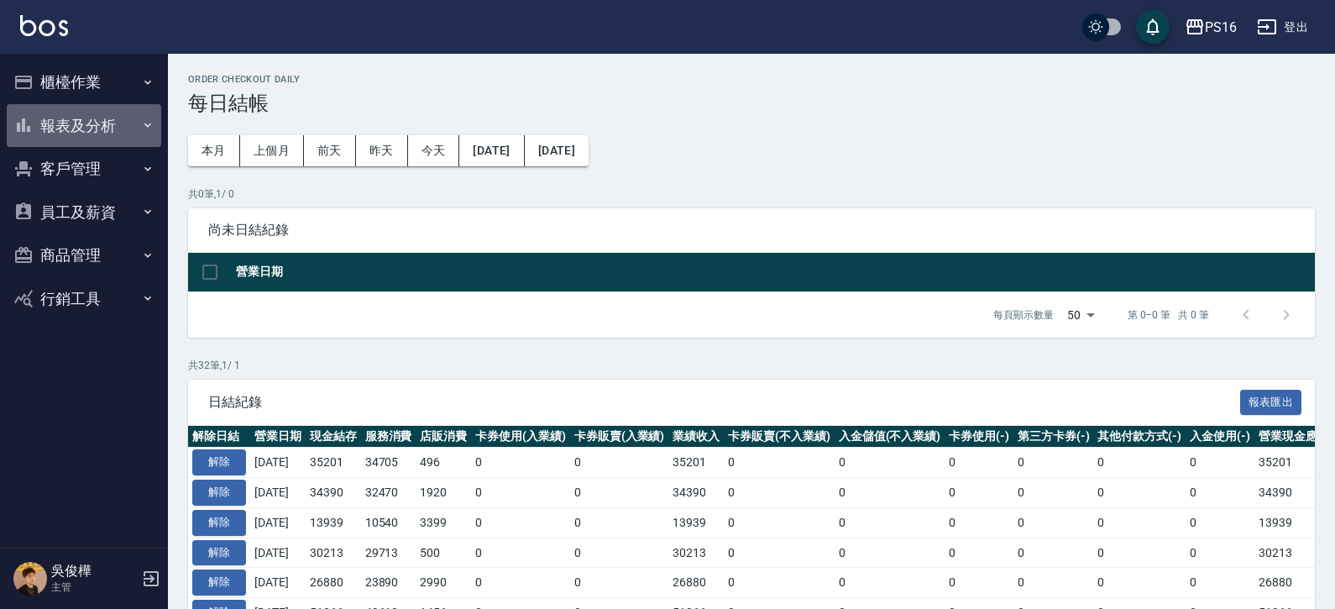
drag, startPoint x: 69, startPoint y: 126, endPoint x: 86, endPoint y: 128, distance: 17.0
click at [70, 126] on button "報表及分析" at bounding box center [84, 126] width 155 height 44
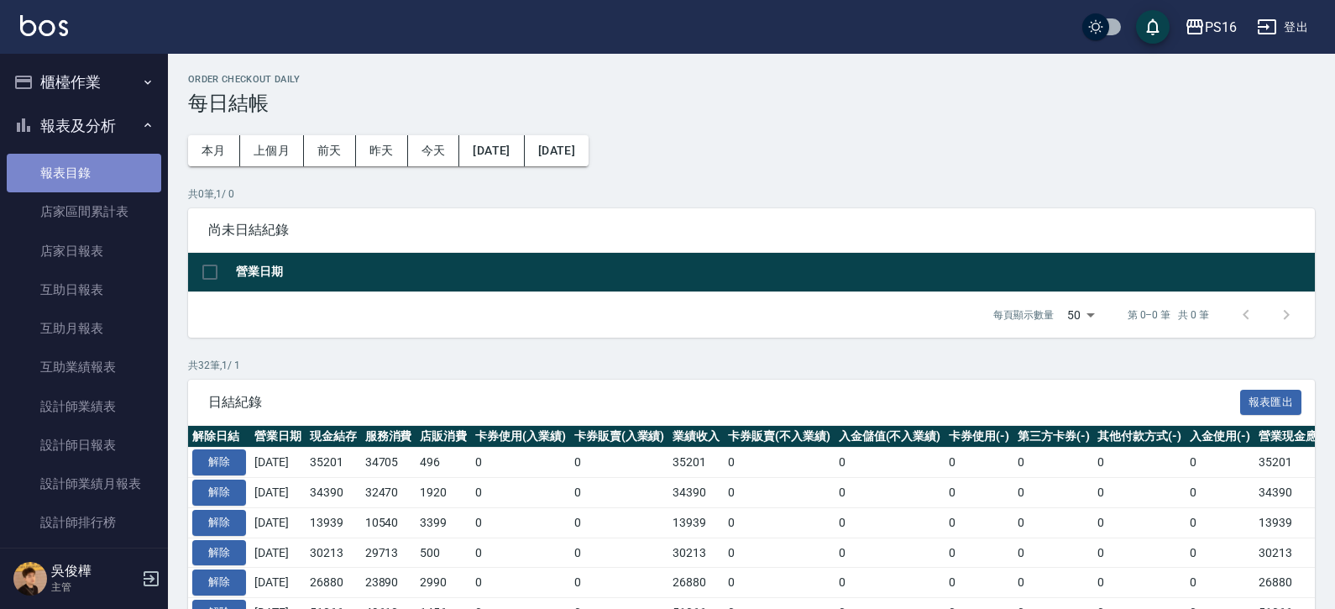
click at [104, 163] on link "報表目錄" at bounding box center [84, 173] width 155 height 39
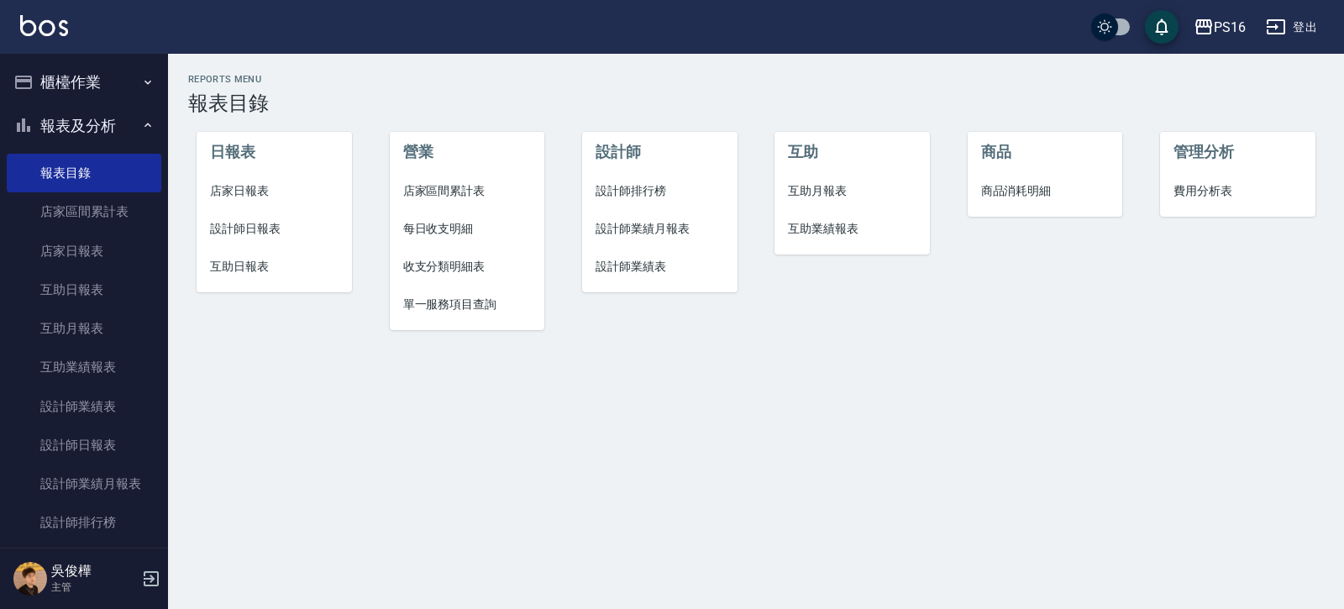
click at [252, 196] on span "店家日報表" at bounding box center [274, 191] width 128 height 18
click at [253, 234] on span "設計師日報表" at bounding box center [274, 229] width 128 height 18
click at [246, 260] on span "互助日報表" at bounding box center [274, 267] width 128 height 18
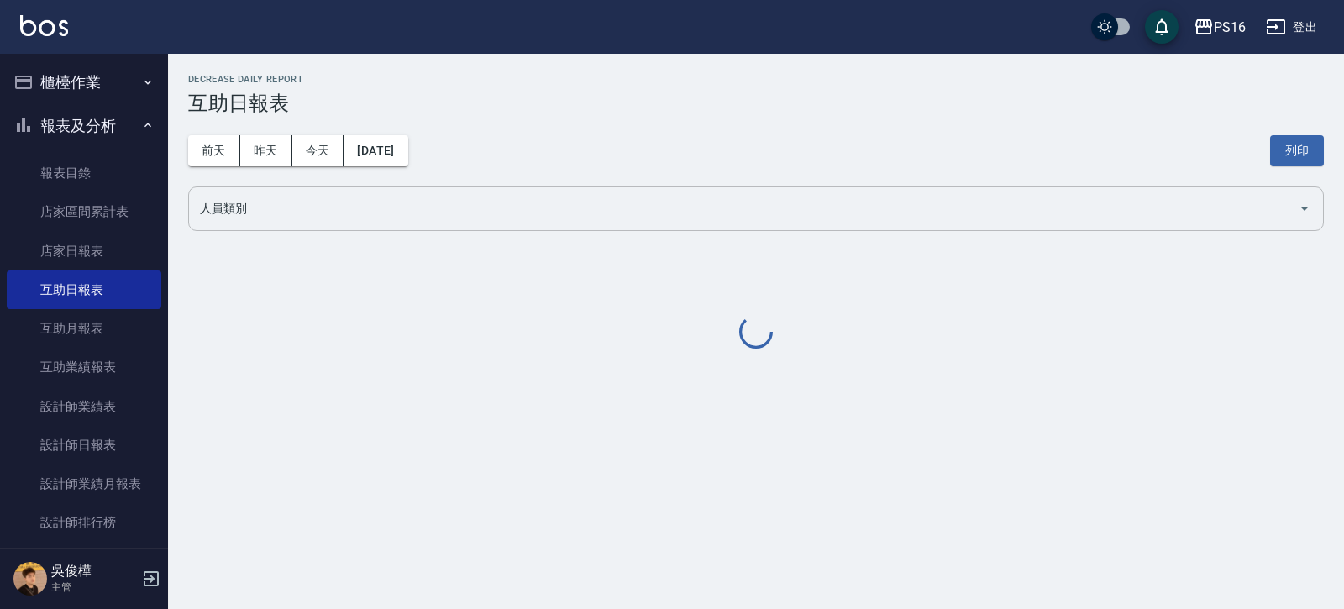
click at [296, 204] on input "人員類別" at bounding box center [743, 208] width 1095 height 29
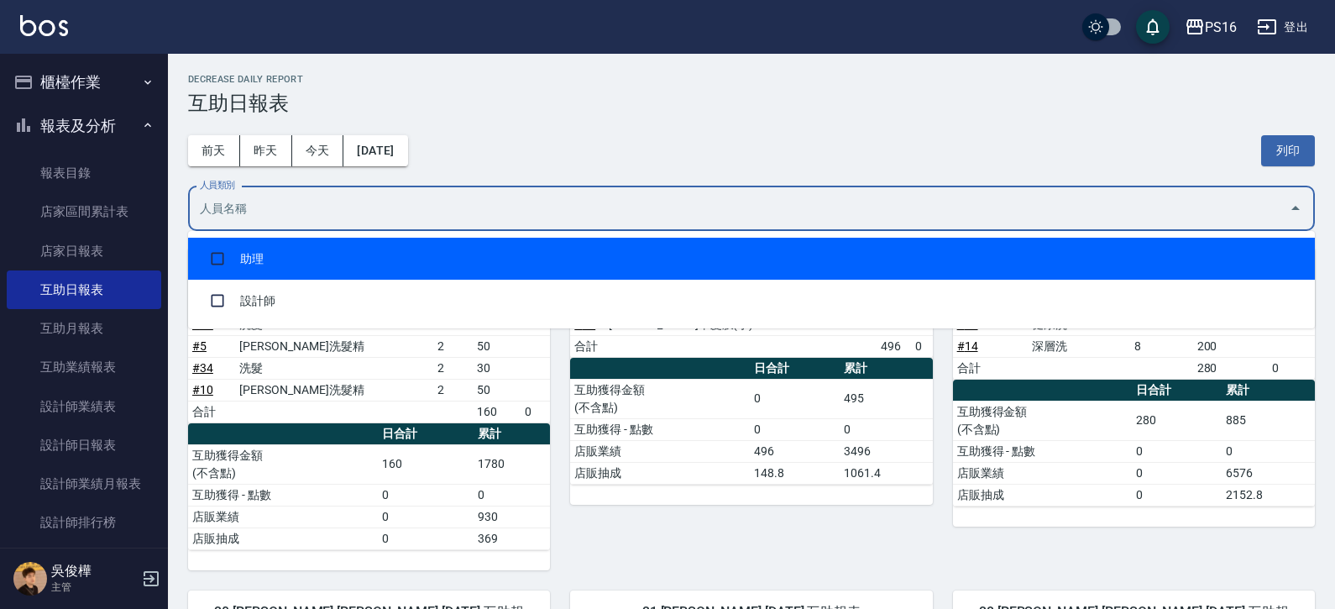
click at [295, 251] on li "助理" at bounding box center [751, 259] width 1127 height 42
checkbox input "true"
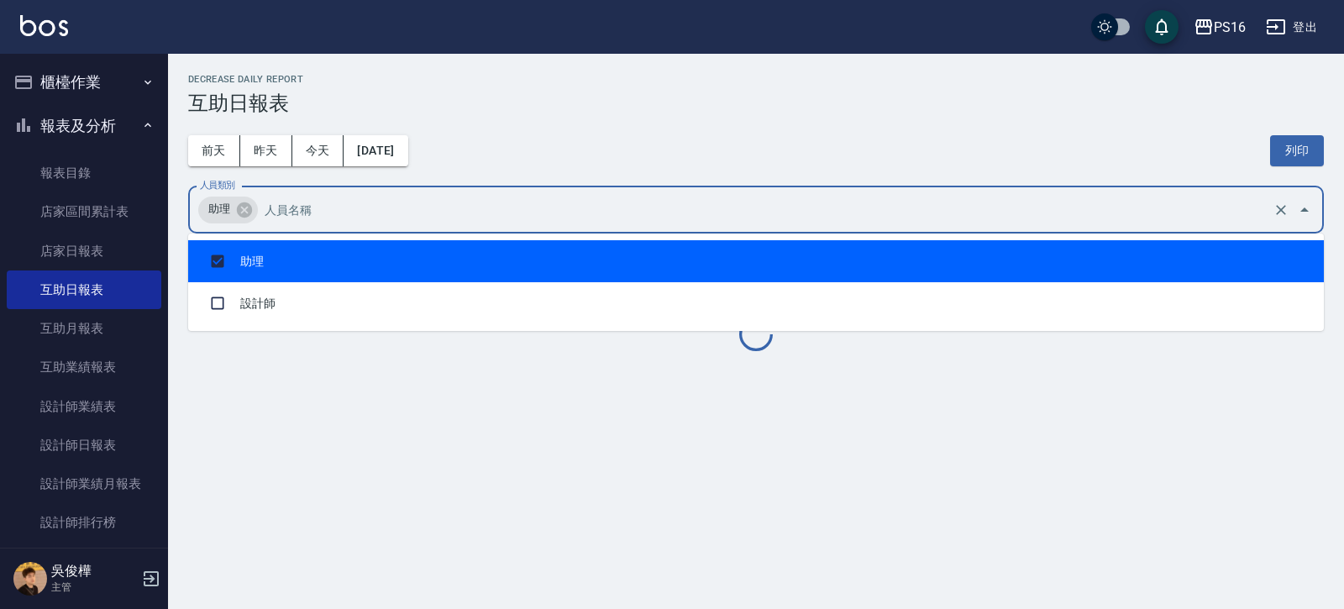
click at [627, 135] on div "前天 昨天 今天 2025/08/15 列印" at bounding box center [755, 150] width 1135 height 71
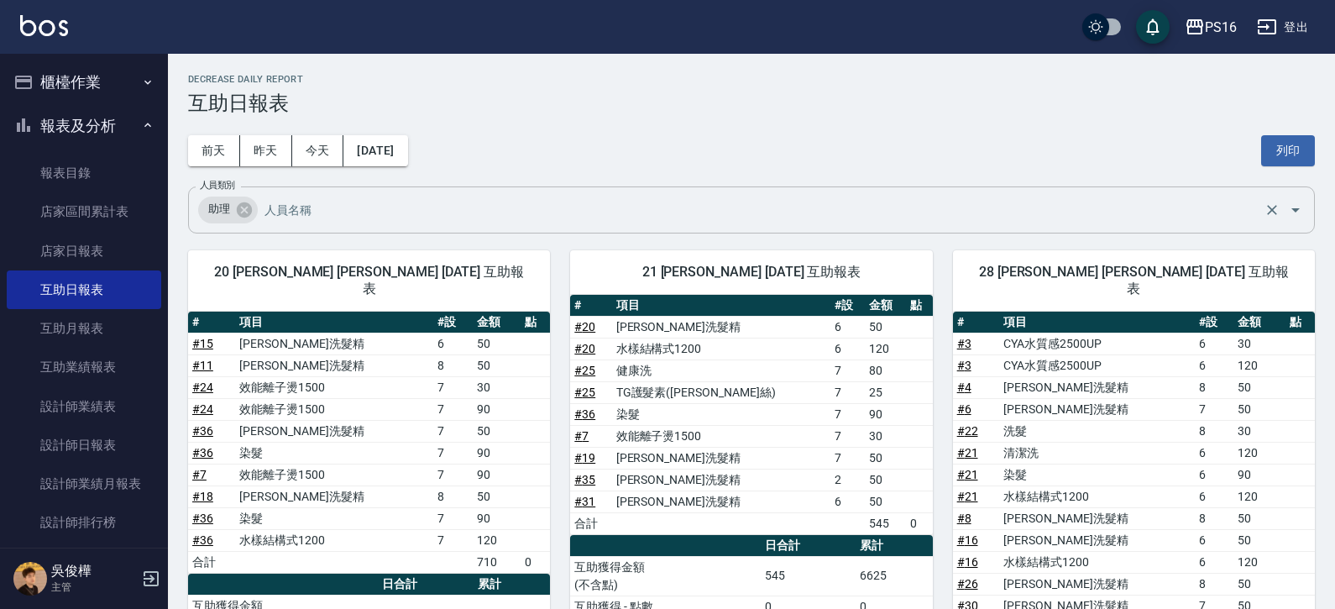
click at [1214, 203] on input "人員類別" at bounding box center [760, 209] width 1000 height 29
drag, startPoint x: 1155, startPoint y: 120, endPoint x: 1176, endPoint y: 120, distance: 21.0
click at [1161, 120] on div "前天 昨天 今天 2025/08/15 列印" at bounding box center [751, 150] width 1127 height 71
drag, startPoint x: 1300, startPoint y: 154, endPoint x: 1034, endPoint y: 479, distance: 420.1
click at [1300, 153] on button "列印" at bounding box center [1288, 150] width 54 height 31
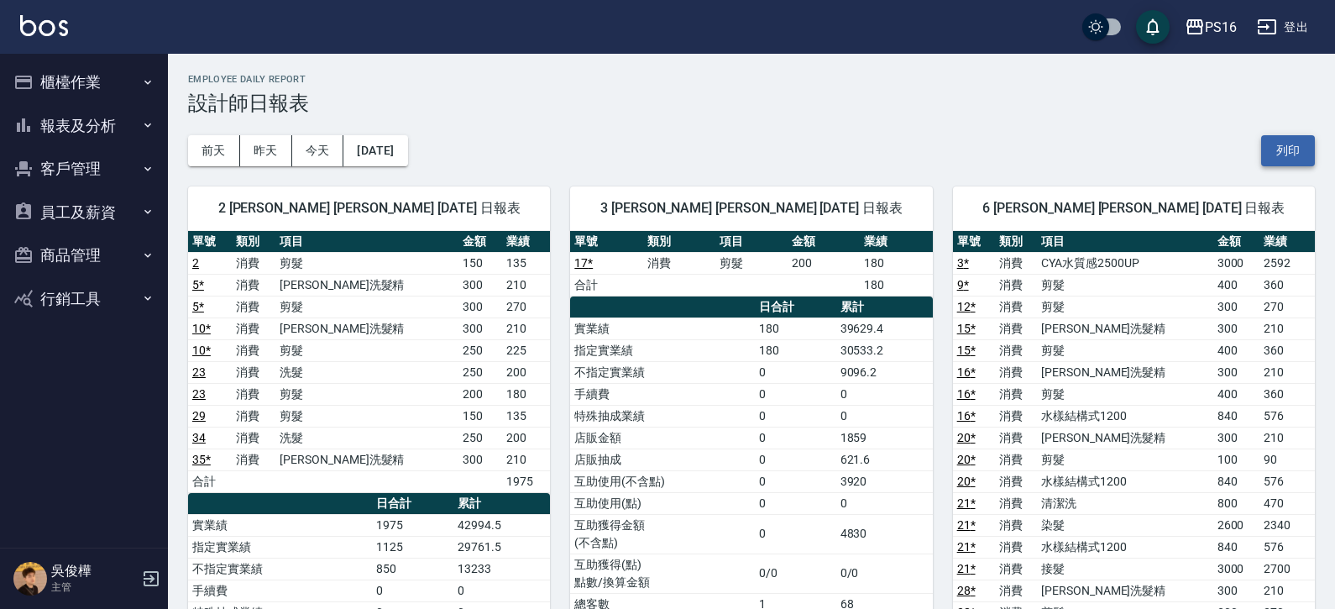
drag, startPoint x: 1280, startPoint y: 149, endPoint x: 1230, endPoint y: 236, distance: 100.4
click at [1280, 149] on button "列印" at bounding box center [1288, 150] width 54 height 31
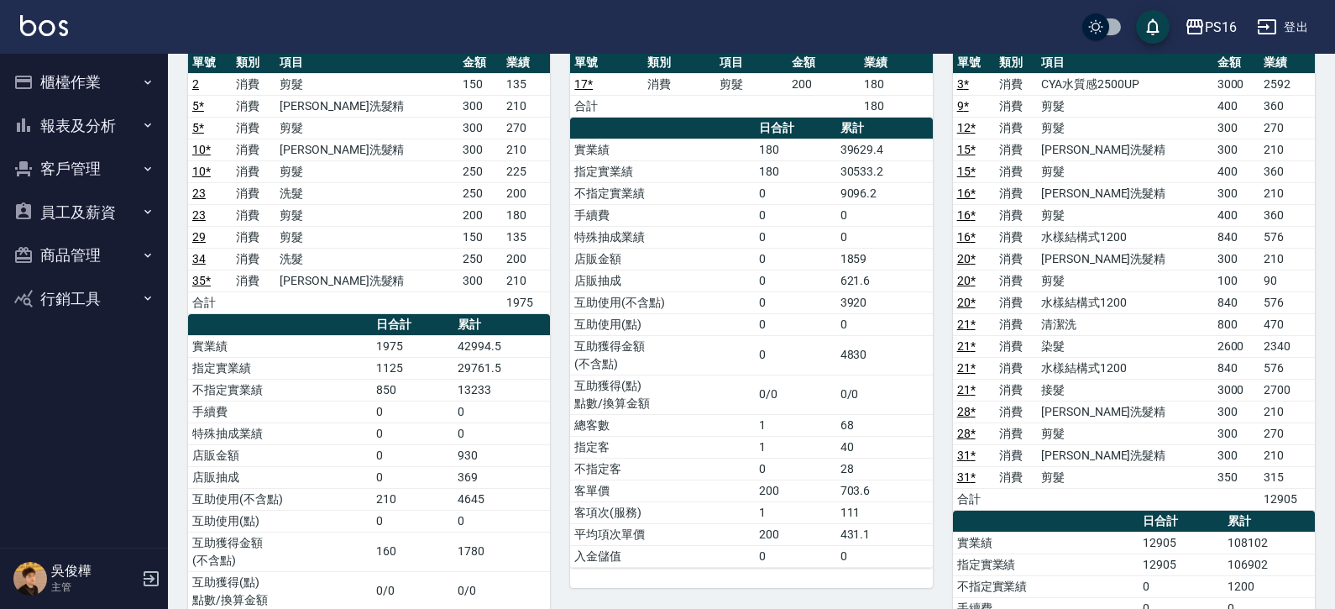
scroll to position [173, 0]
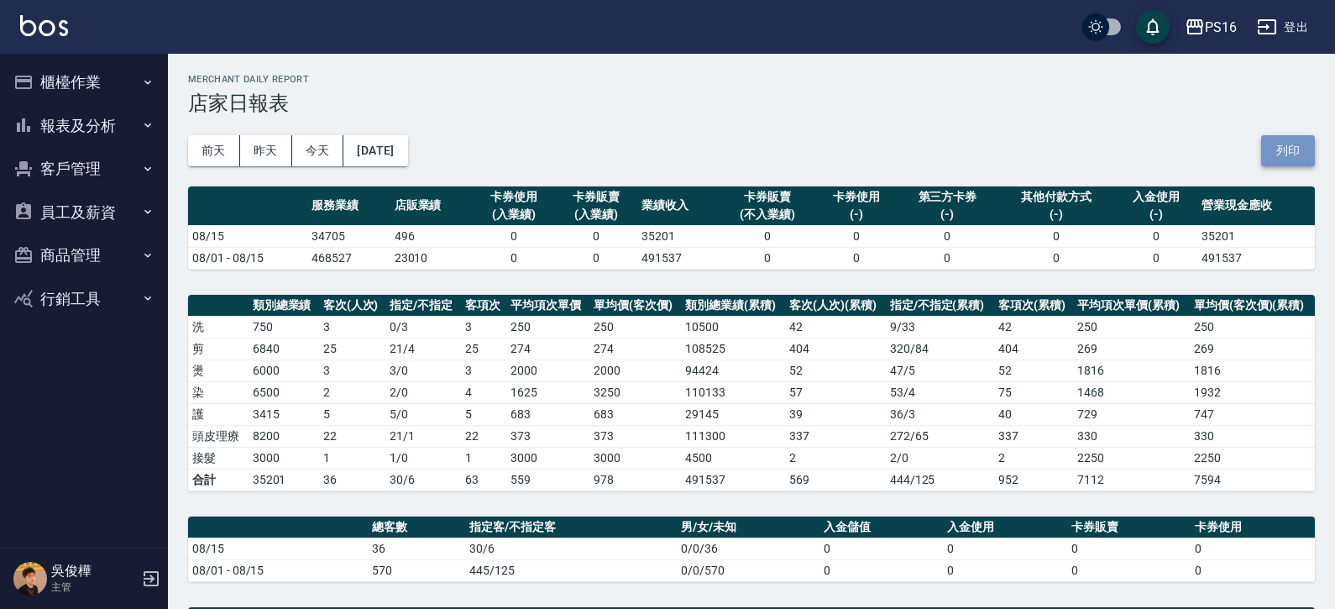
click at [1308, 165] on button "列印" at bounding box center [1288, 150] width 54 height 31
